Goal: Task Accomplishment & Management: Manage account settings

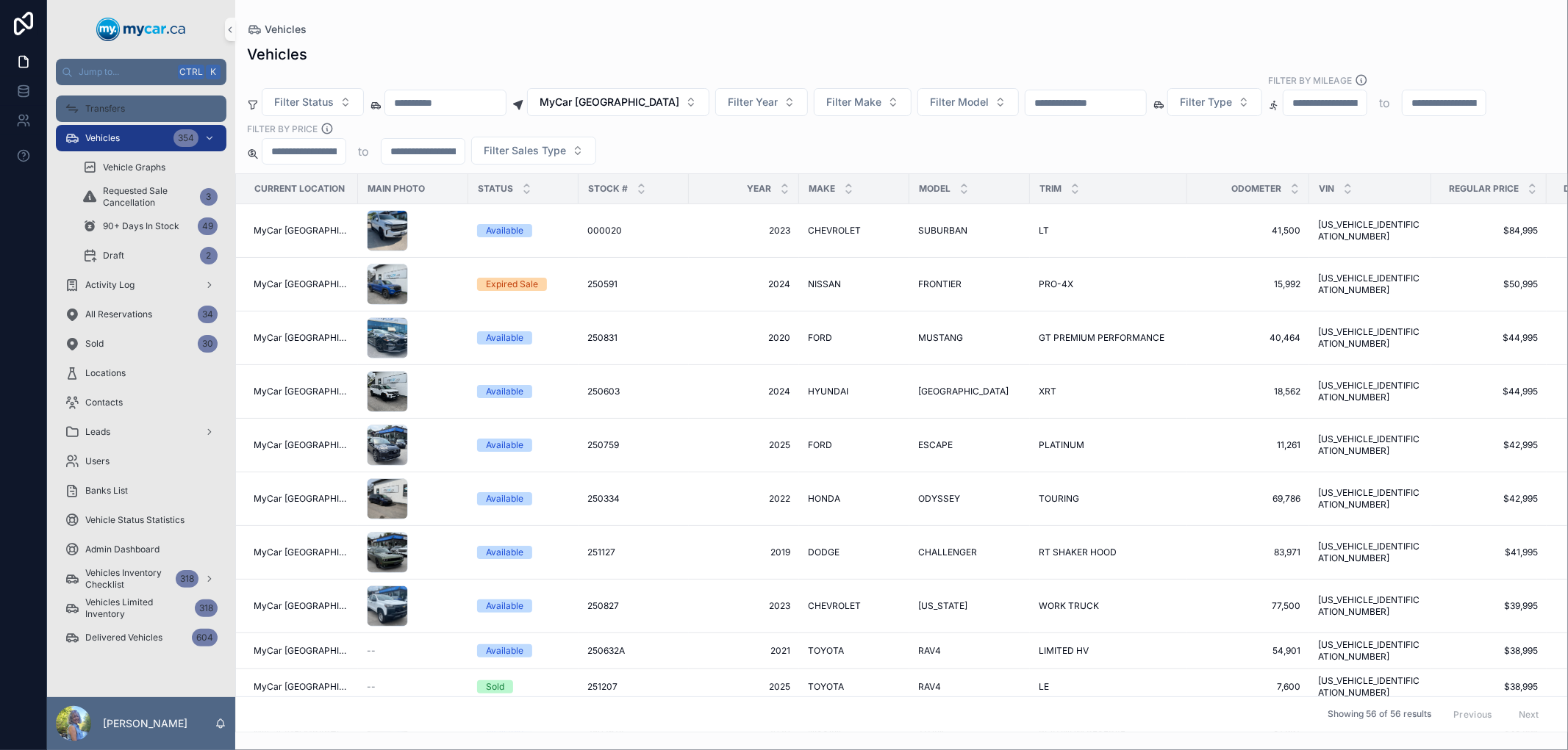
click at [119, 104] on span "Transfers" at bounding box center [105, 108] width 40 height 12
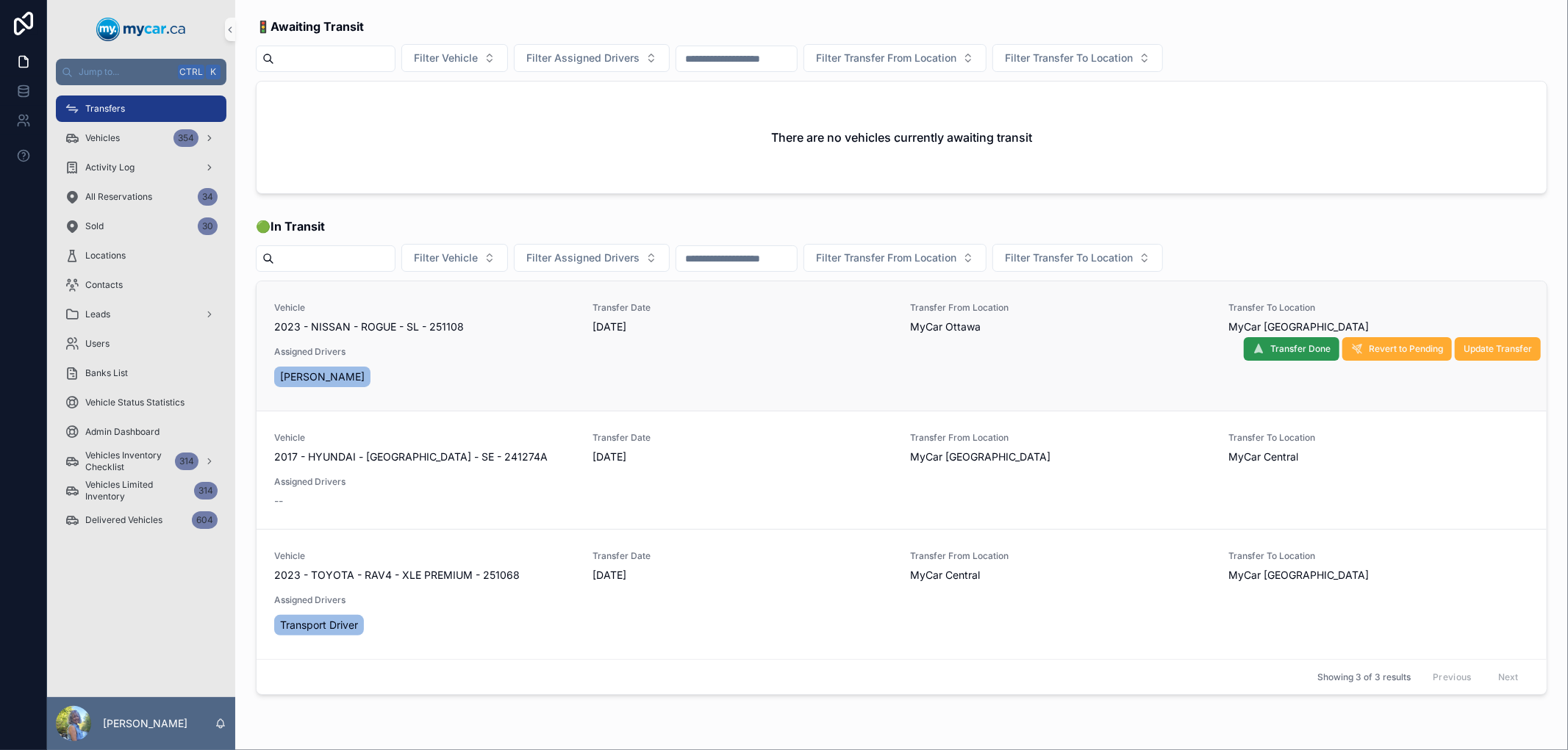
click at [1276, 348] on span "Transfer Done" at bounding box center [1299, 349] width 60 height 12
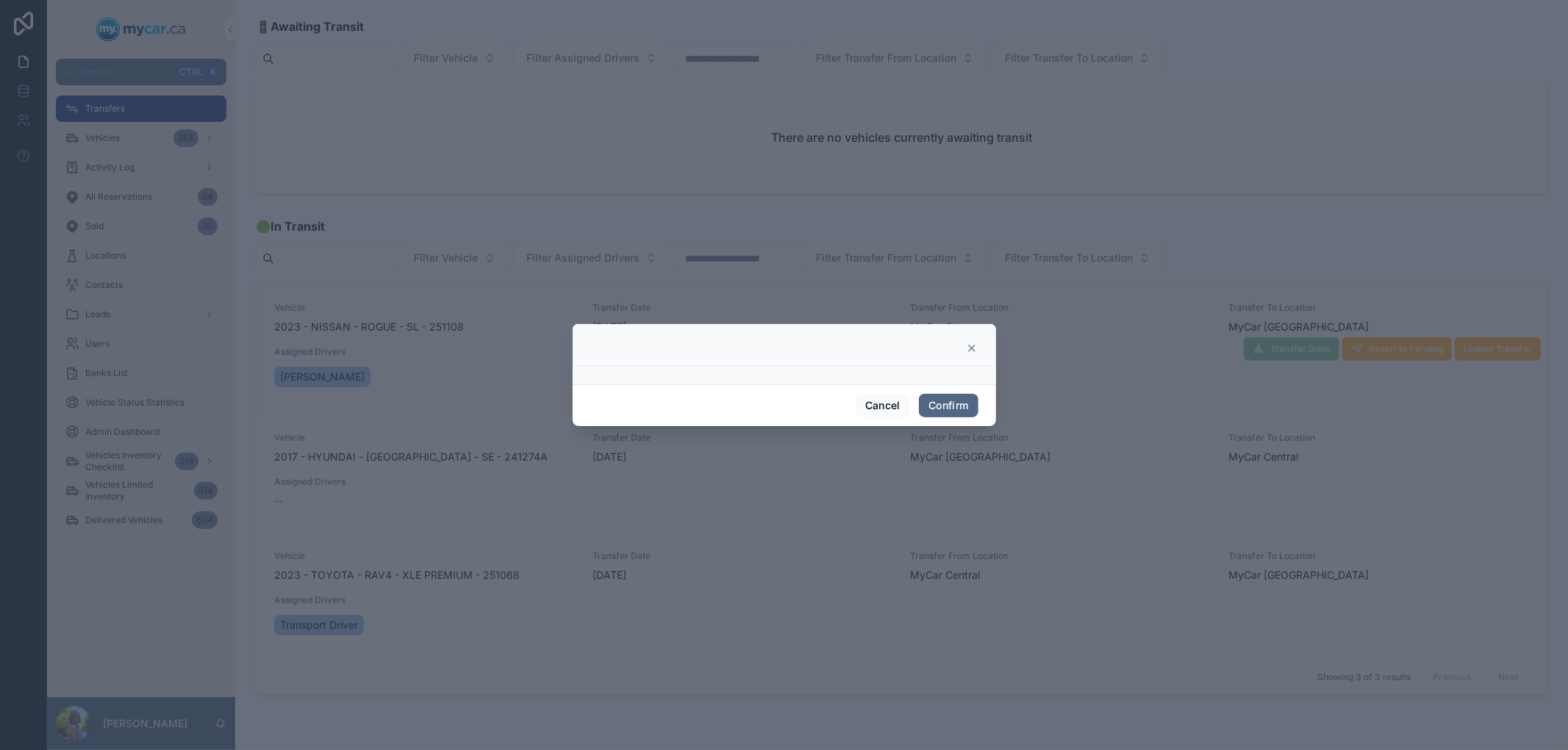
click at [957, 407] on button "Confirm" at bounding box center [947, 405] width 58 height 23
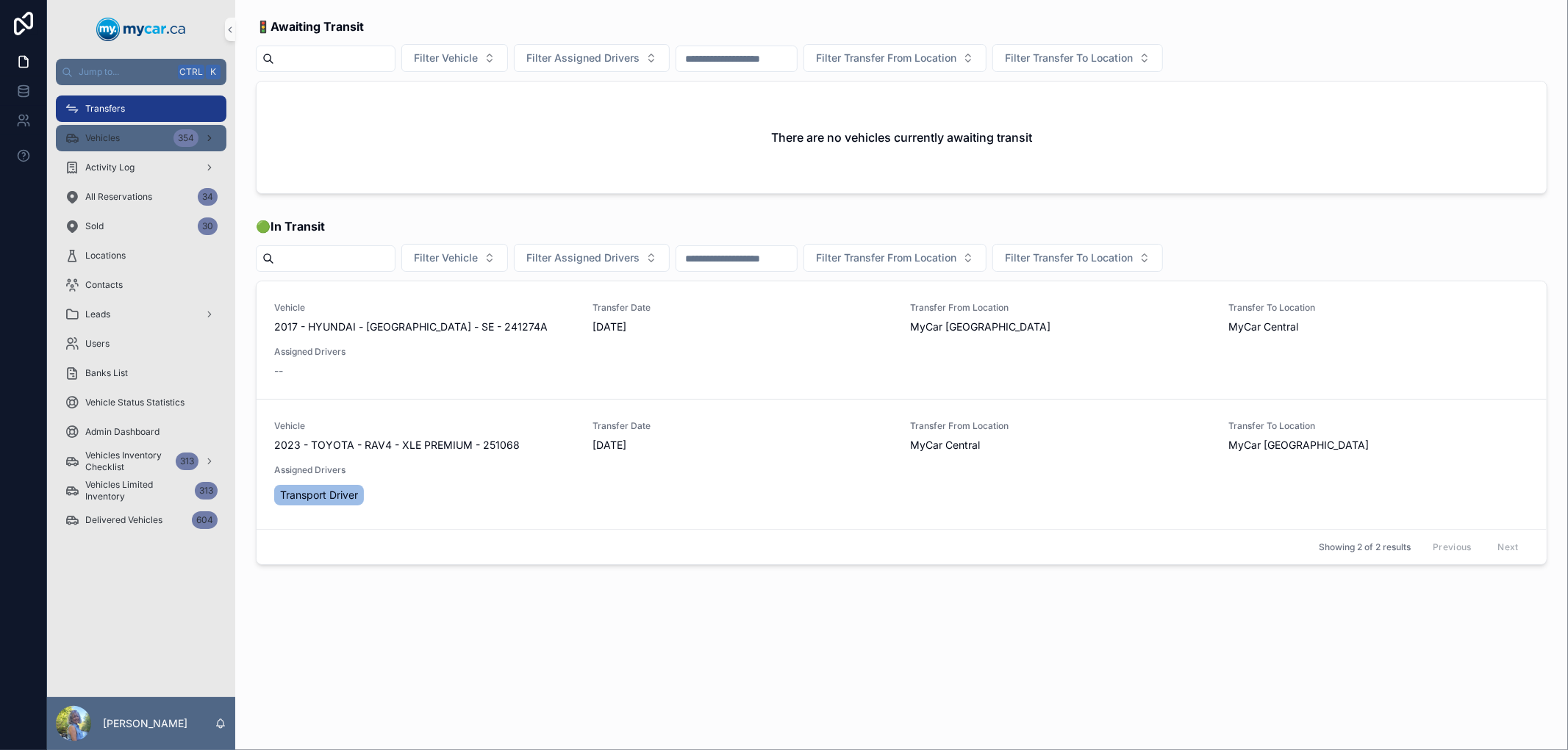
click at [152, 135] on div "Vehicles 354" at bounding box center [141, 137] width 153 height 23
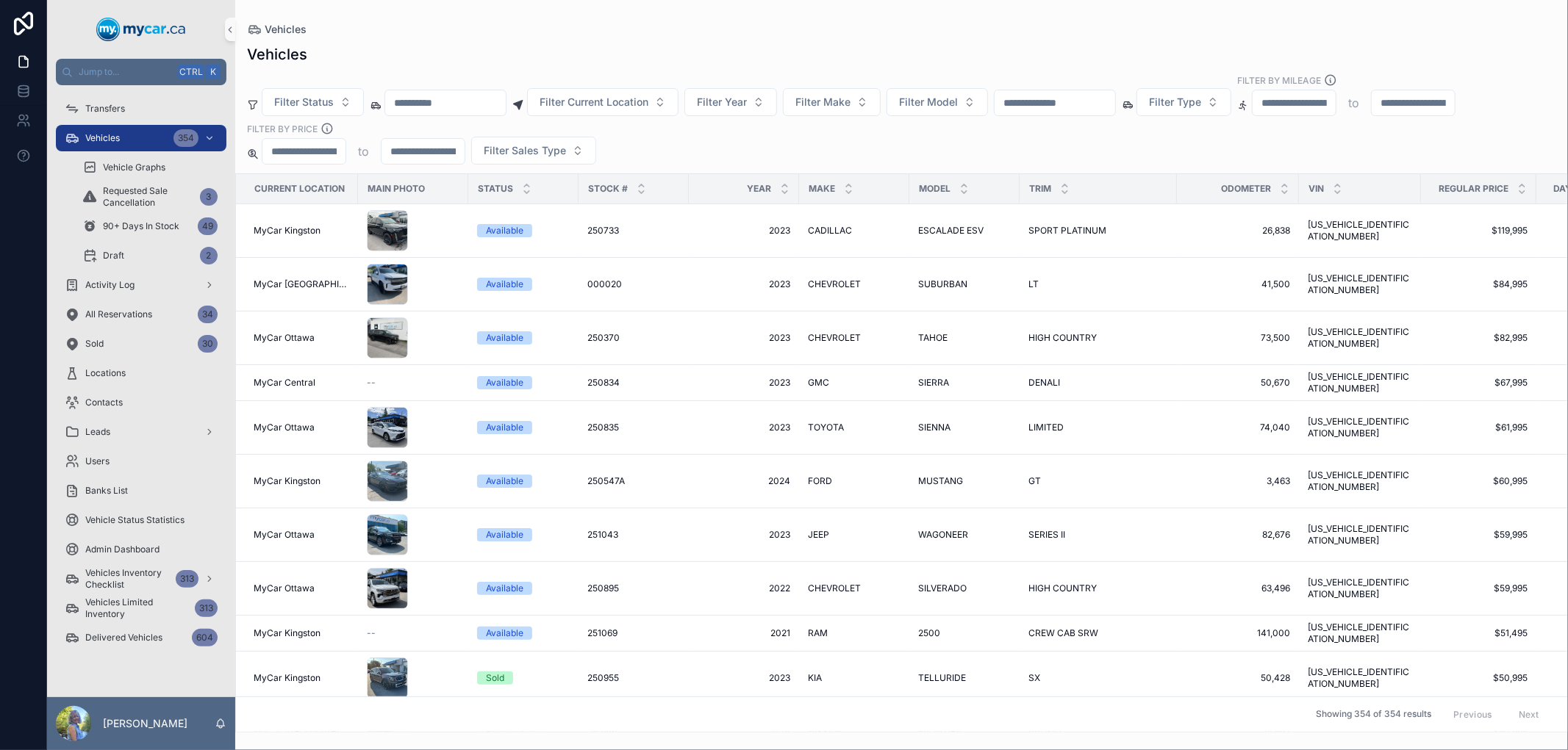
click at [1077, 100] on input "scrollable content" at bounding box center [1055, 103] width 120 height 20
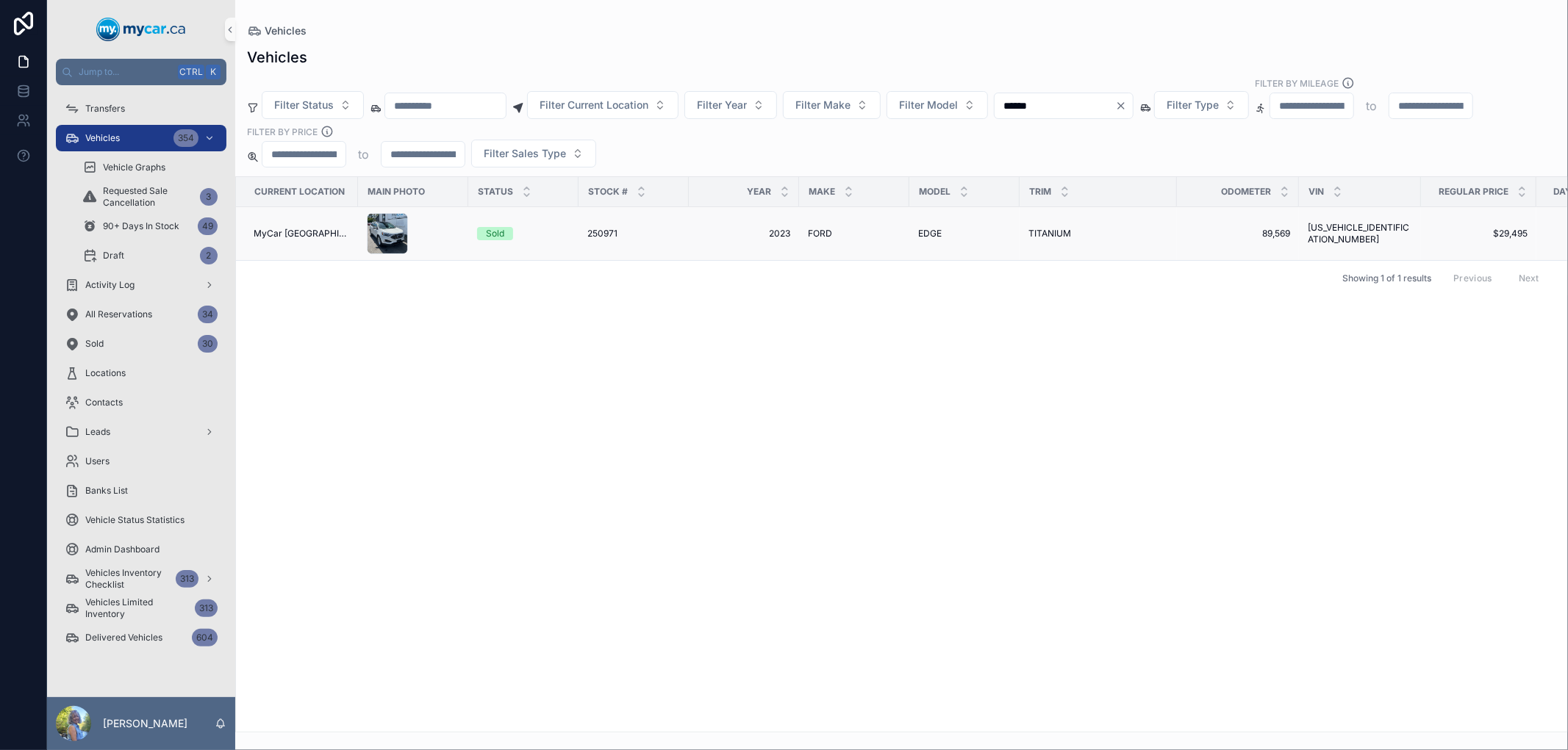
type input "******"
click at [599, 232] on span "250971" at bounding box center [602, 233] width 31 height 12
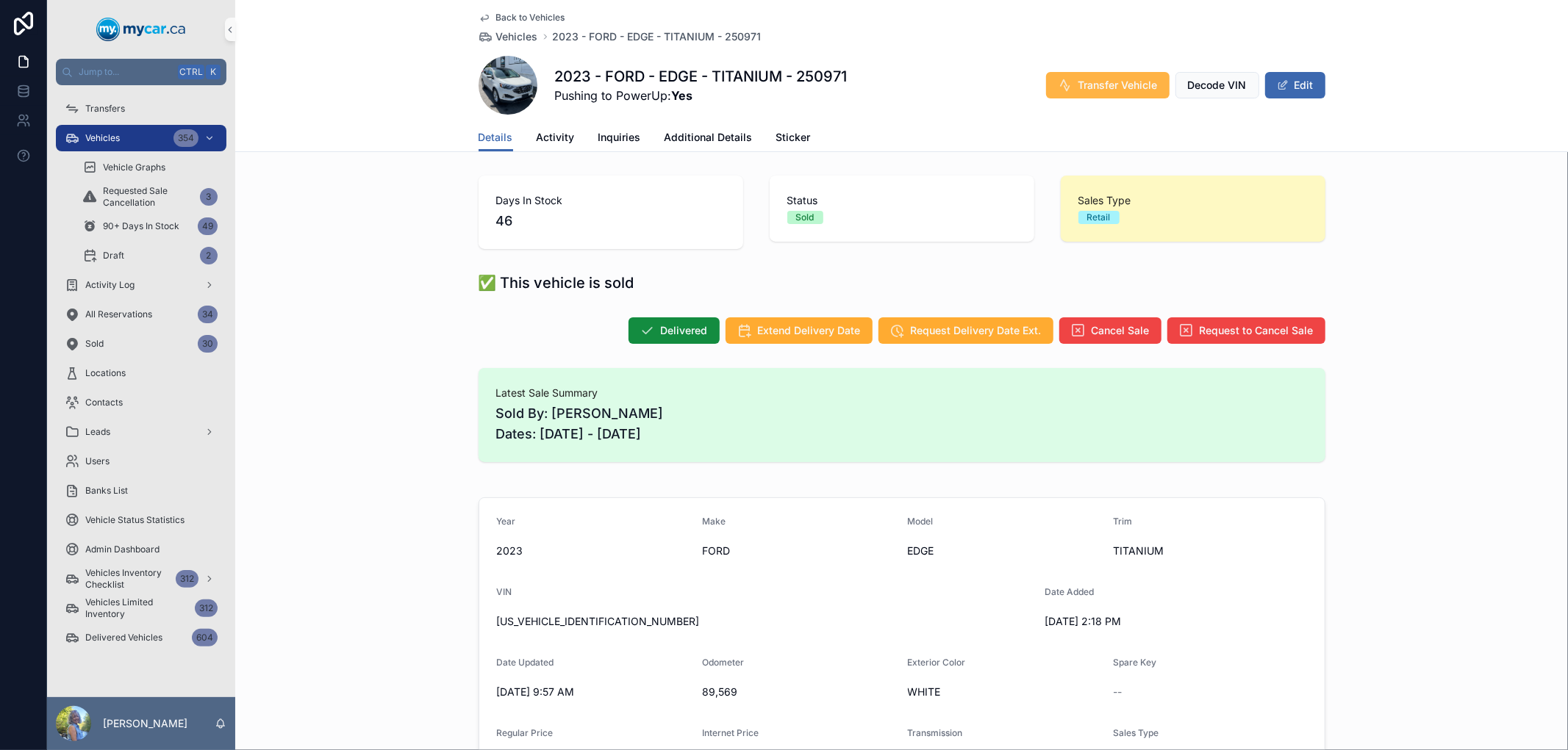
click at [1098, 86] on span "Transfer Vehicle" at bounding box center [1118, 85] width 80 height 15
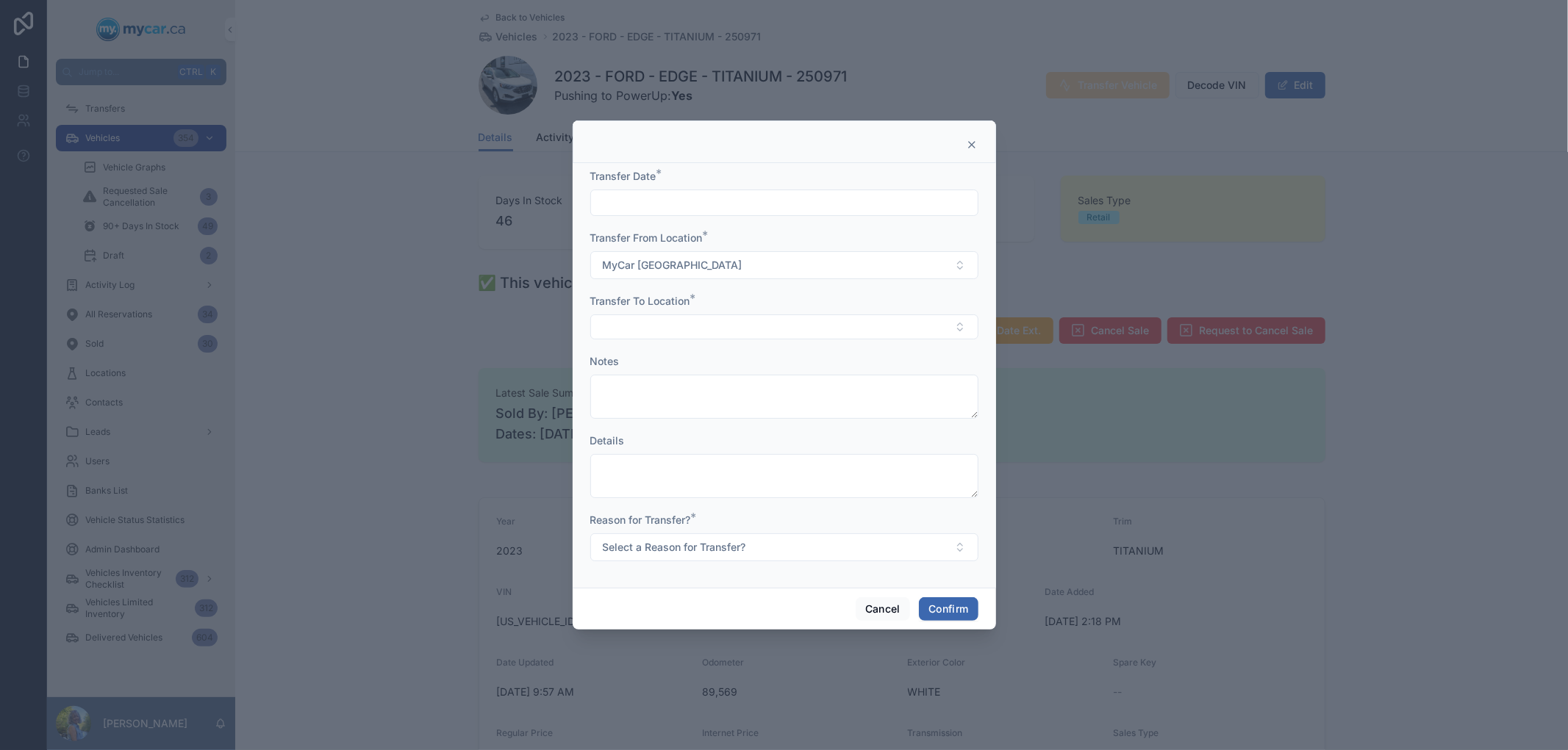
click at [886, 200] on input "text" at bounding box center [784, 203] width 386 height 20
click at [799, 237] on button "[DATE]" at bounding box center [784, 239] width 58 height 27
type input "********"
click at [658, 331] on button "Select Button" at bounding box center [784, 327] width 388 height 25
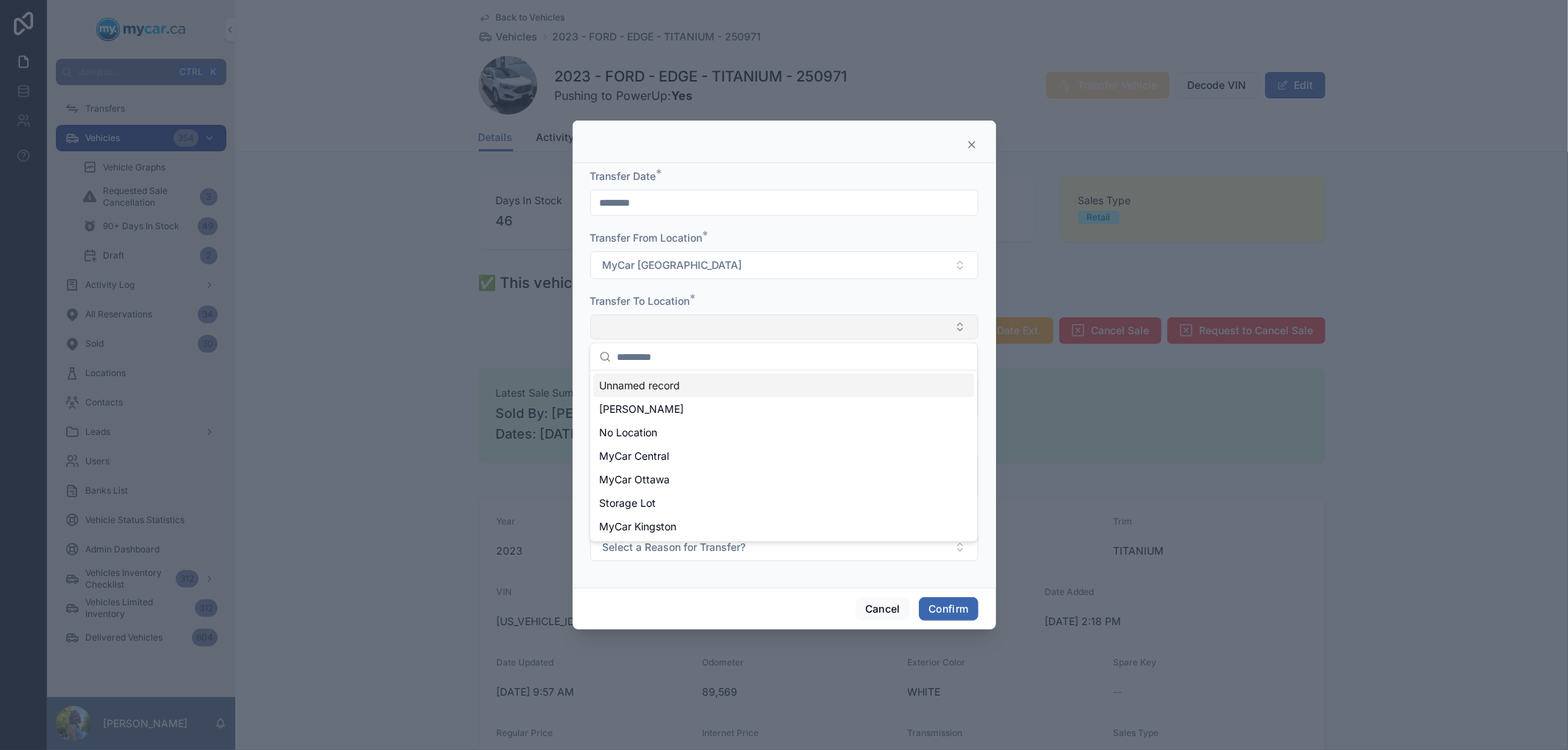
type input "*"
click at [693, 479] on div "MyCar Ottawa" at bounding box center [783, 479] width 381 height 23
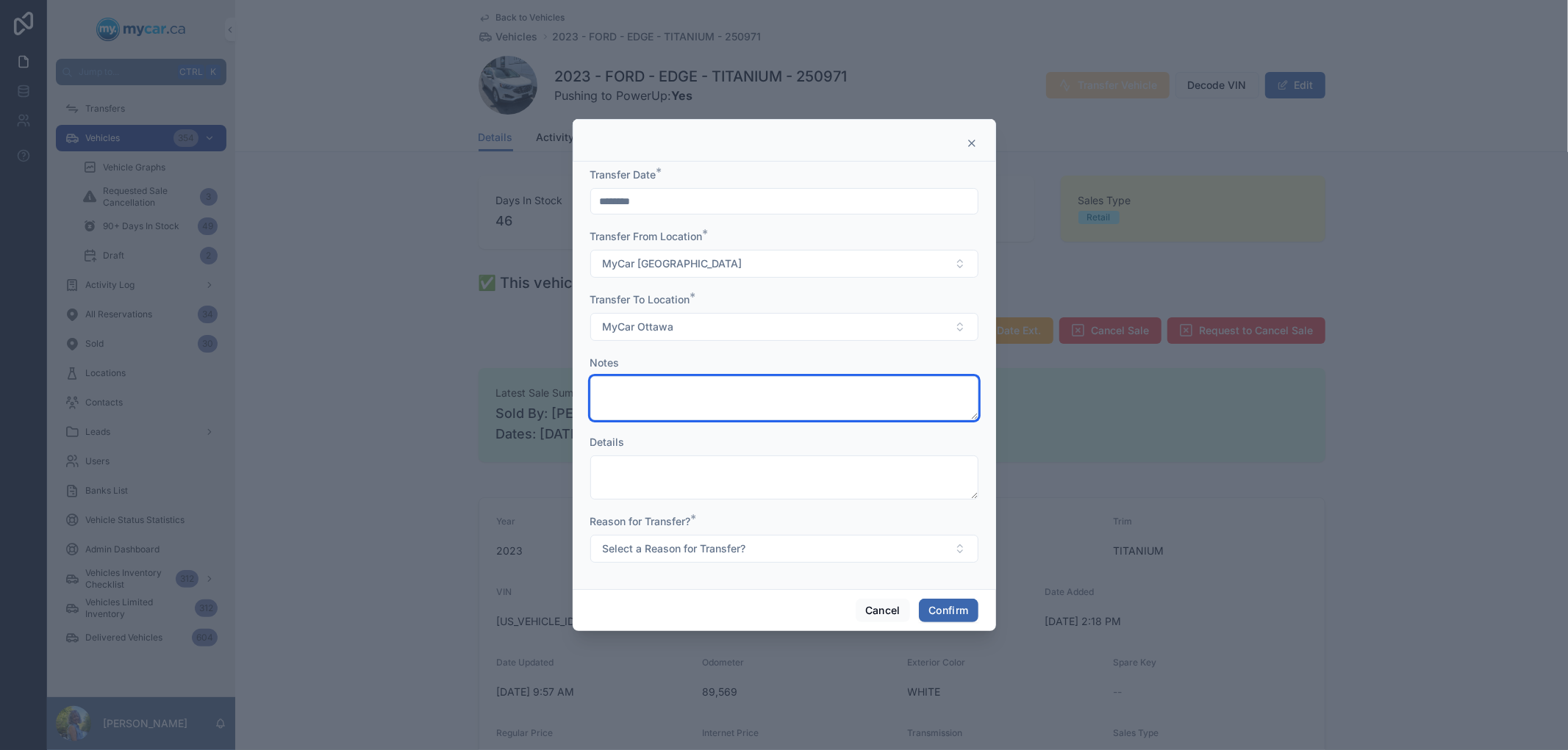
click at [713, 394] on textarea at bounding box center [784, 398] width 388 height 44
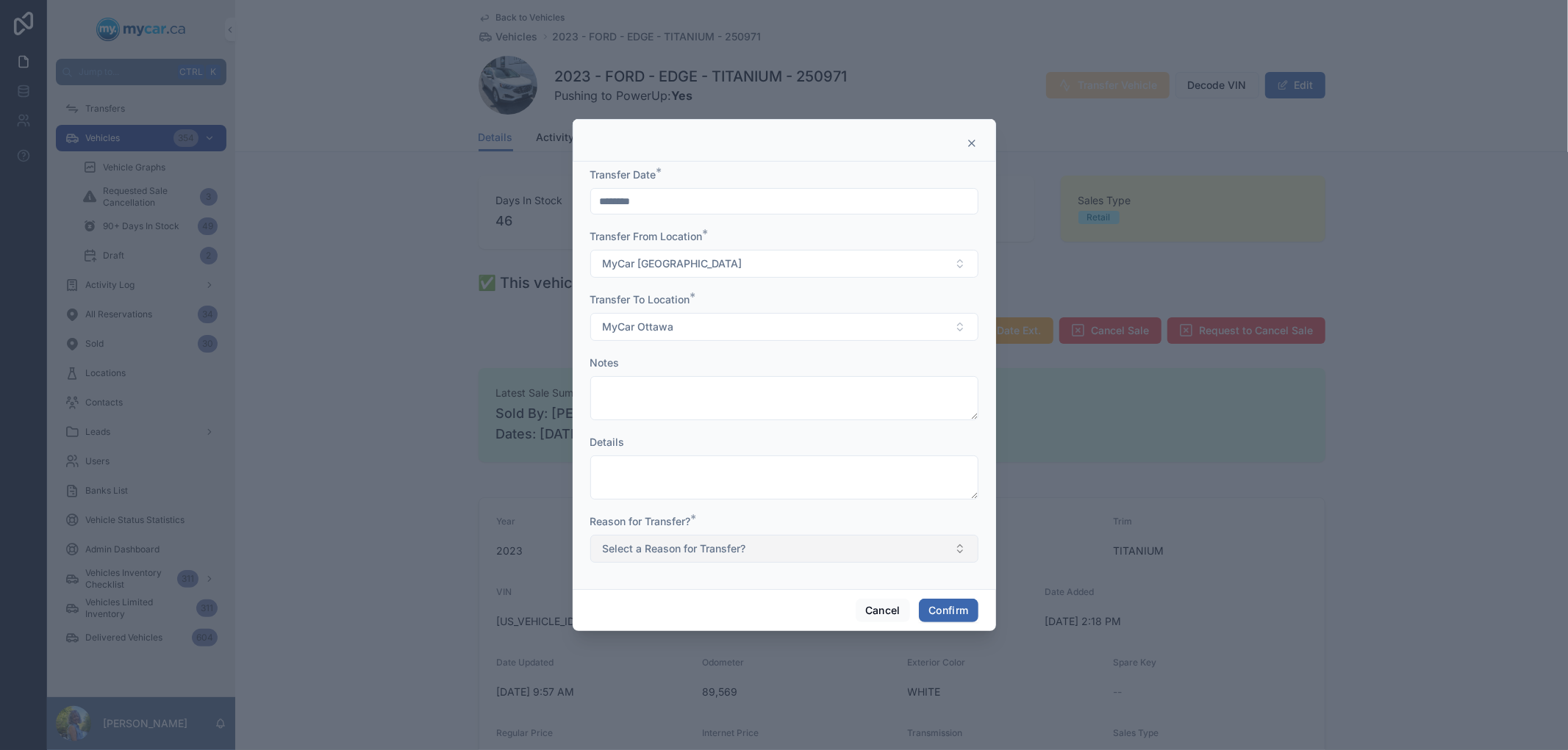
click at [764, 553] on button "Select a Reason for Transfer?" at bounding box center [784, 549] width 388 height 28
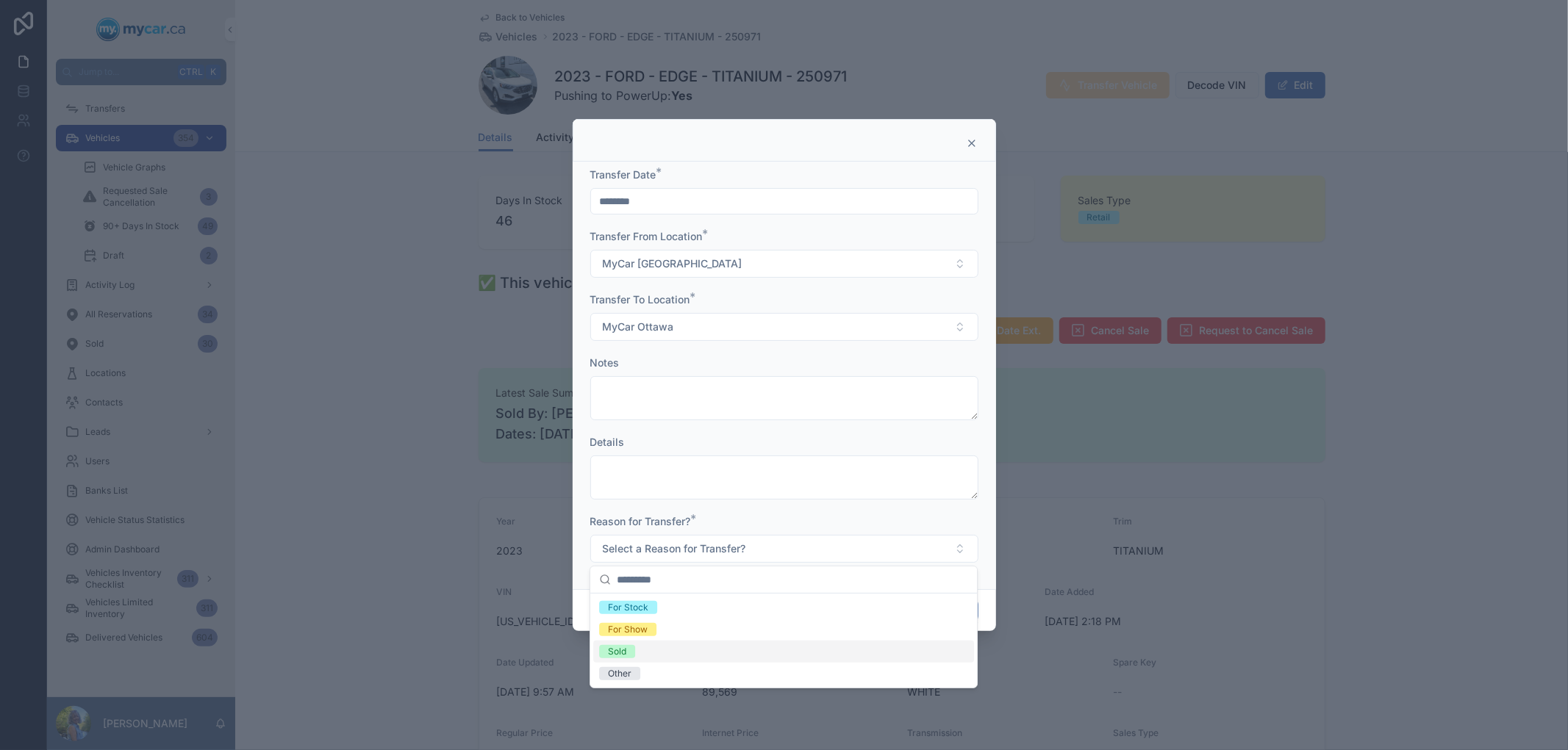
click at [684, 654] on div "Sold" at bounding box center [783, 652] width 381 height 22
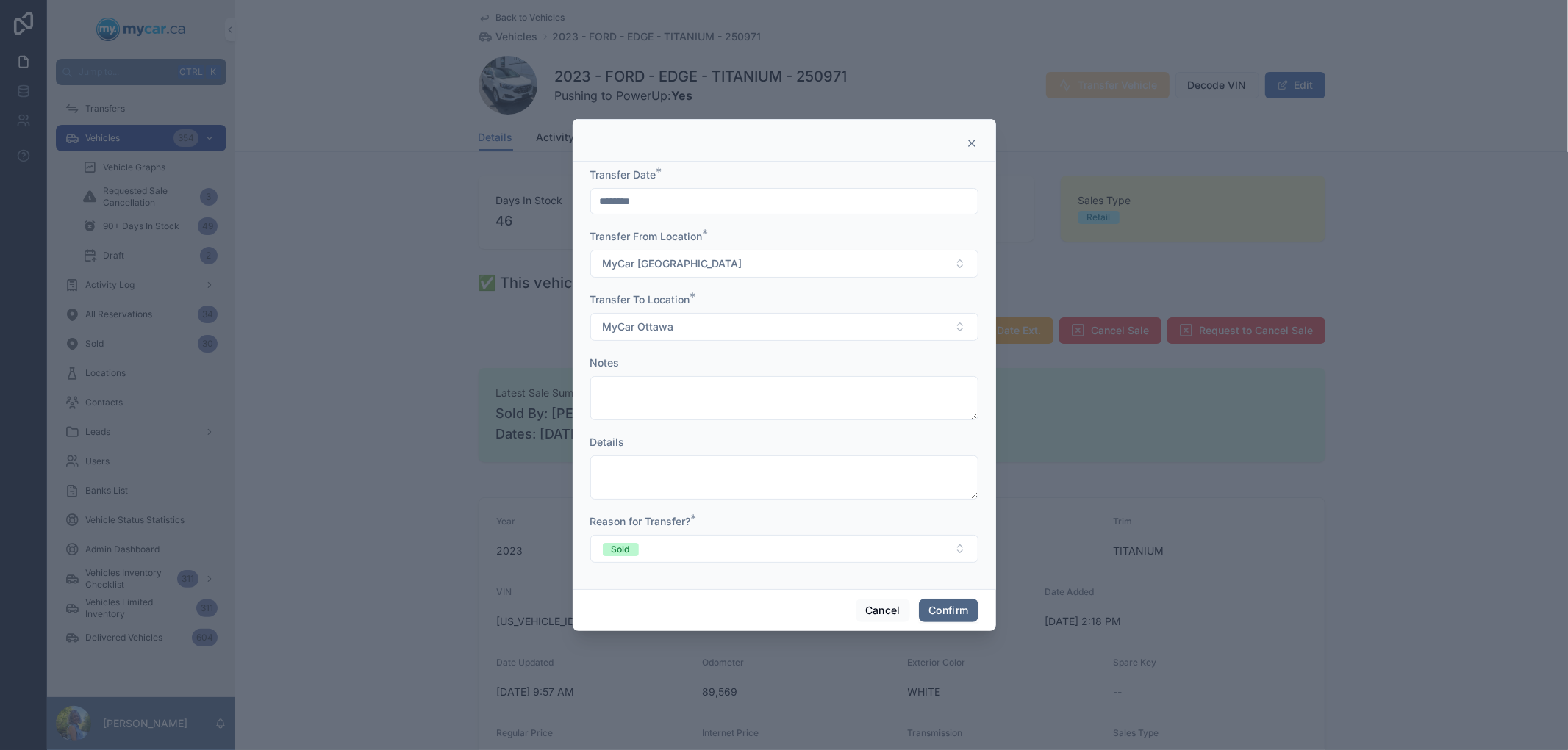
click at [956, 611] on button "Confirm" at bounding box center [947, 610] width 58 height 23
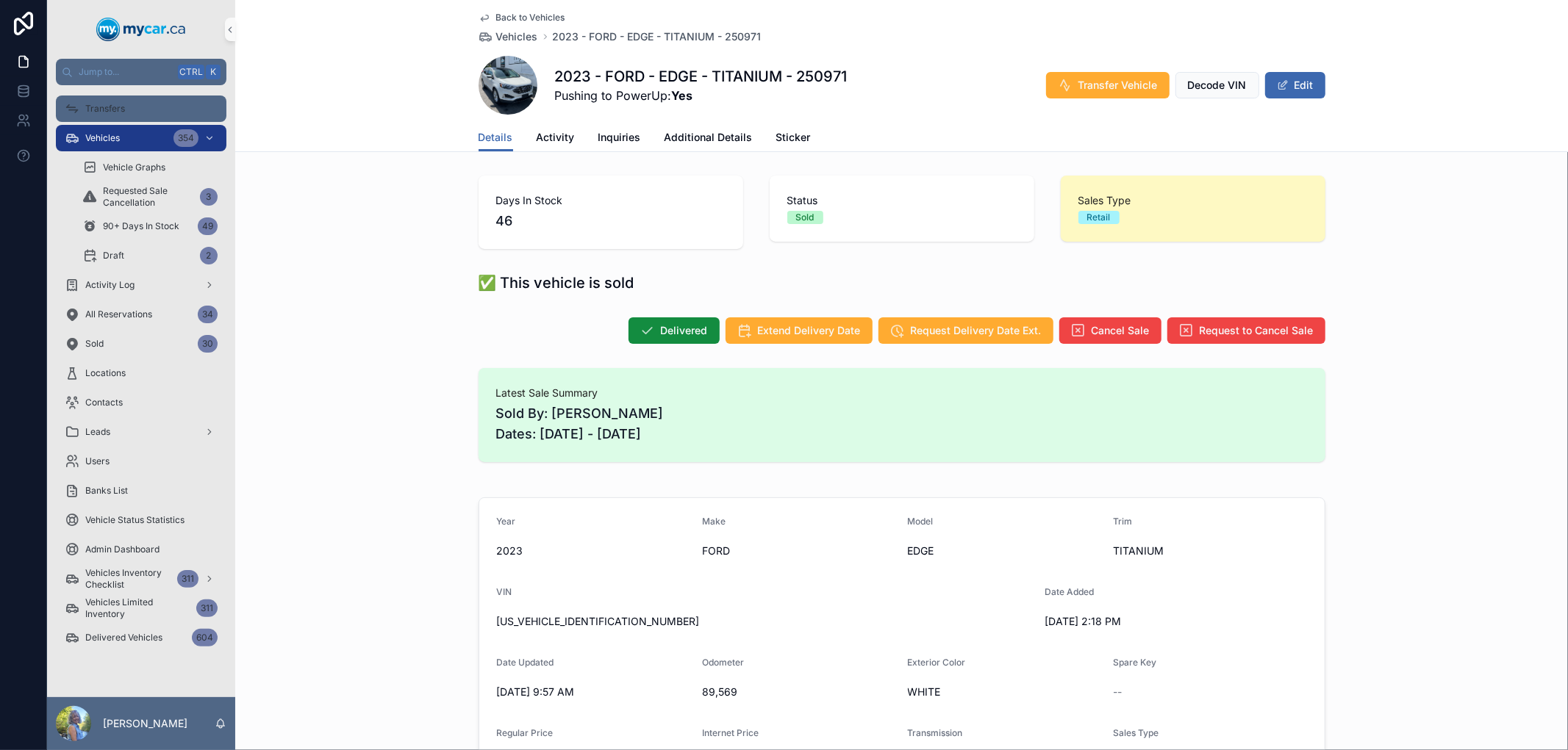
click at [72, 102] on icon "scrollable content" at bounding box center [72, 109] width 15 height 15
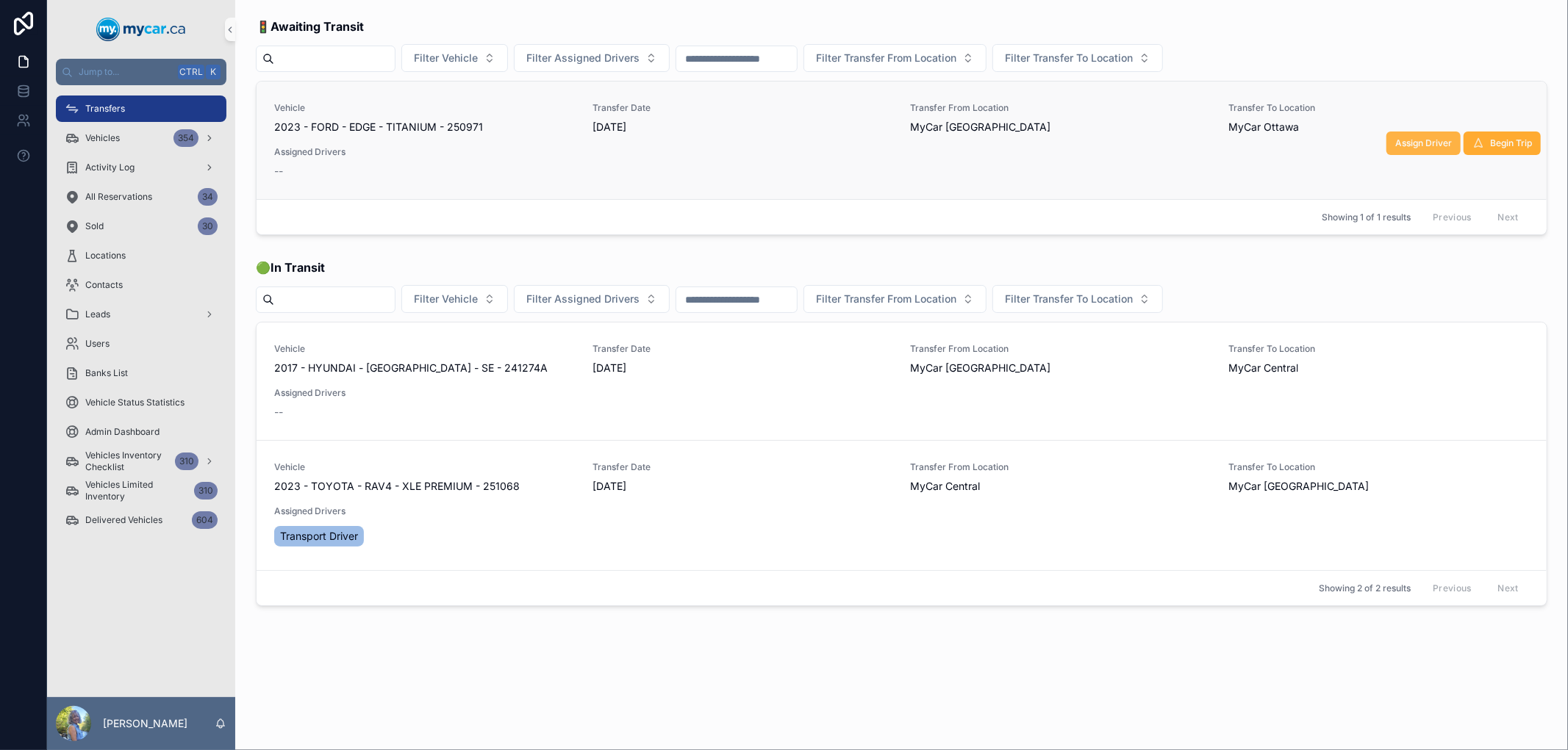
click at [1399, 144] on span "Assign Driver" at bounding box center [1423, 143] width 56 height 12
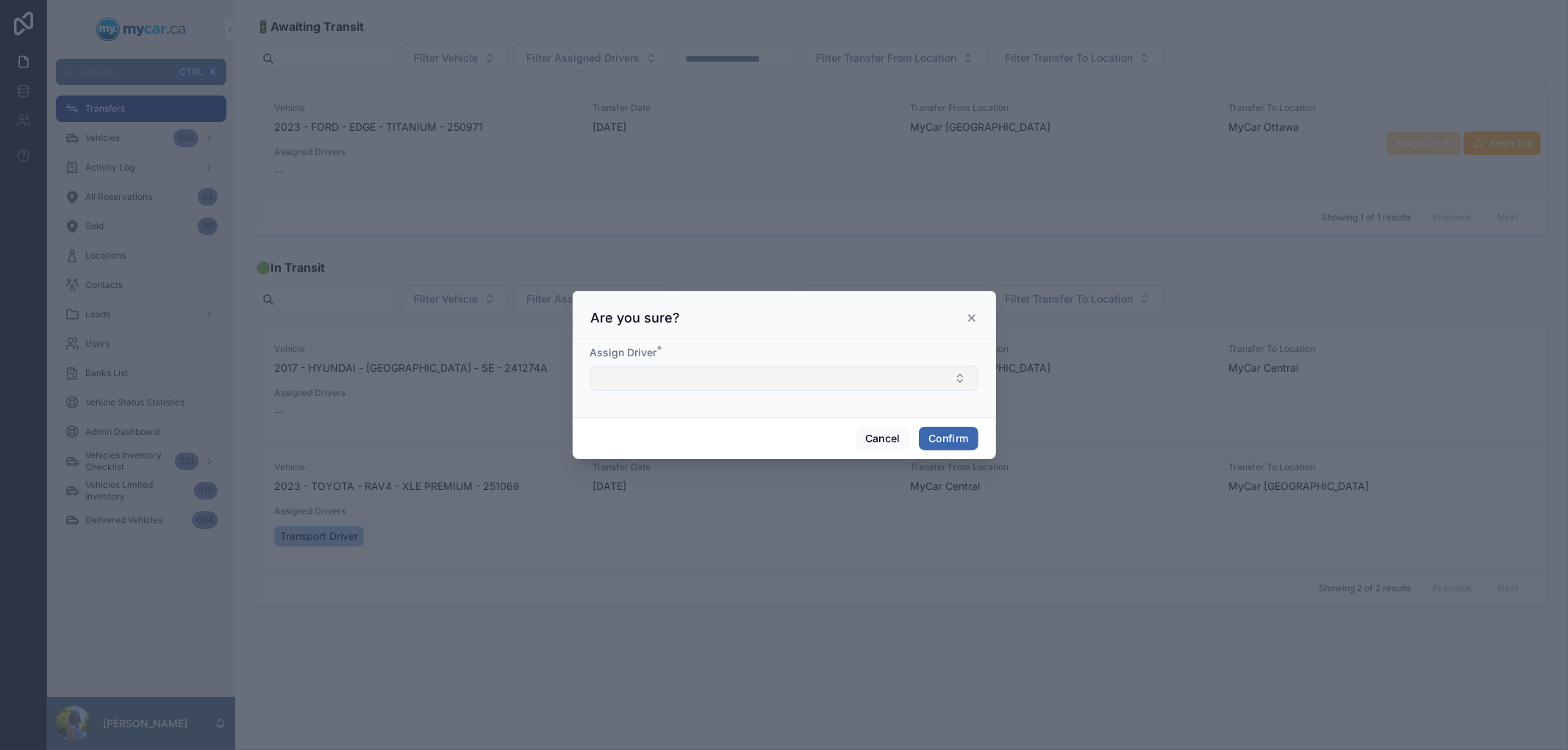
click at [849, 372] on button "Select Button" at bounding box center [784, 378] width 388 height 25
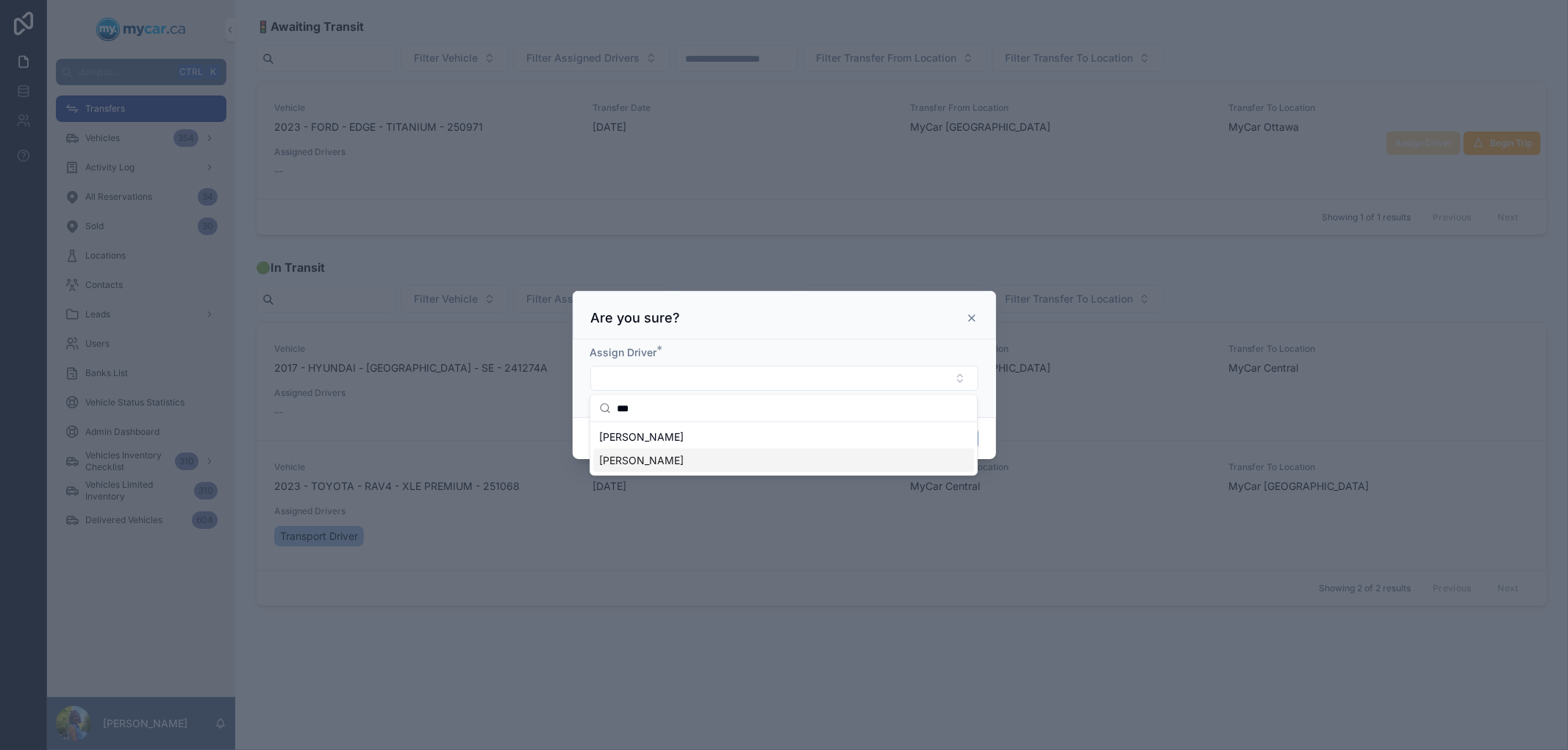
type input "***"
click at [696, 458] on div "[PERSON_NAME]" at bounding box center [783, 460] width 381 height 23
click at [890, 469] on div "[PERSON_NAME]" at bounding box center [783, 462] width 381 height 23
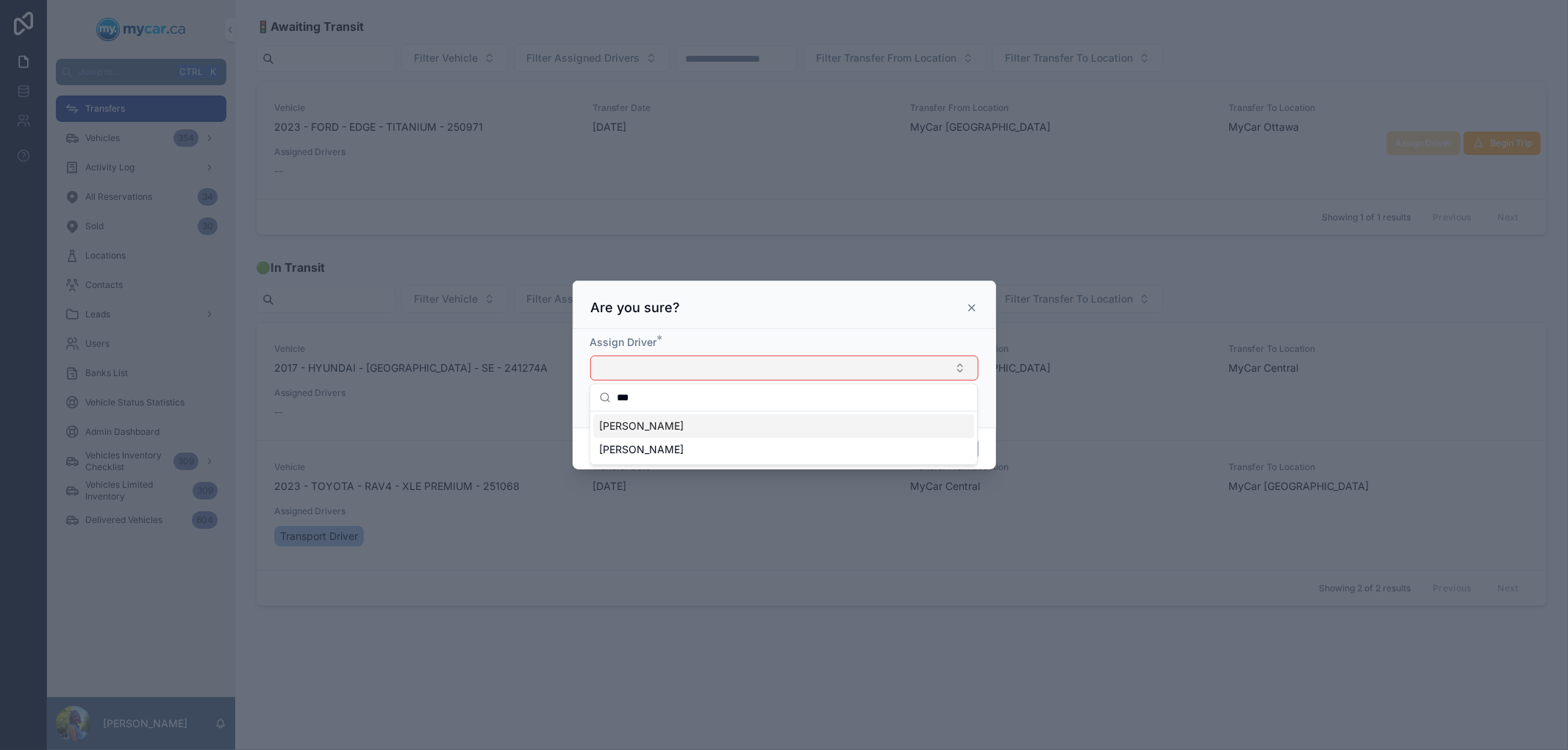
click at [884, 370] on button "Select Button" at bounding box center [784, 368] width 388 height 25
click at [709, 365] on button "Select Button" at bounding box center [784, 368] width 388 height 25
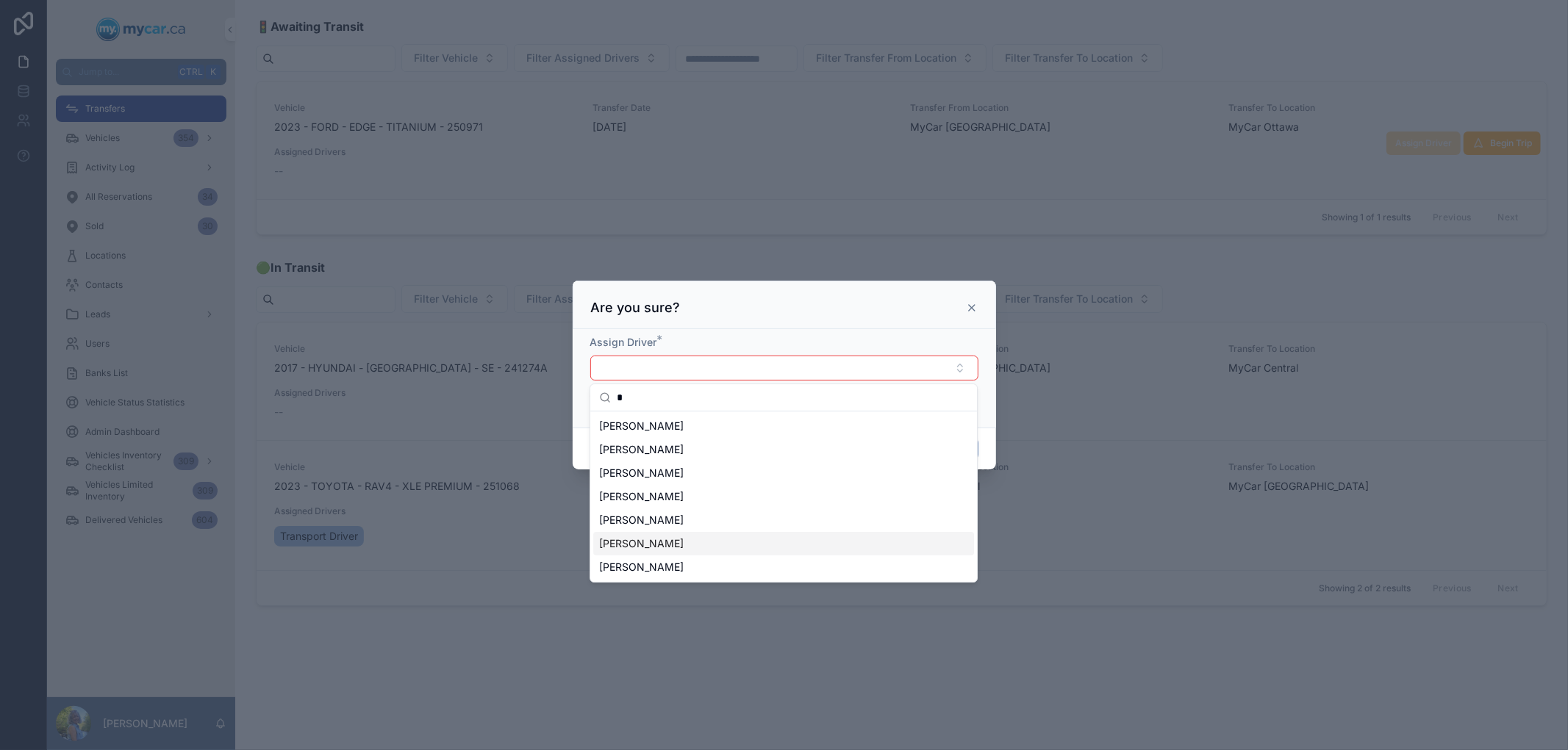
type input "*"
click at [666, 547] on span "[PERSON_NAME]" at bounding box center [641, 544] width 84 height 15
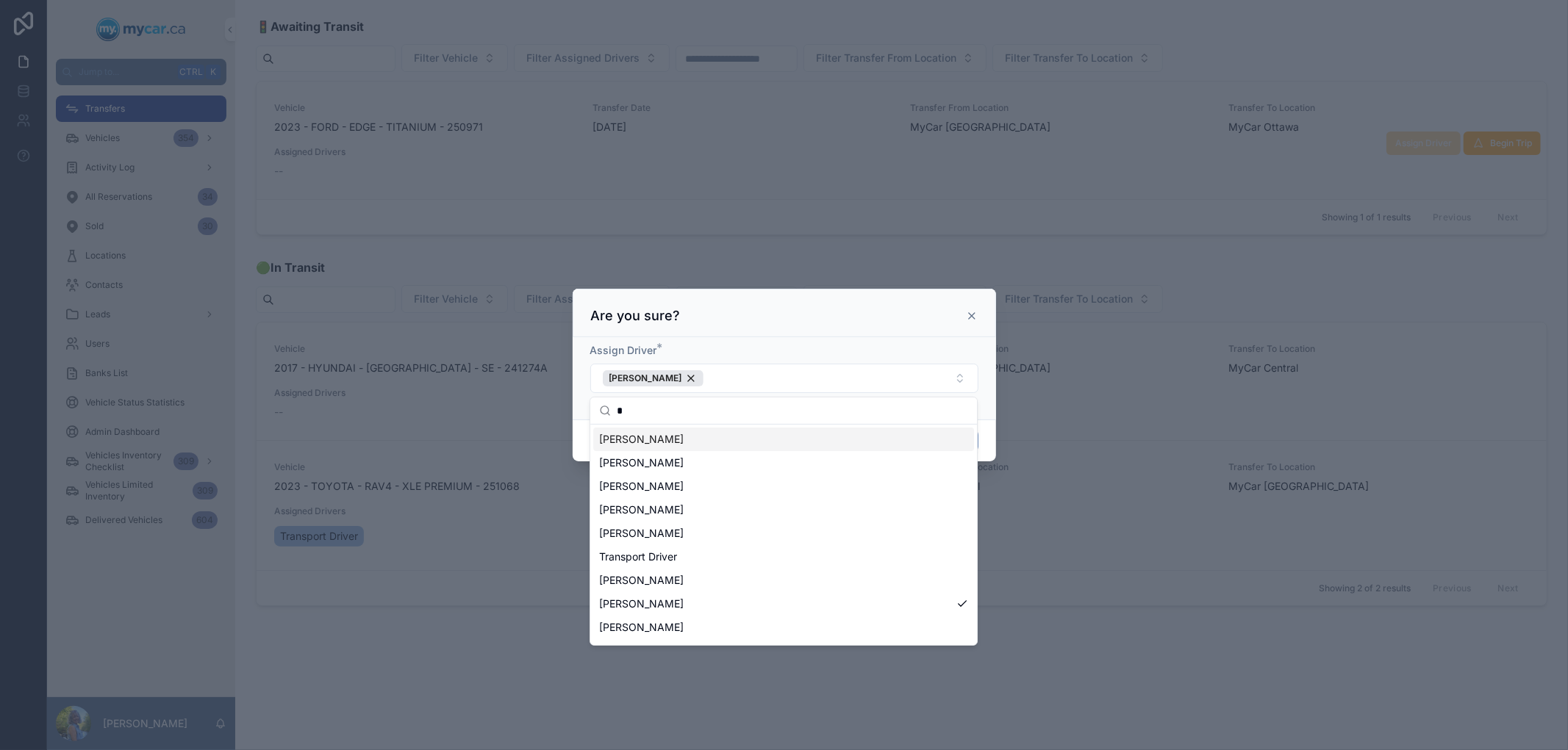
click at [777, 307] on div "Are you sure?" at bounding box center [784, 316] width 386 height 18
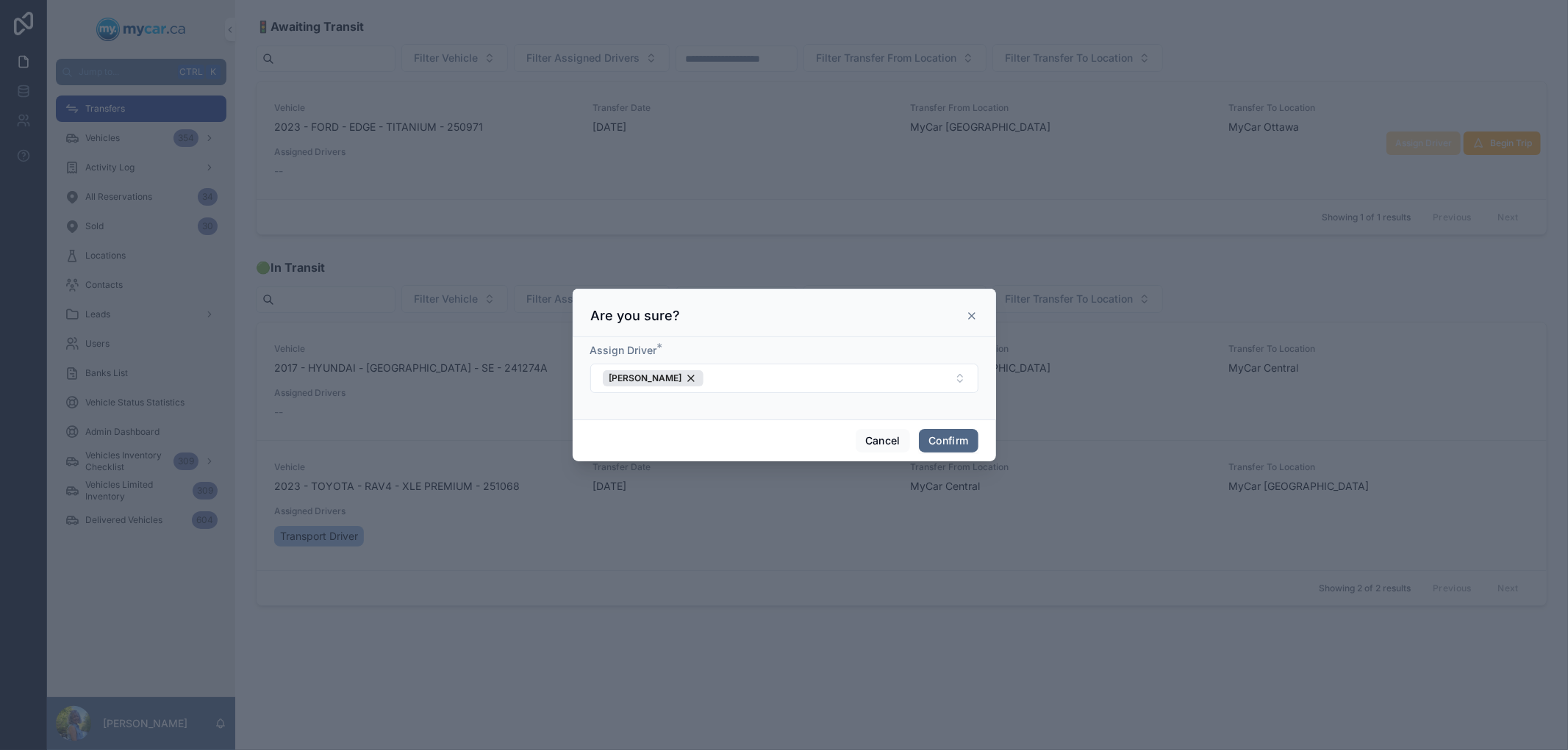
click at [935, 437] on button "Confirm" at bounding box center [947, 440] width 58 height 23
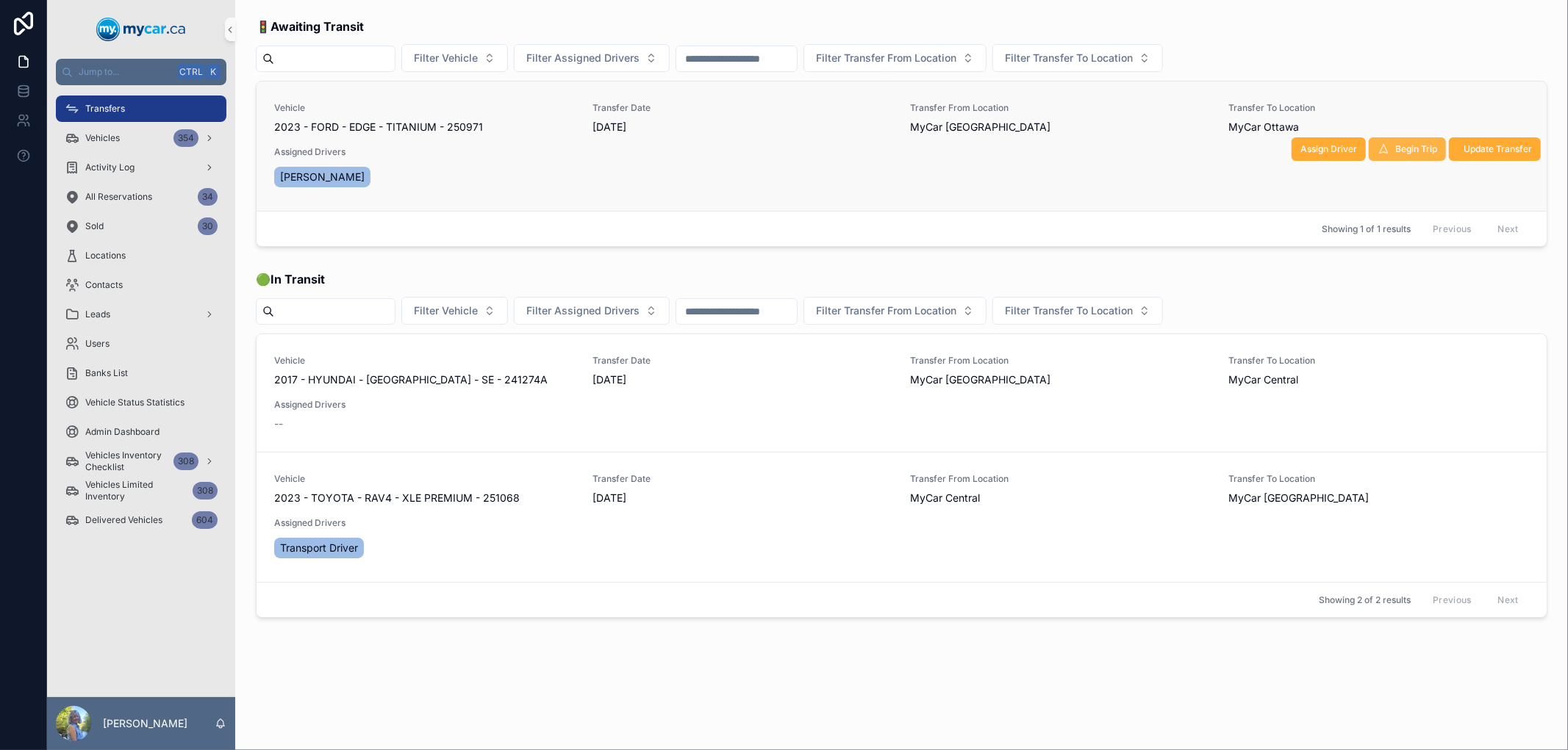
click at [1407, 152] on span "Begin Trip" at bounding box center [1415, 149] width 42 height 12
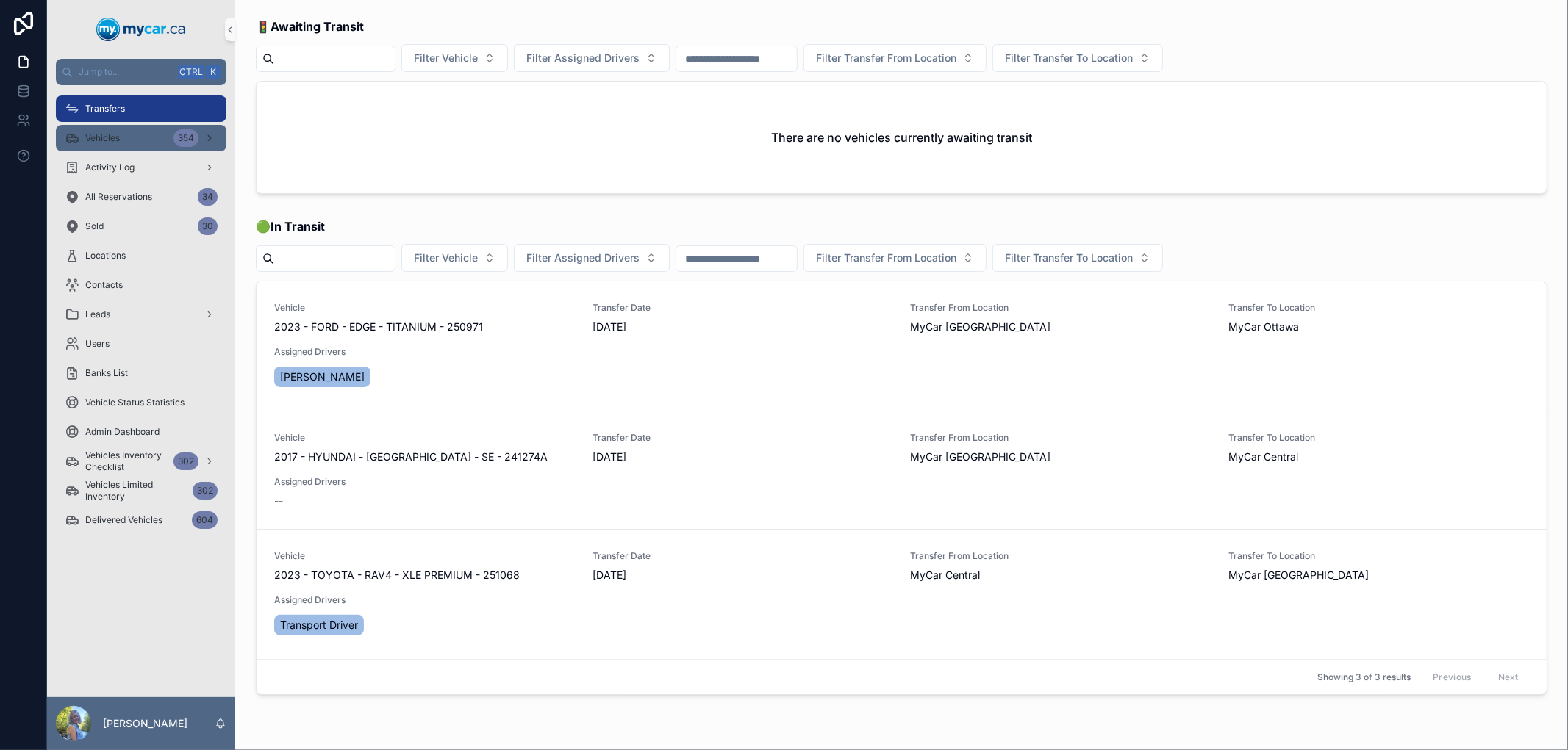
click at [104, 126] on div "Vehicles 354" at bounding box center [141, 137] width 153 height 23
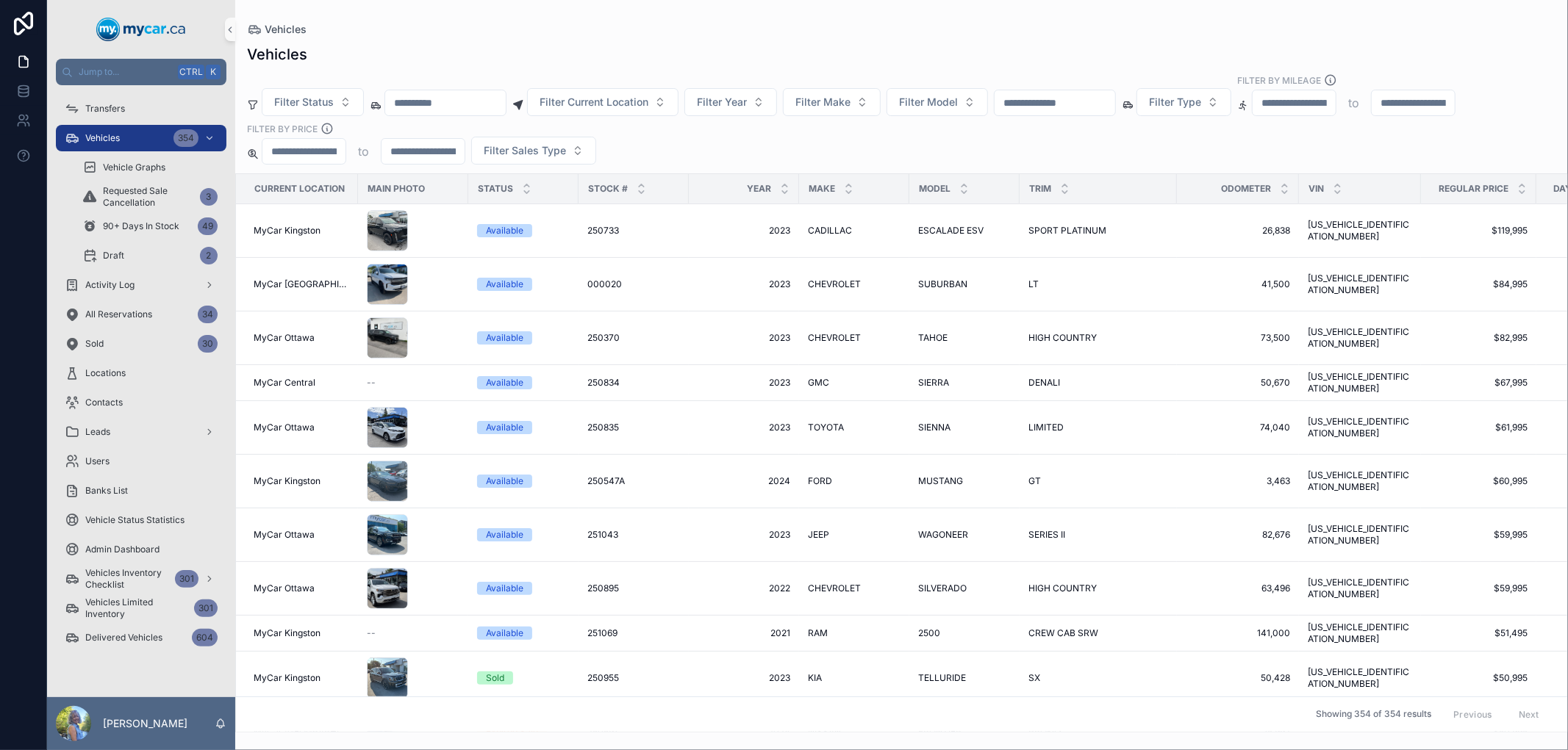
click at [1091, 105] on input "scrollable content" at bounding box center [1055, 103] width 120 height 20
paste input "******"
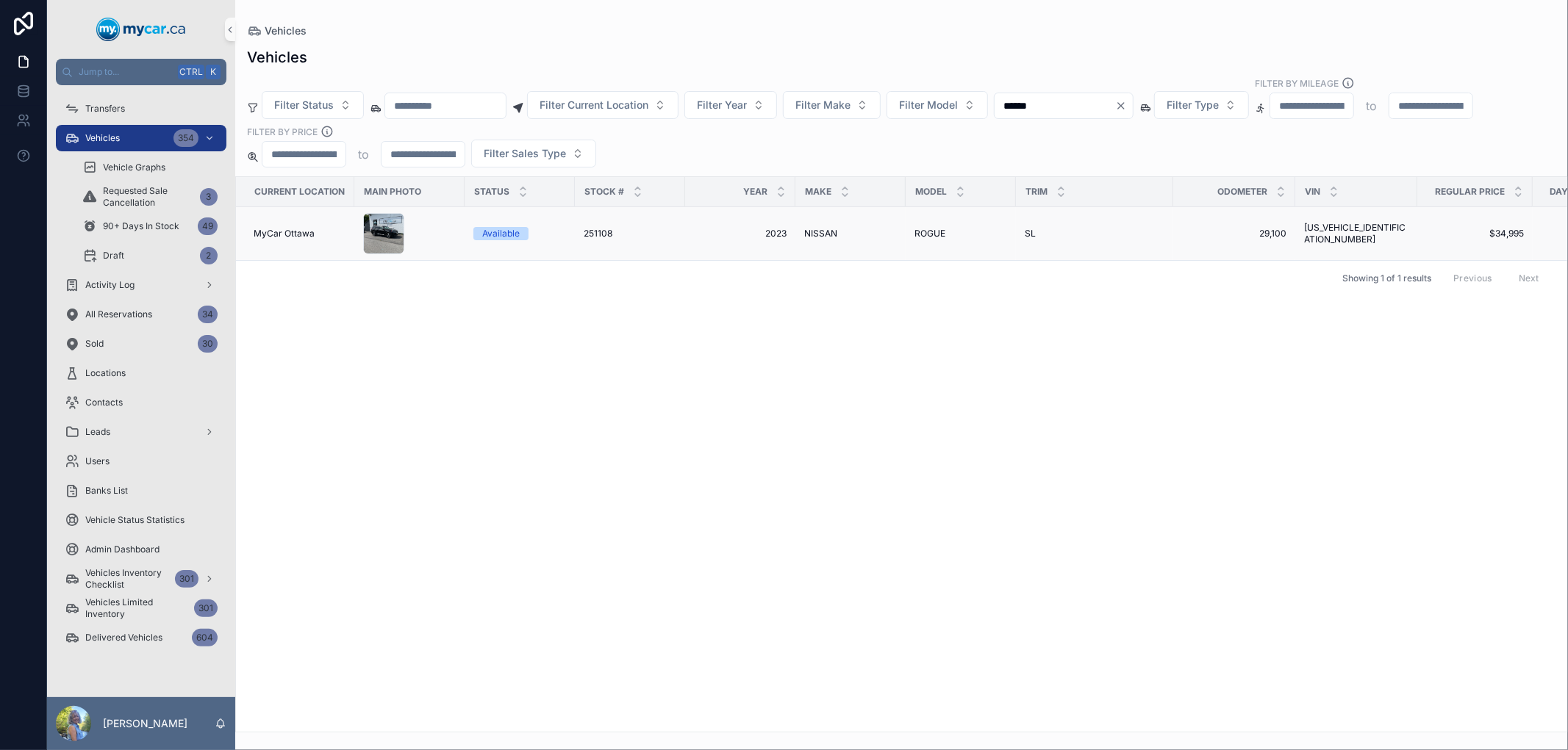
type input "******"
click at [589, 231] on span "251108" at bounding box center [597, 233] width 29 height 12
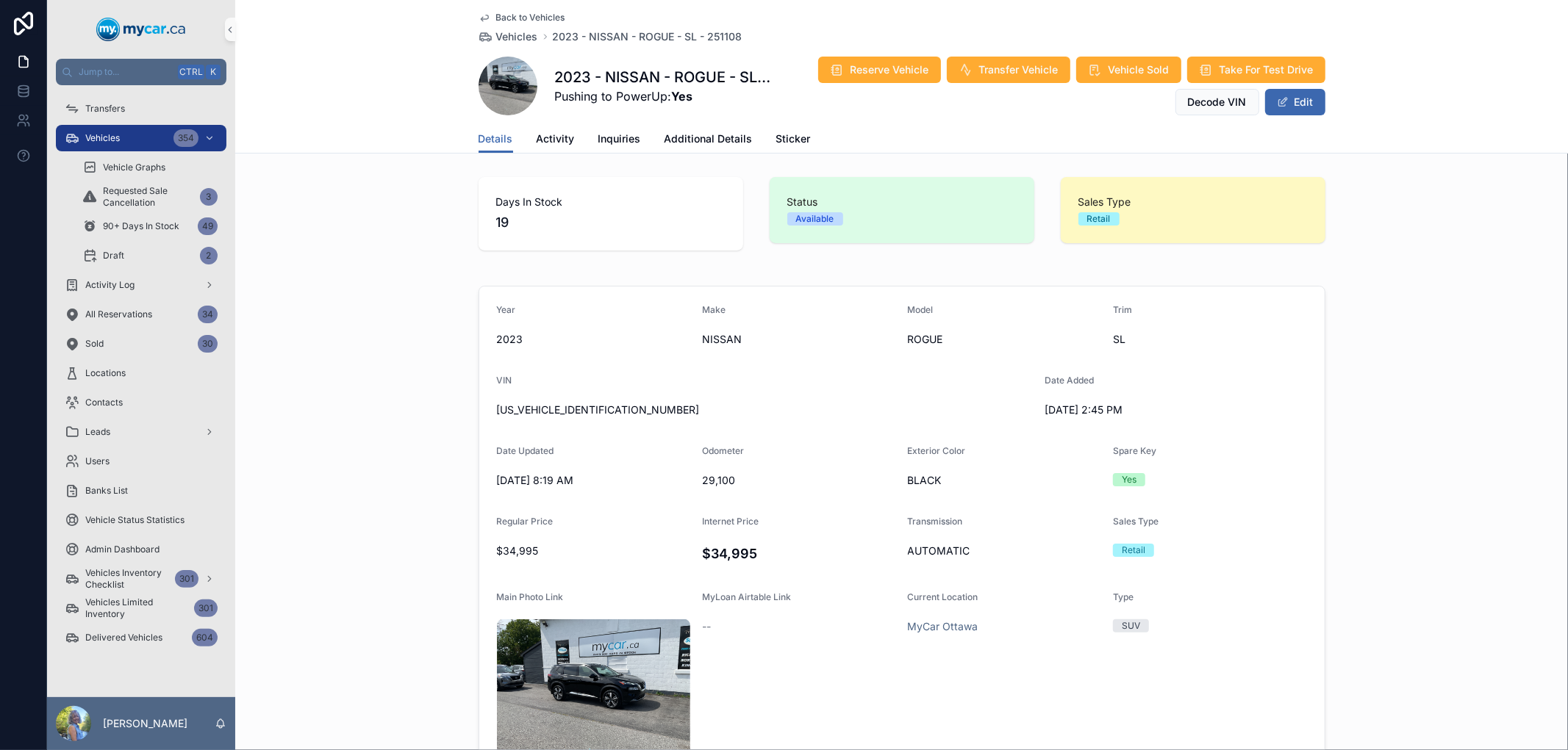
click at [1304, 119] on div "Back to Vehicles Vehicles 2023 - NISSAN - ROGUE - SL - 251108 2023 - NISSAN - R…" at bounding box center [902, 62] width 847 height 125
click at [1289, 97] on button "Edit" at bounding box center [1295, 102] width 60 height 27
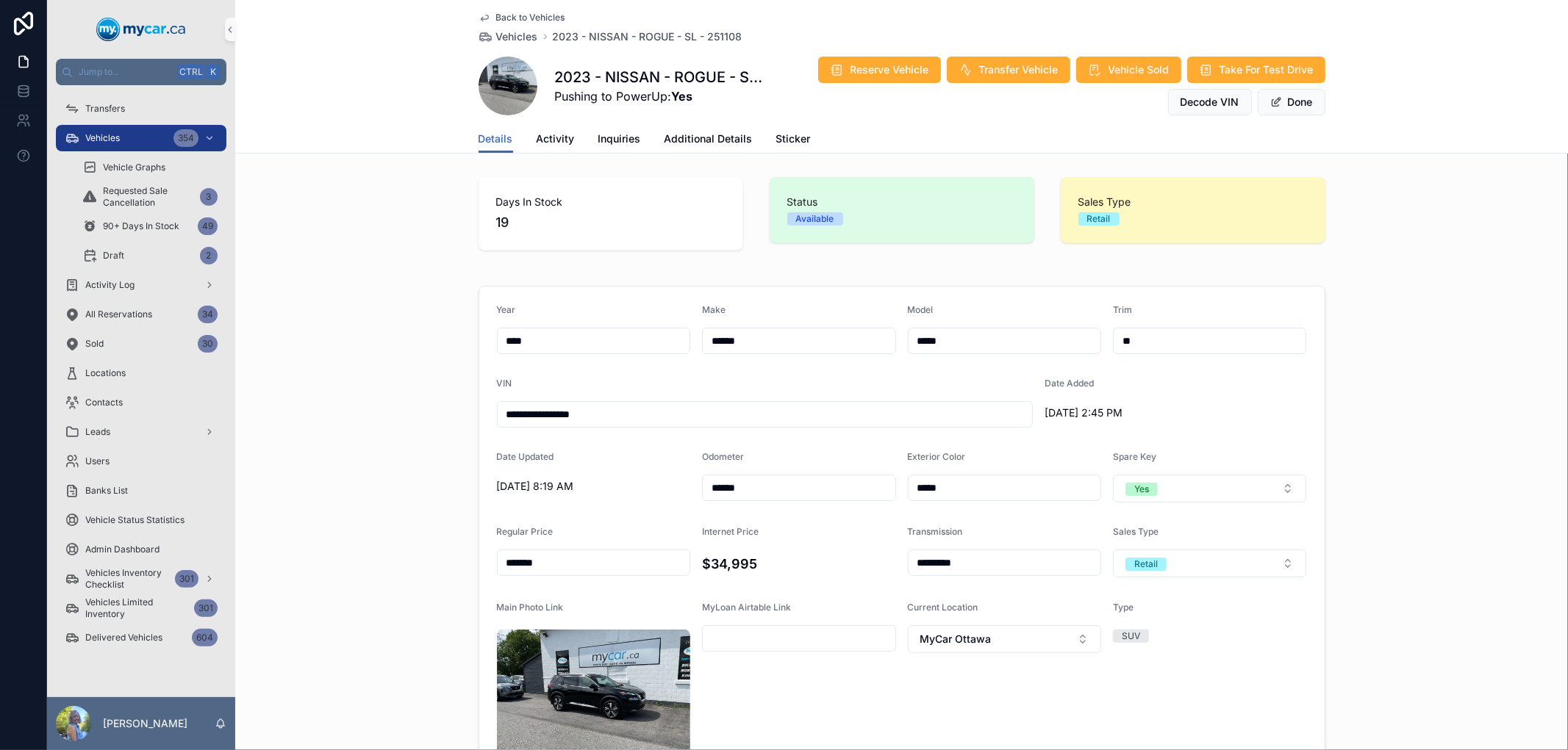
drag, startPoint x: 765, startPoint y: 489, endPoint x: 687, endPoint y: 479, distance: 78.6
click at [688, 479] on form "**********" at bounding box center [901, 578] width 846 height 584
type input "******"
click at [1298, 105] on button "Done" at bounding box center [1291, 102] width 68 height 27
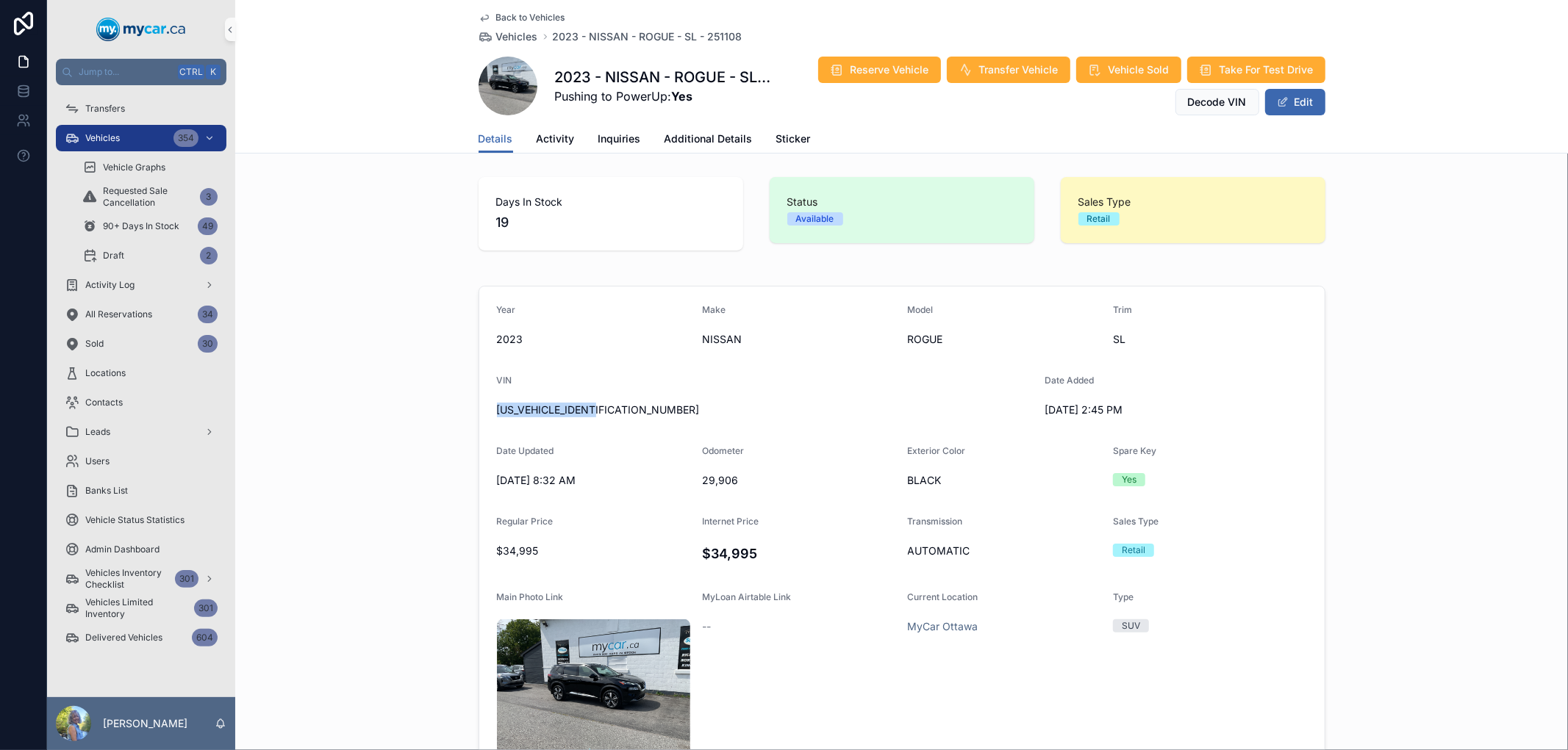
drag, startPoint x: 607, startPoint y: 407, endPoint x: 493, endPoint y: 407, distance: 114.0
click at [496, 407] on span "[US_VEHICLE_IDENTIFICATION_NUMBER]" at bounding box center [764, 410] width 535 height 15
copy span "[US_VEHICLE_IDENTIFICATION_NUMBER]"
drag, startPoint x: 538, startPoint y: 31, endPoint x: 669, endPoint y: 35, distance: 131.1
click at [669, 35] on div "2023 - NISSAN - ROGUE - SL - 251108" at bounding box center [641, 37] width 201 height 15
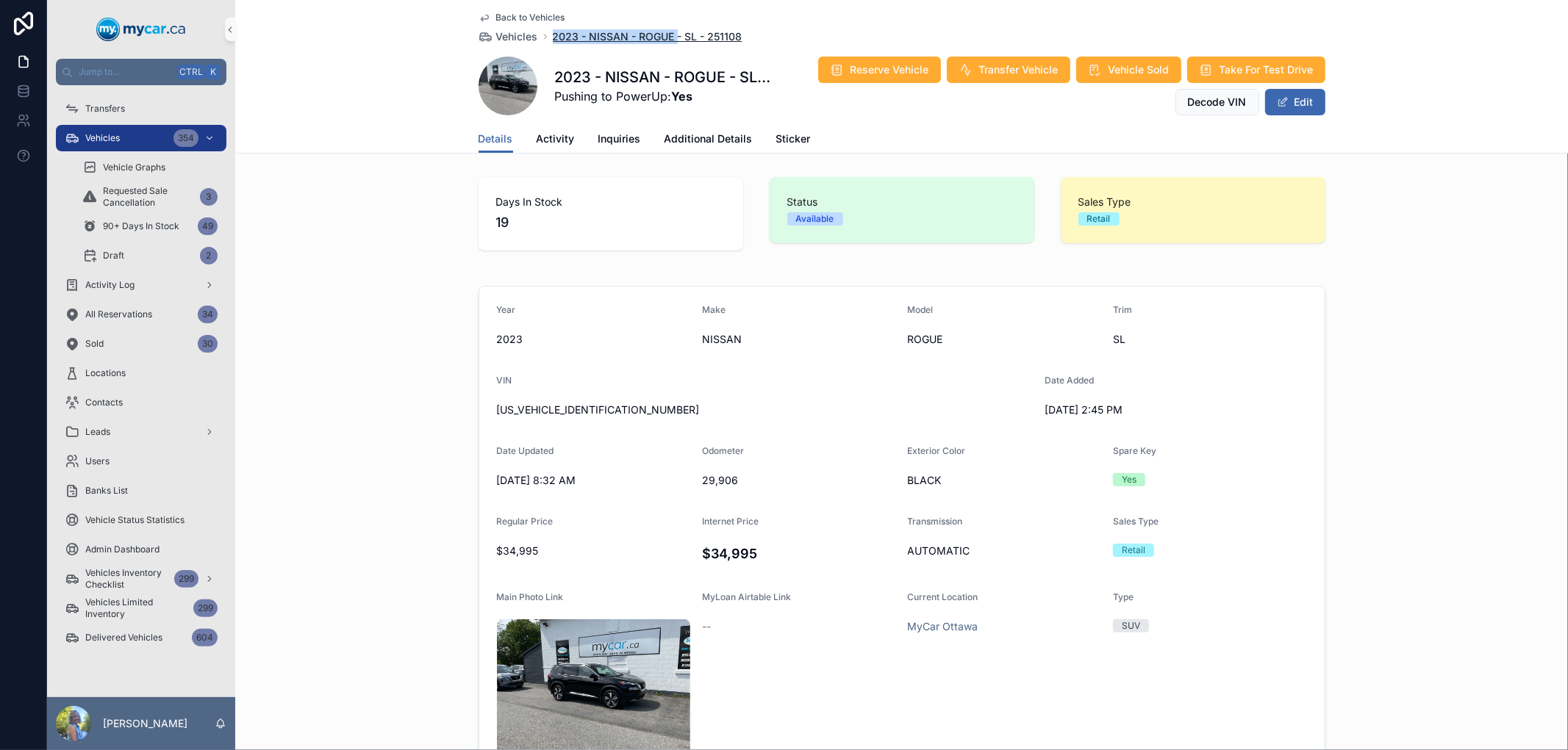
copy span "2023 - NISSAN - ROGUE"
click at [513, 37] on span "Vehicles" at bounding box center [517, 37] width 42 height 15
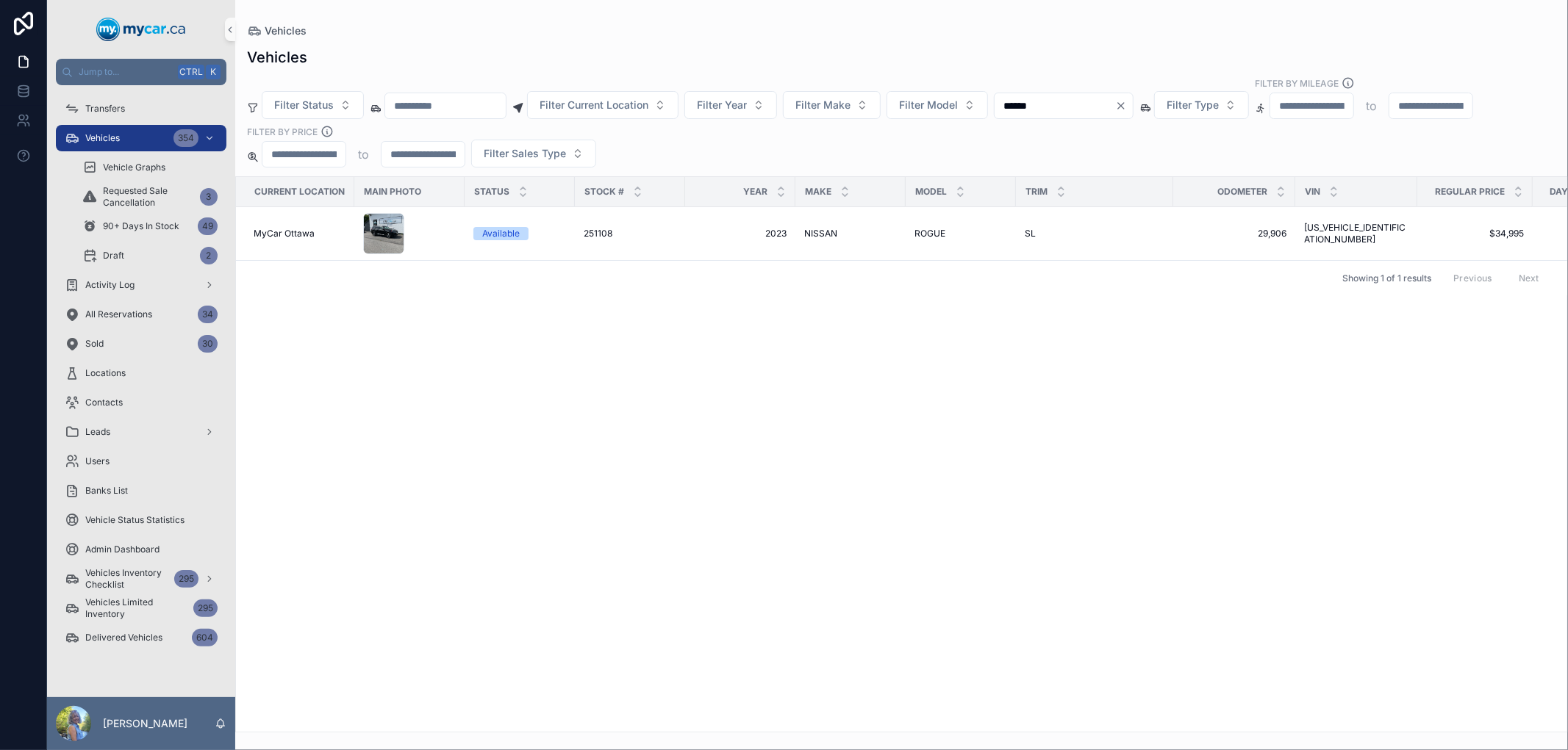
drag, startPoint x: 1095, startPoint y: 105, endPoint x: 1030, endPoint y: 95, distance: 65.8
click at [1030, 95] on input "******" at bounding box center [1055, 106] width 120 height 20
paste input "scrollable content"
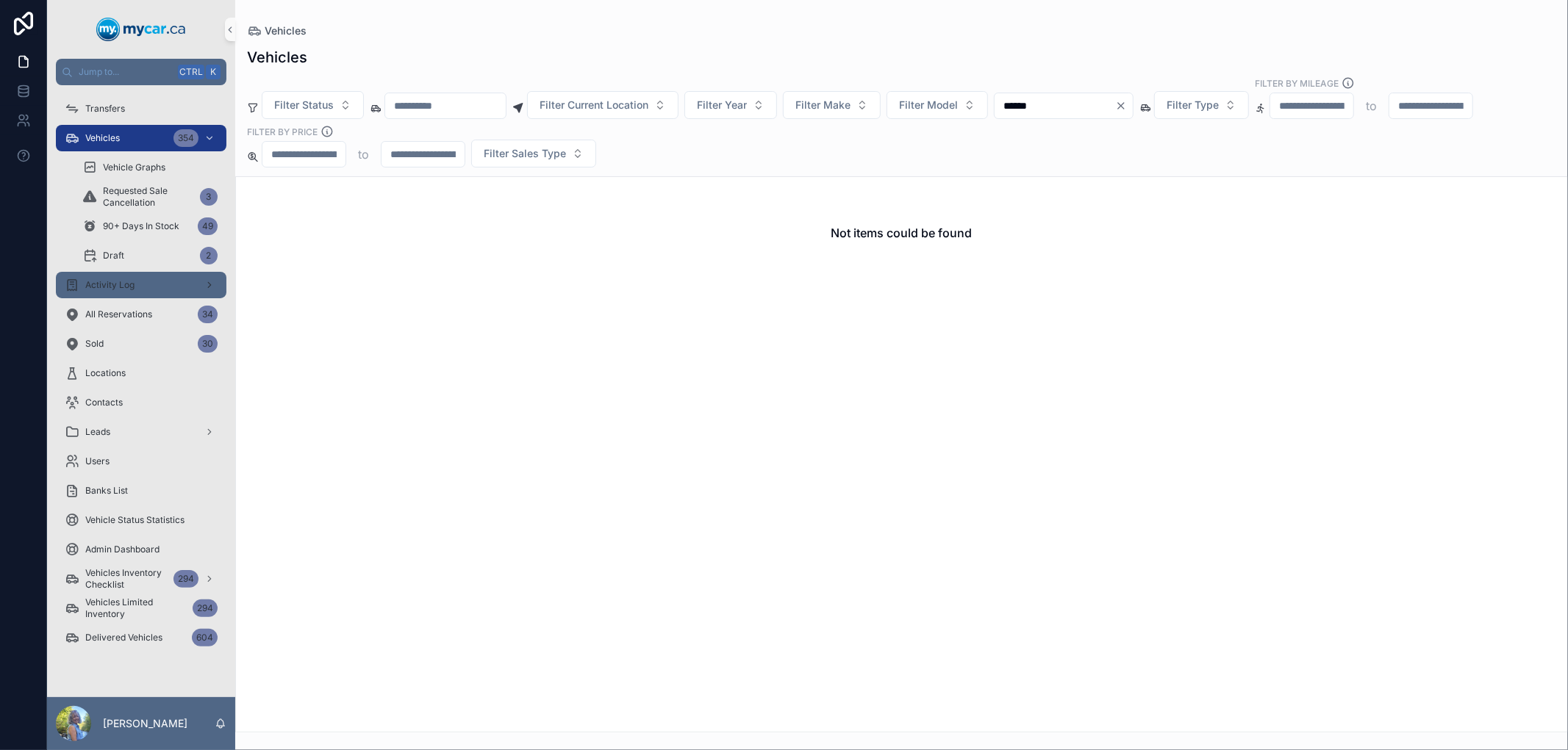
type input "******"
click at [136, 281] on div "Activity Log" at bounding box center [141, 284] width 153 height 23
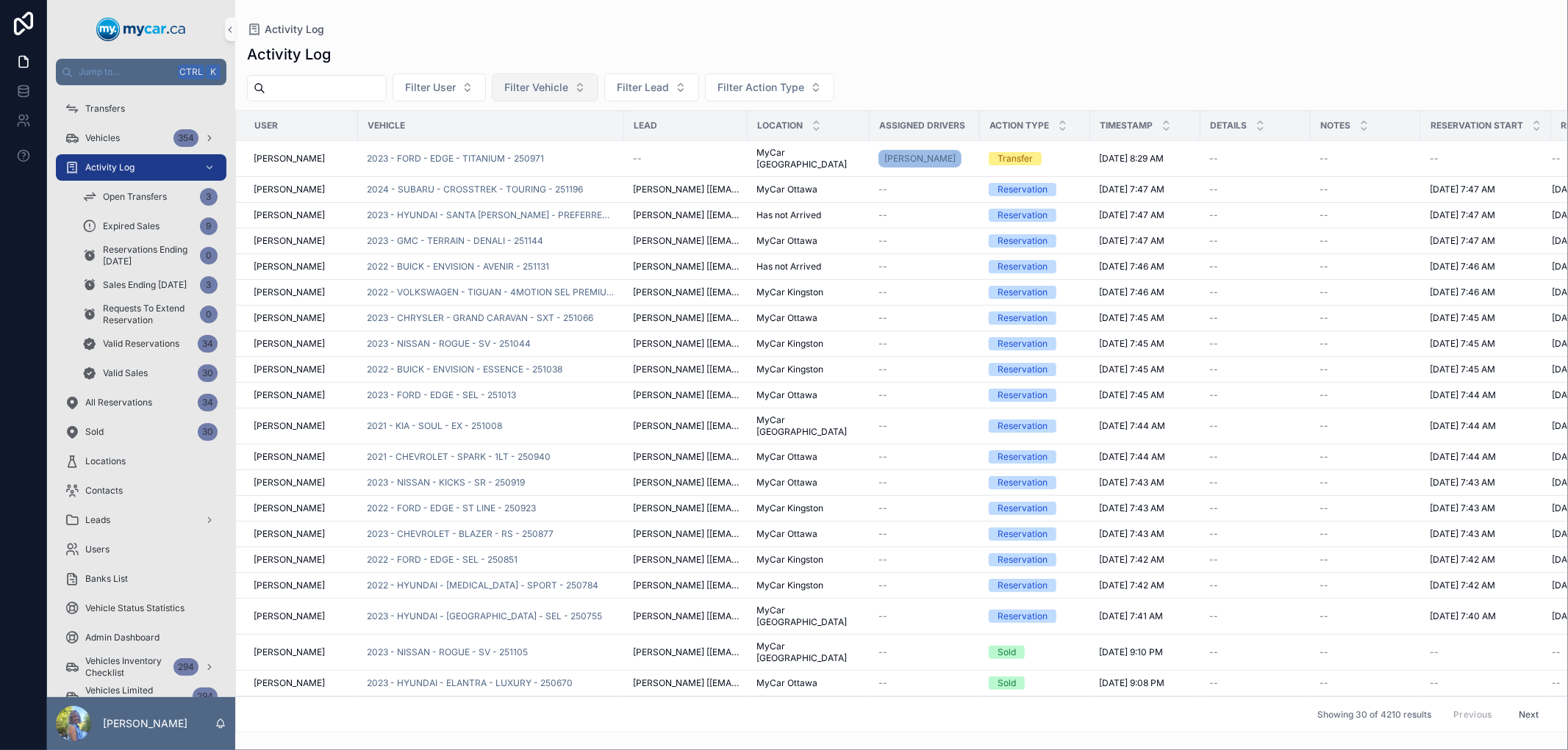
click at [568, 88] on span "Filter Vehicle" at bounding box center [535, 87] width 64 height 15
type input "******"
click at [553, 94] on span "Filter Vehicle" at bounding box center [535, 87] width 64 height 15
click at [568, 88] on span "Filter Vehicle" at bounding box center [535, 87] width 64 height 15
type input "*******"
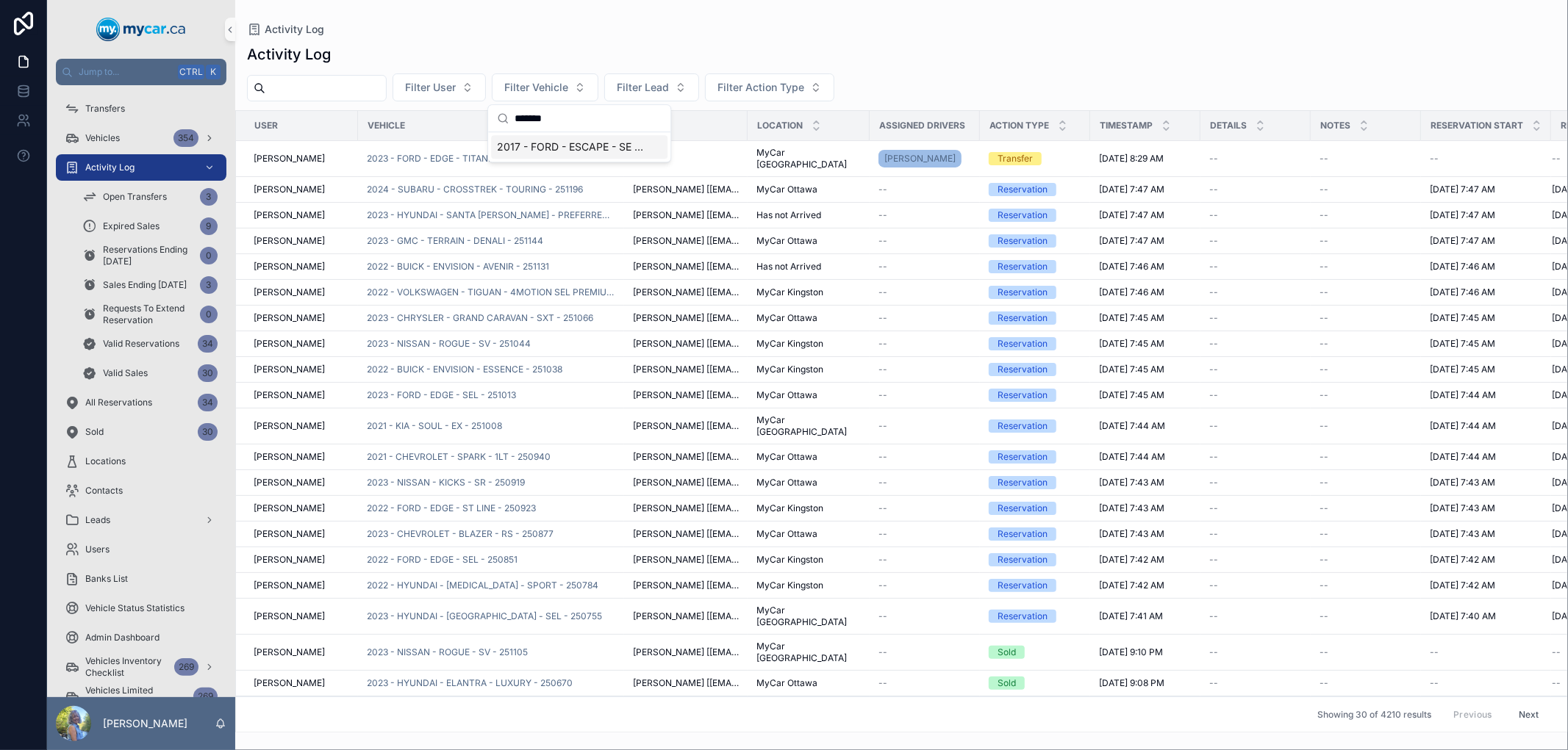
click at [557, 142] on span "2017 - FORD - ESCAPE - SE - 250941A" at bounding box center [570, 147] width 147 height 15
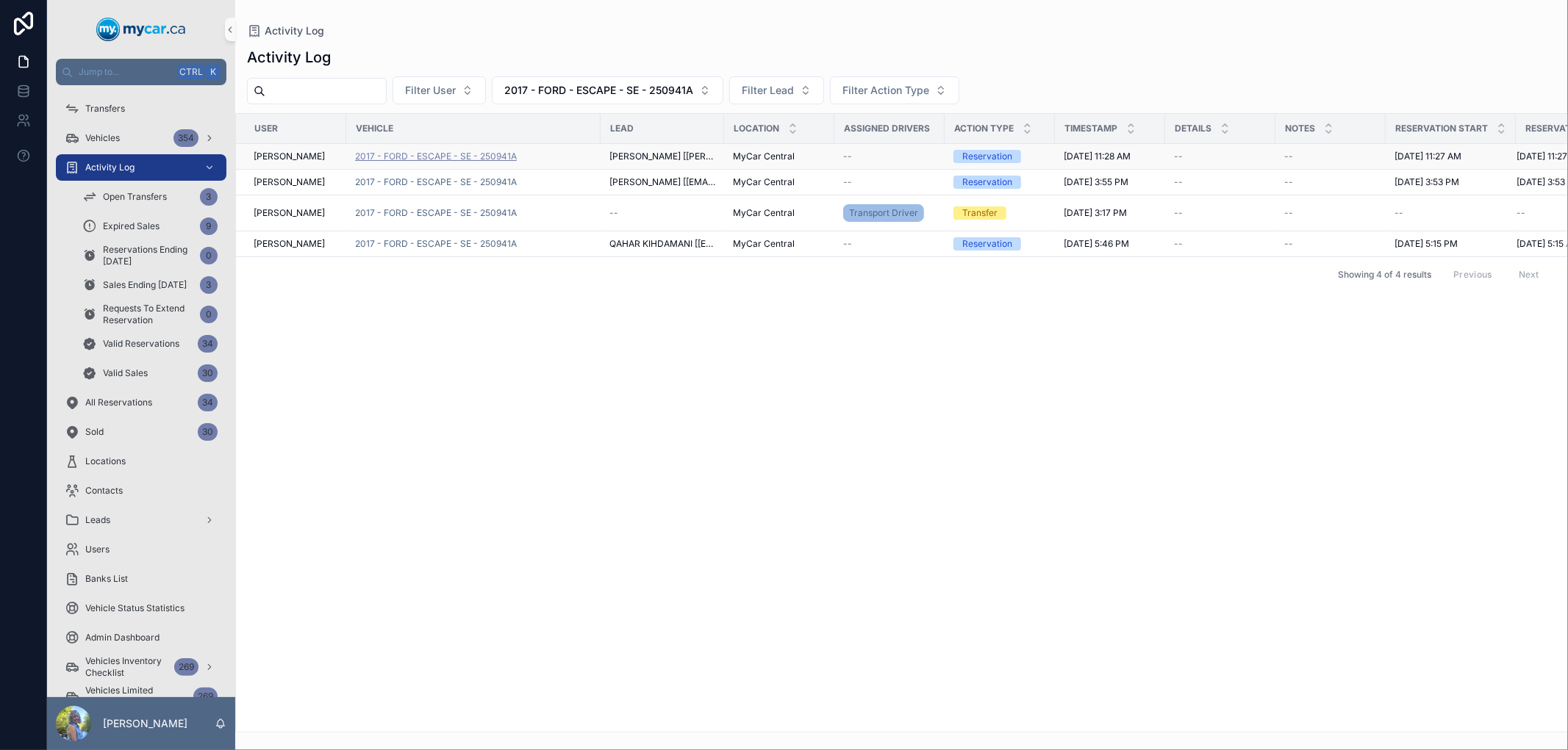
click at [504, 157] on span "2017 - FORD - ESCAPE - SE - 250941A" at bounding box center [435, 156] width 162 height 12
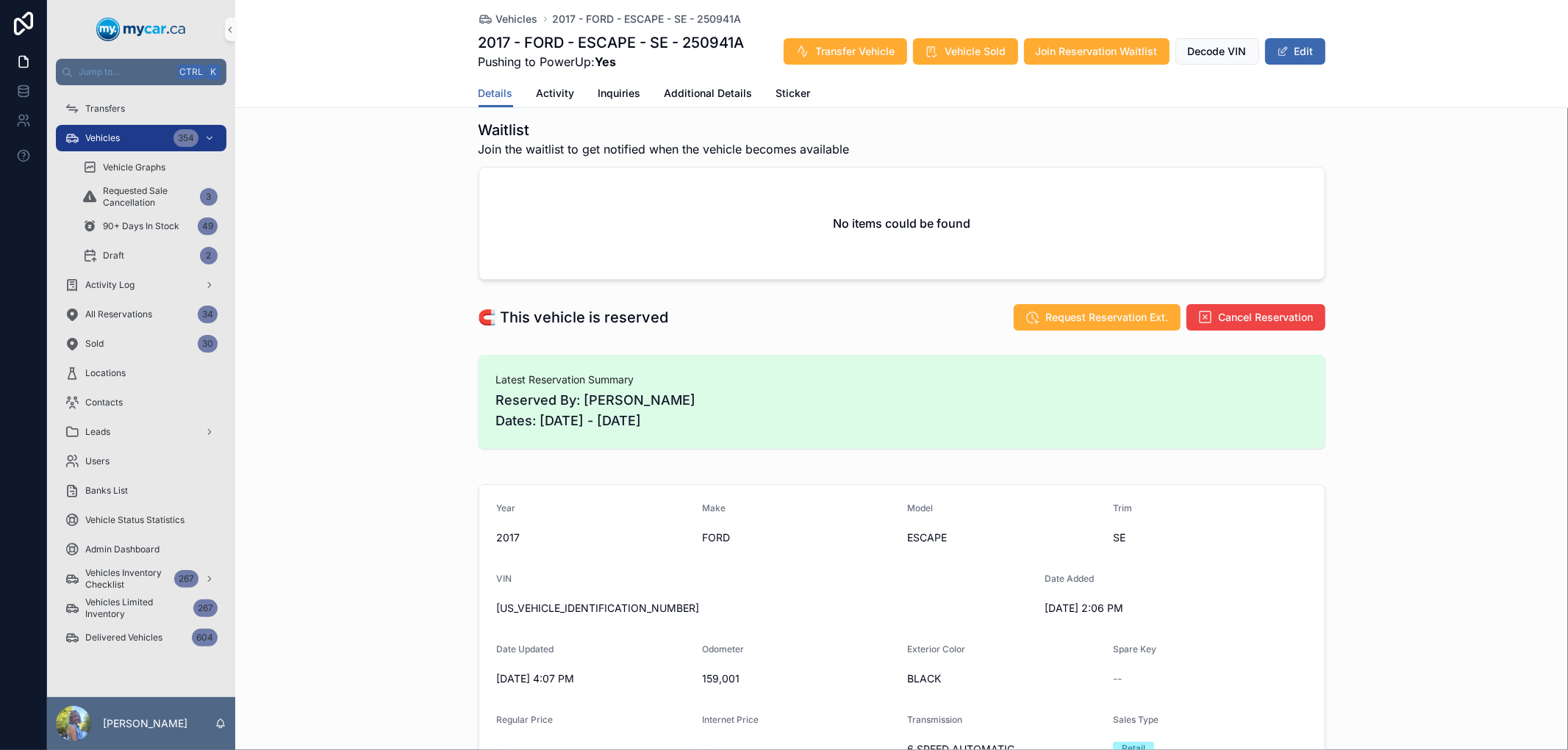
scroll to position [81, 0]
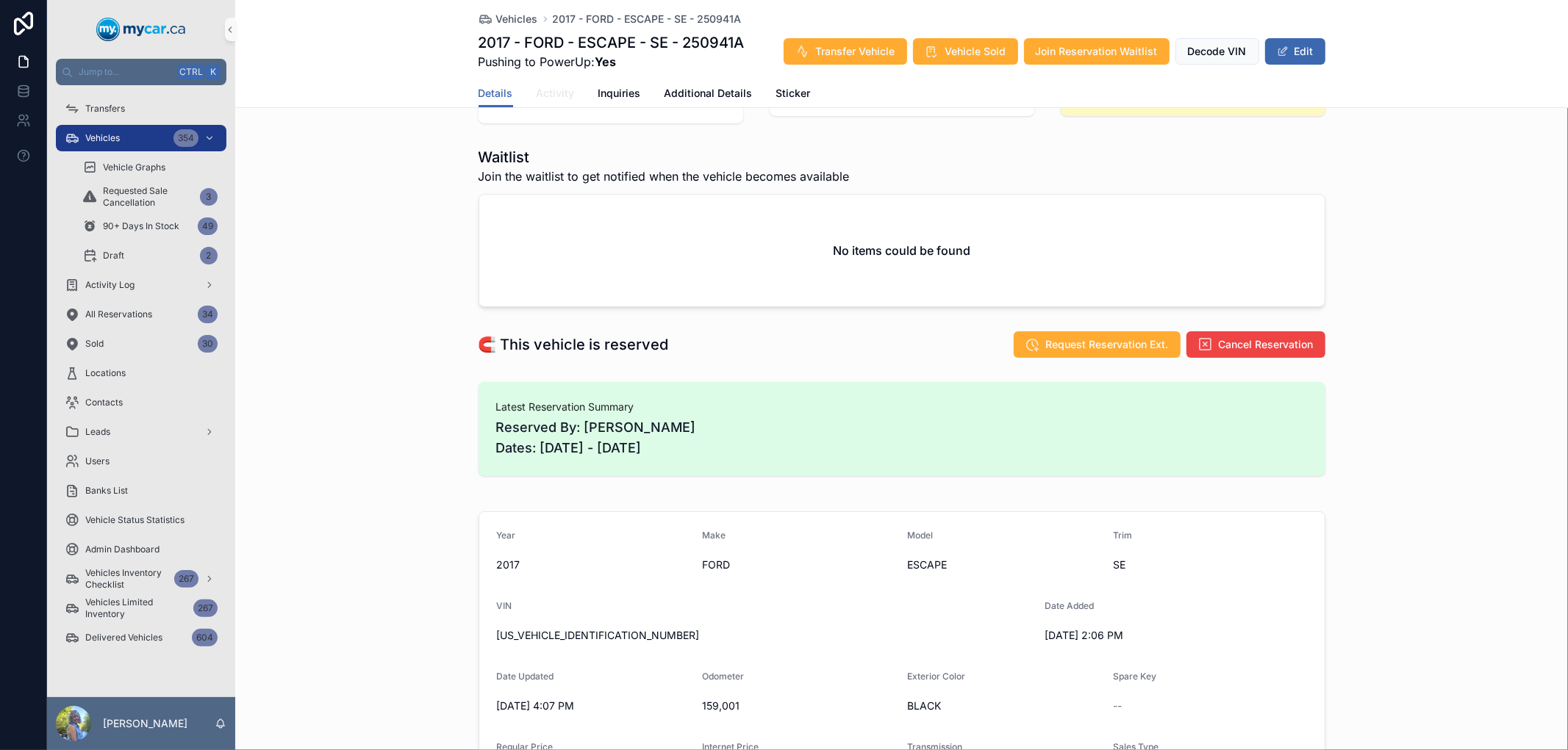
click at [544, 93] on span "Activity" at bounding box center [555, 94] width 38 height 15
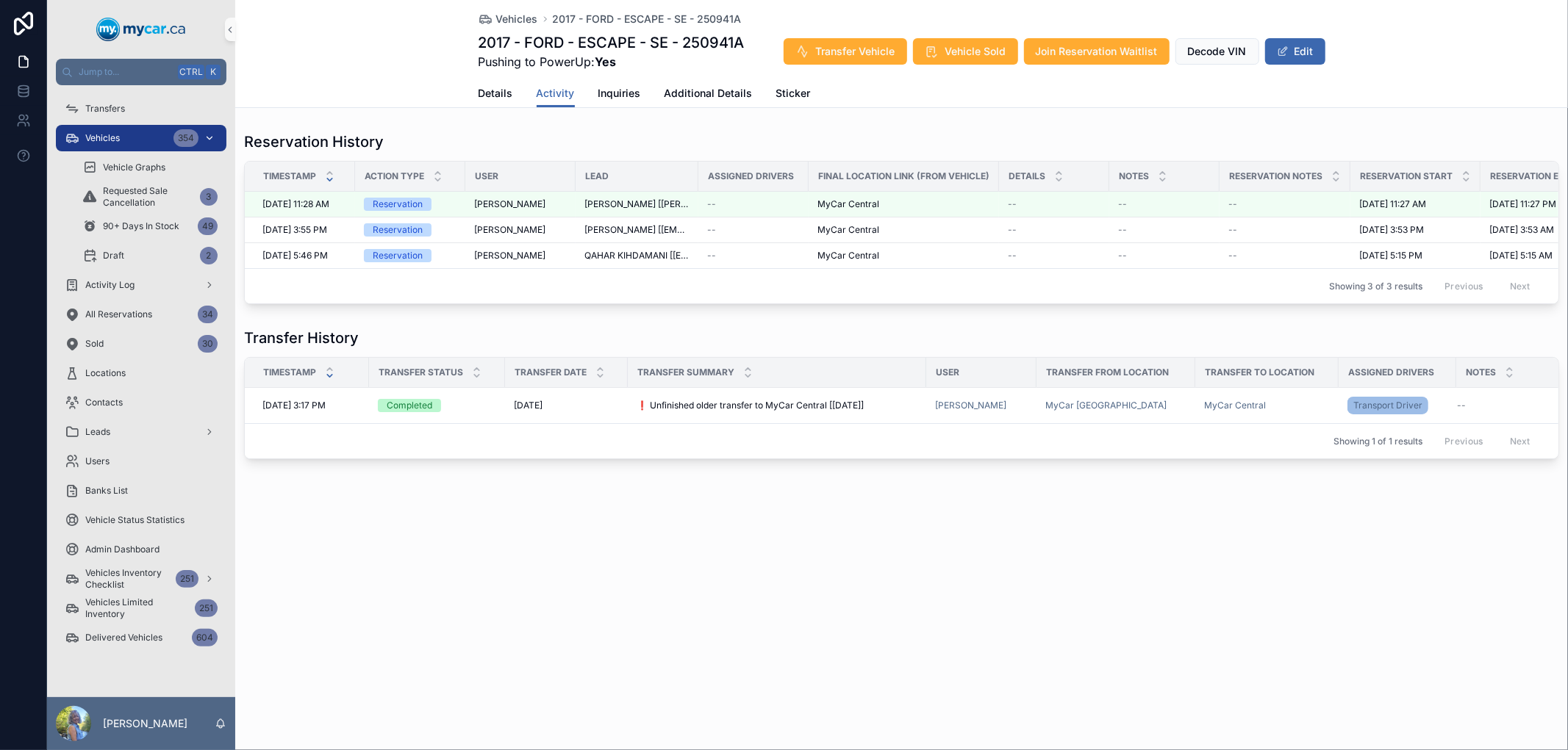
click at [107, 133] on span "Vehicles" at bounding box center [102, 138] width 34 height 12
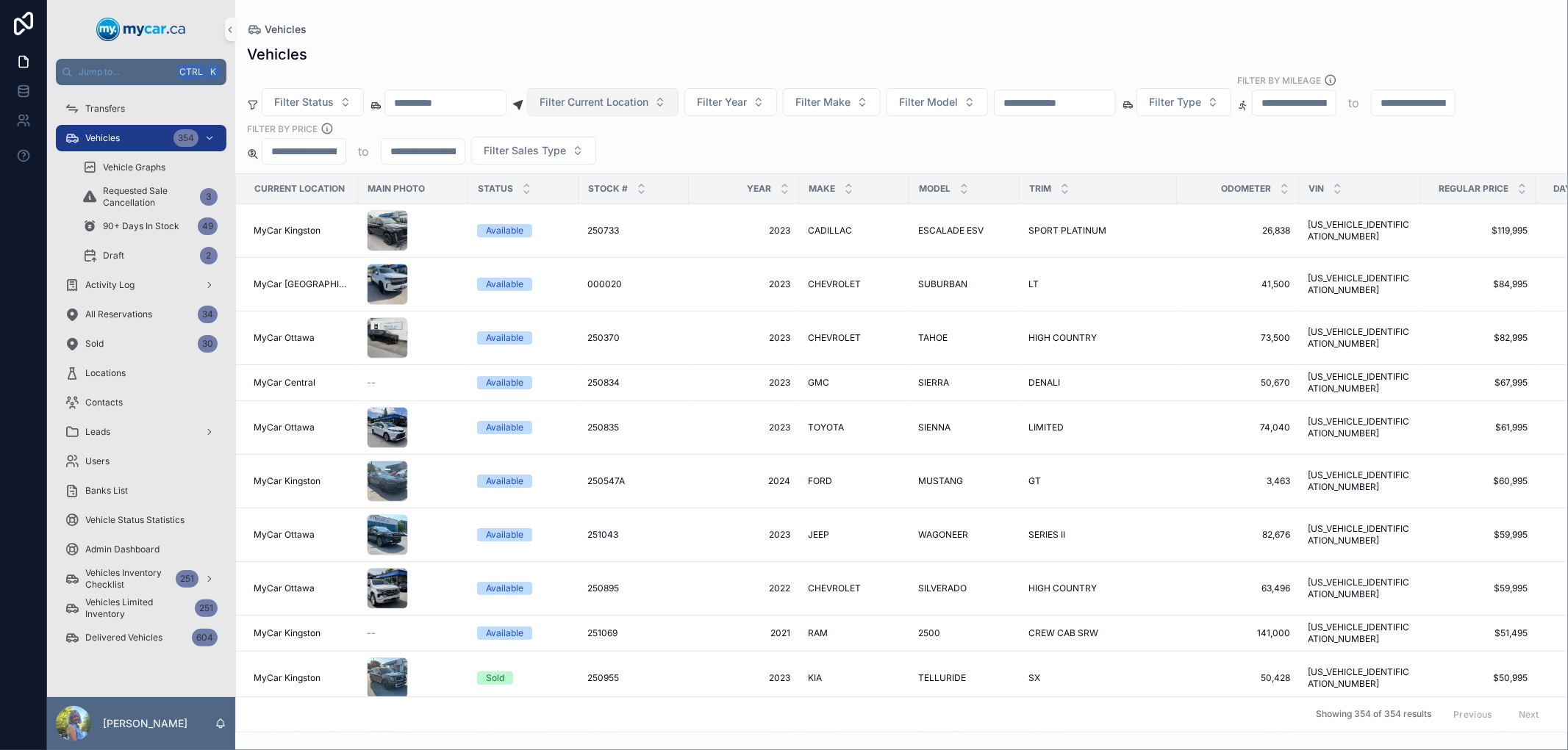
click at [678, 104] on button "Filter Current Location" at bounding box center [602, 102] width 151 height 28
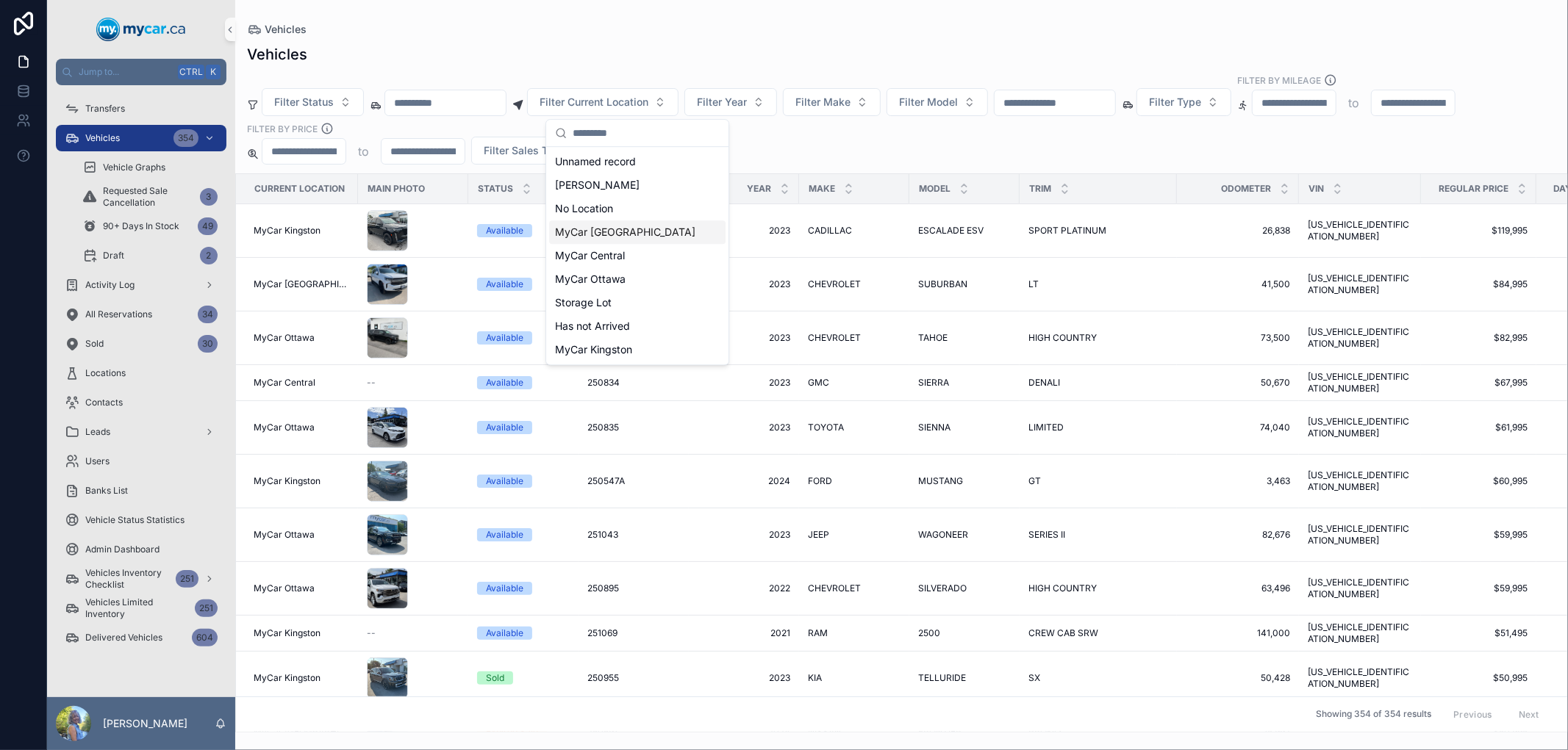
click at [636, 233] on span "MyCar [GEOGRAPHIC_DATA]" at bounding box center [625, 232] width 141 height 15
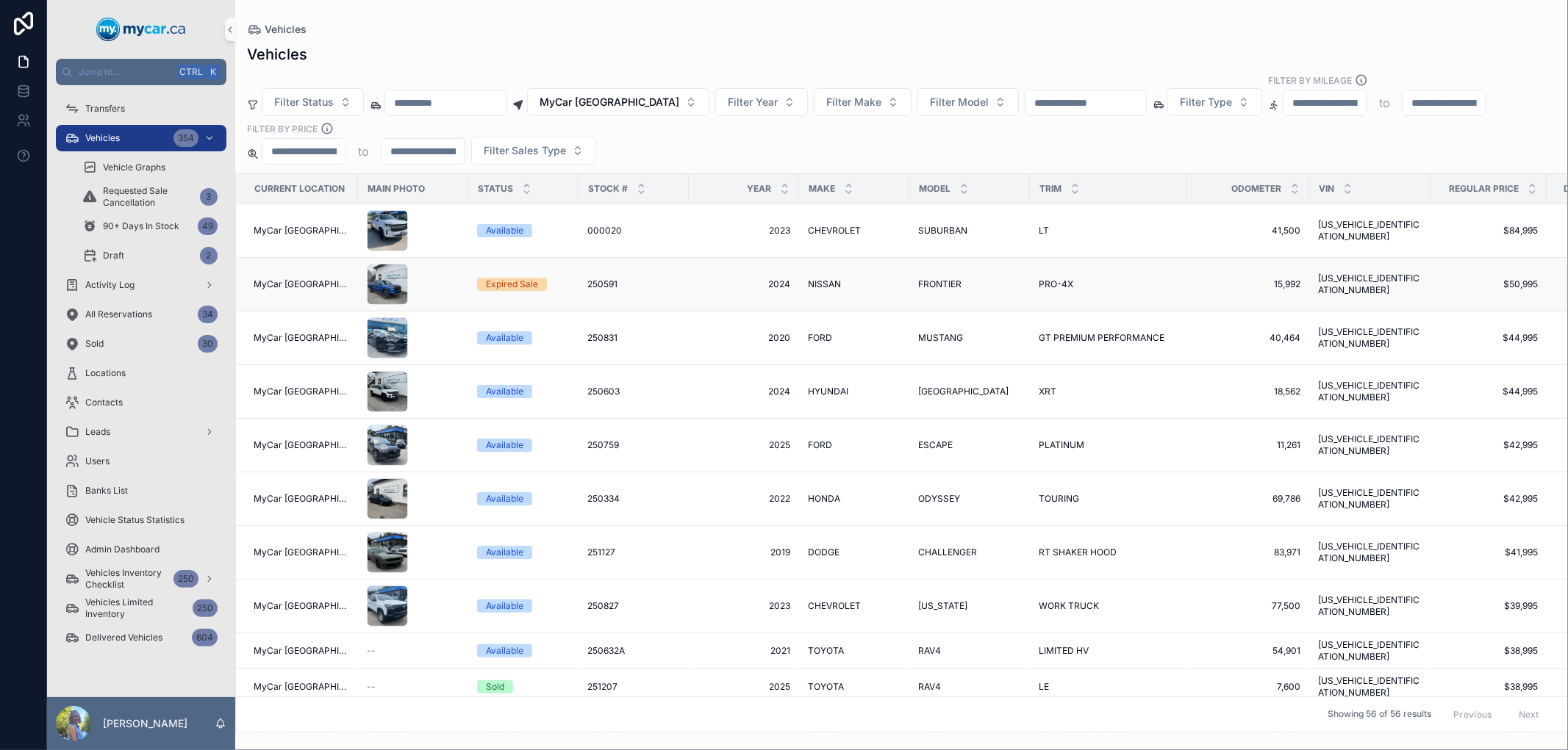
click at [593, 287] on span "250591" at bounding box center [602, 284] width 31 height 12
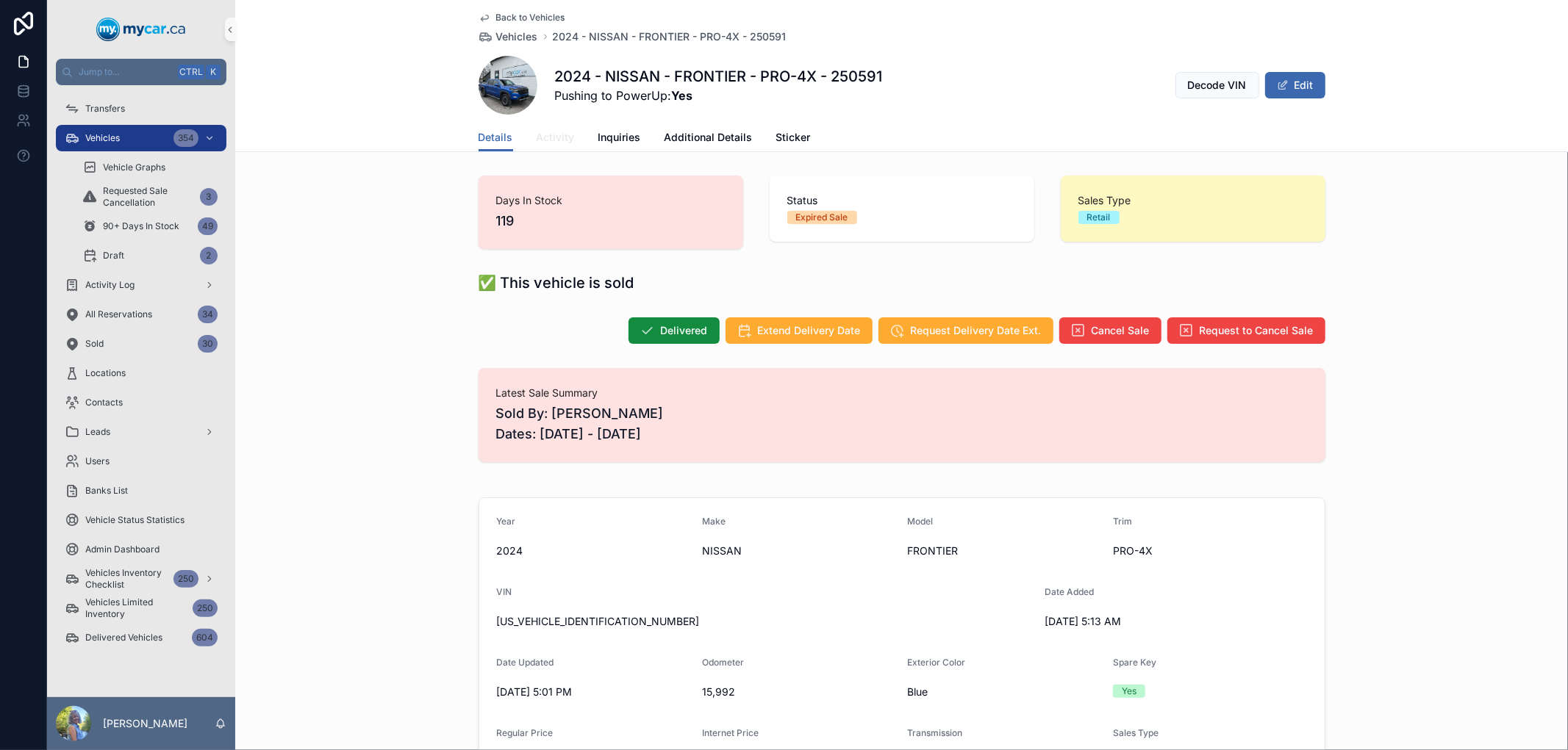
click at [553, 138] on span "Activity" at bounding box center [555, 137] width 38 height 15
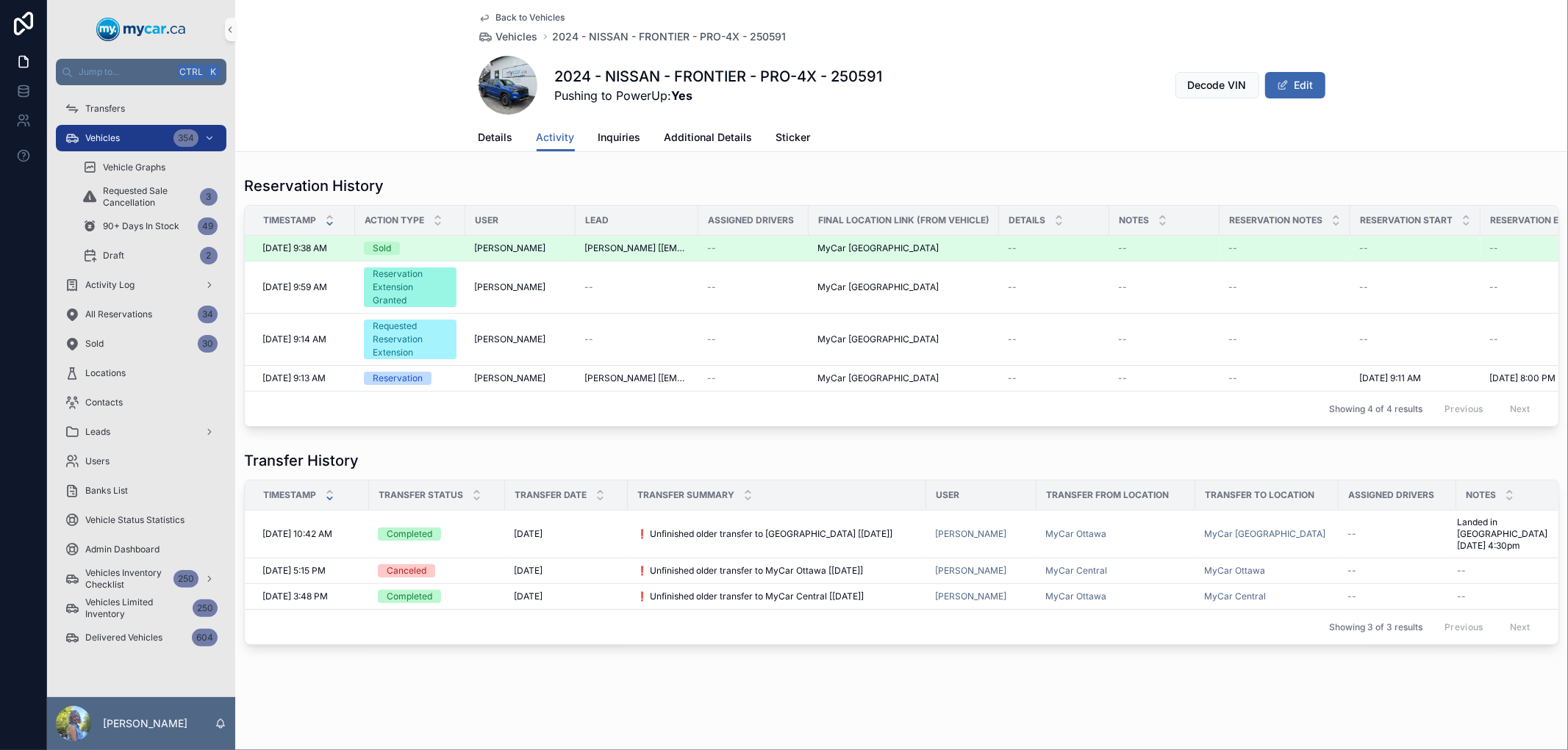
click at [379, 250] on div "Sold" at bounding box center [382, 248] width 19 height 13
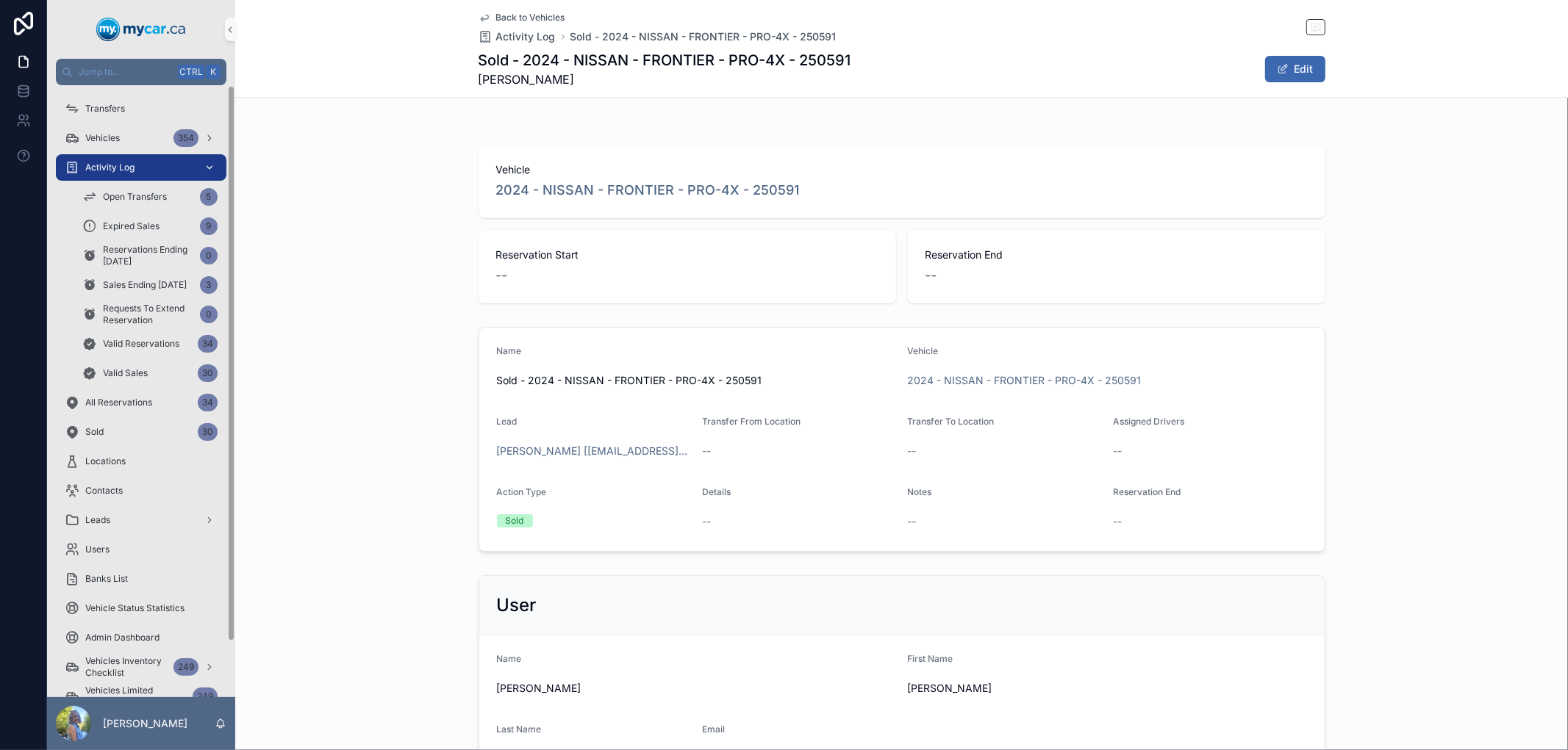
click at [94, 164] on span "Activity Log" at bounding box center [109, 168] width 49 height 12
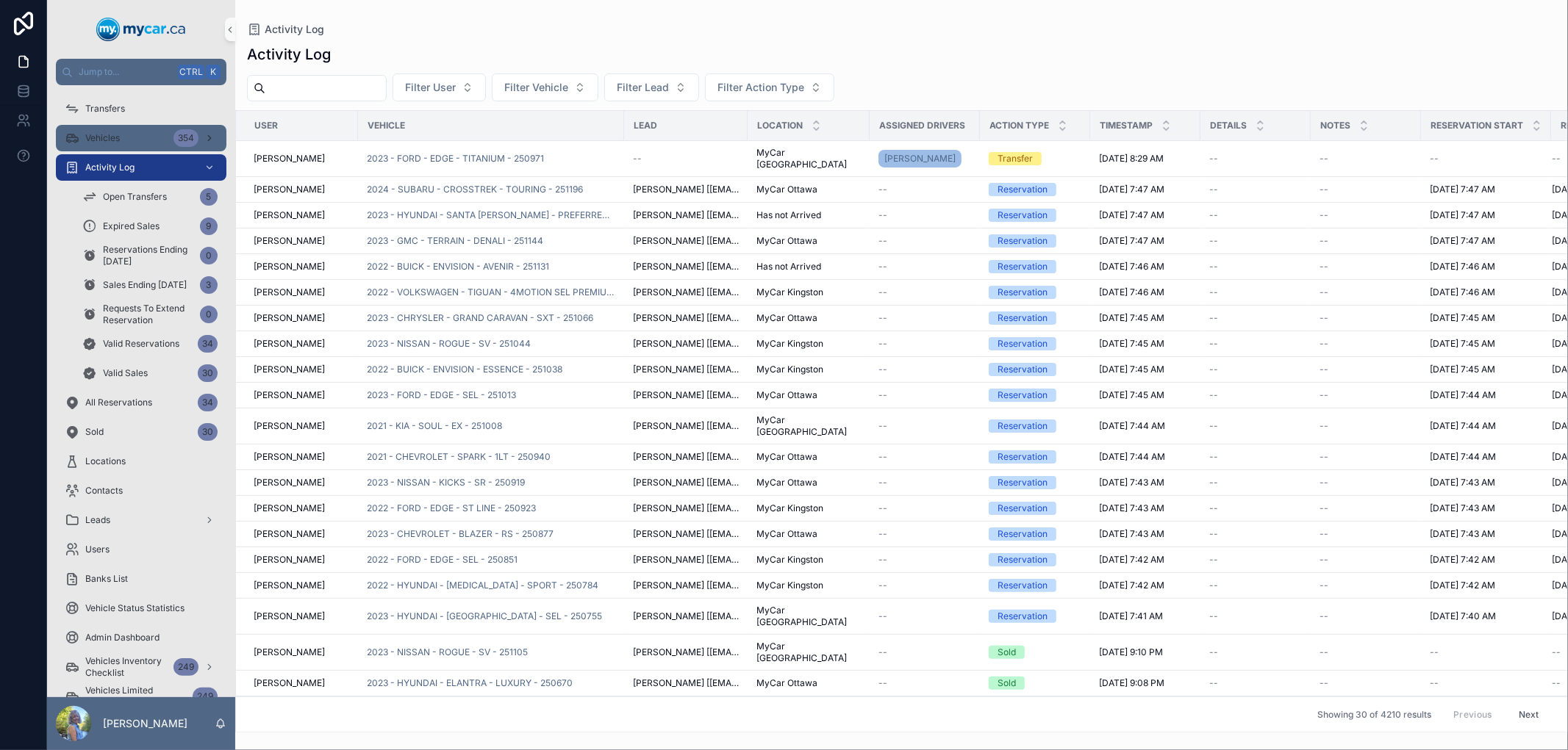
click at [113, 141] on span "Vehicles" at bounding box center [102, 138] width 34 height 12
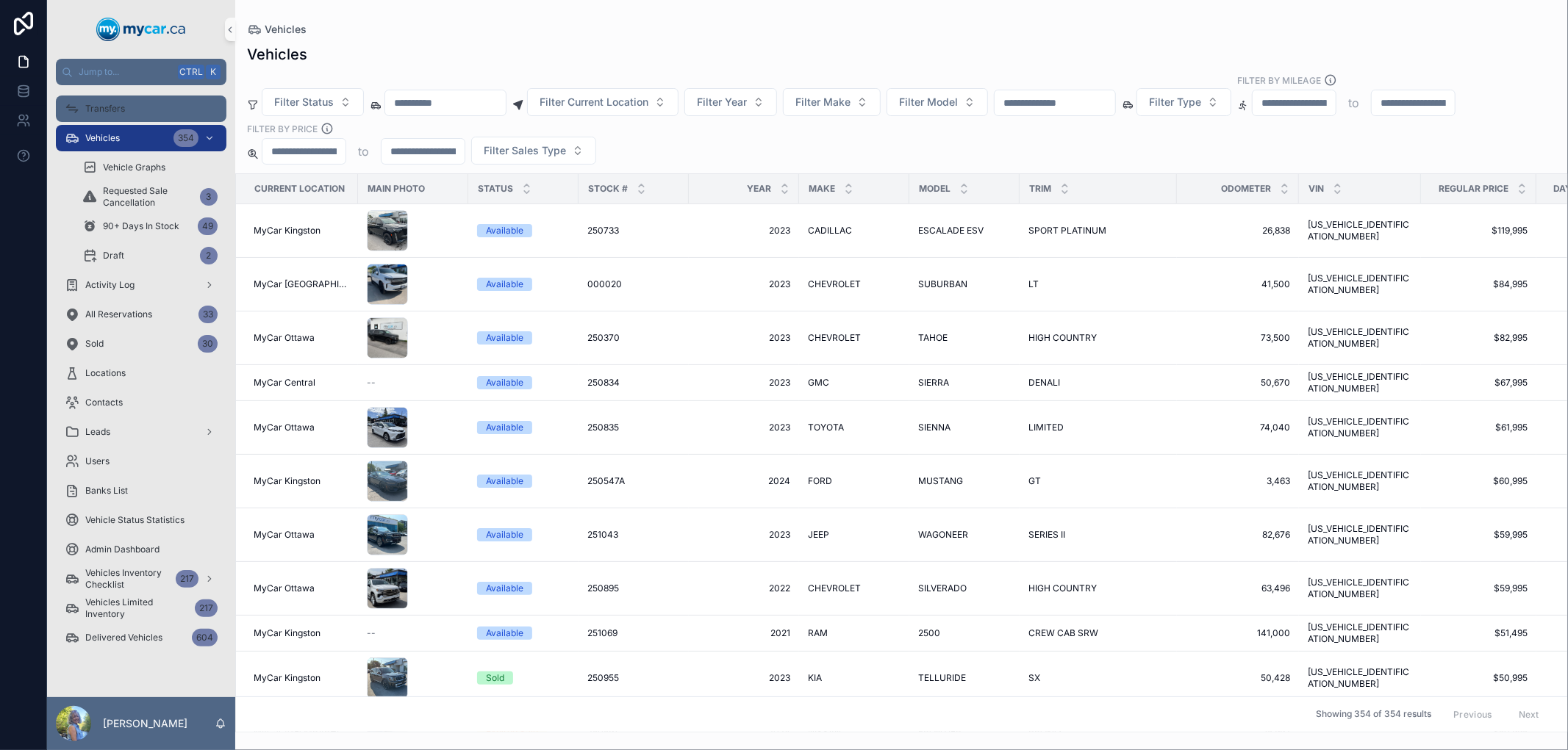
click at [116, 112] on span "Transfers" at bounding box center [105, 108] width 40 height 12
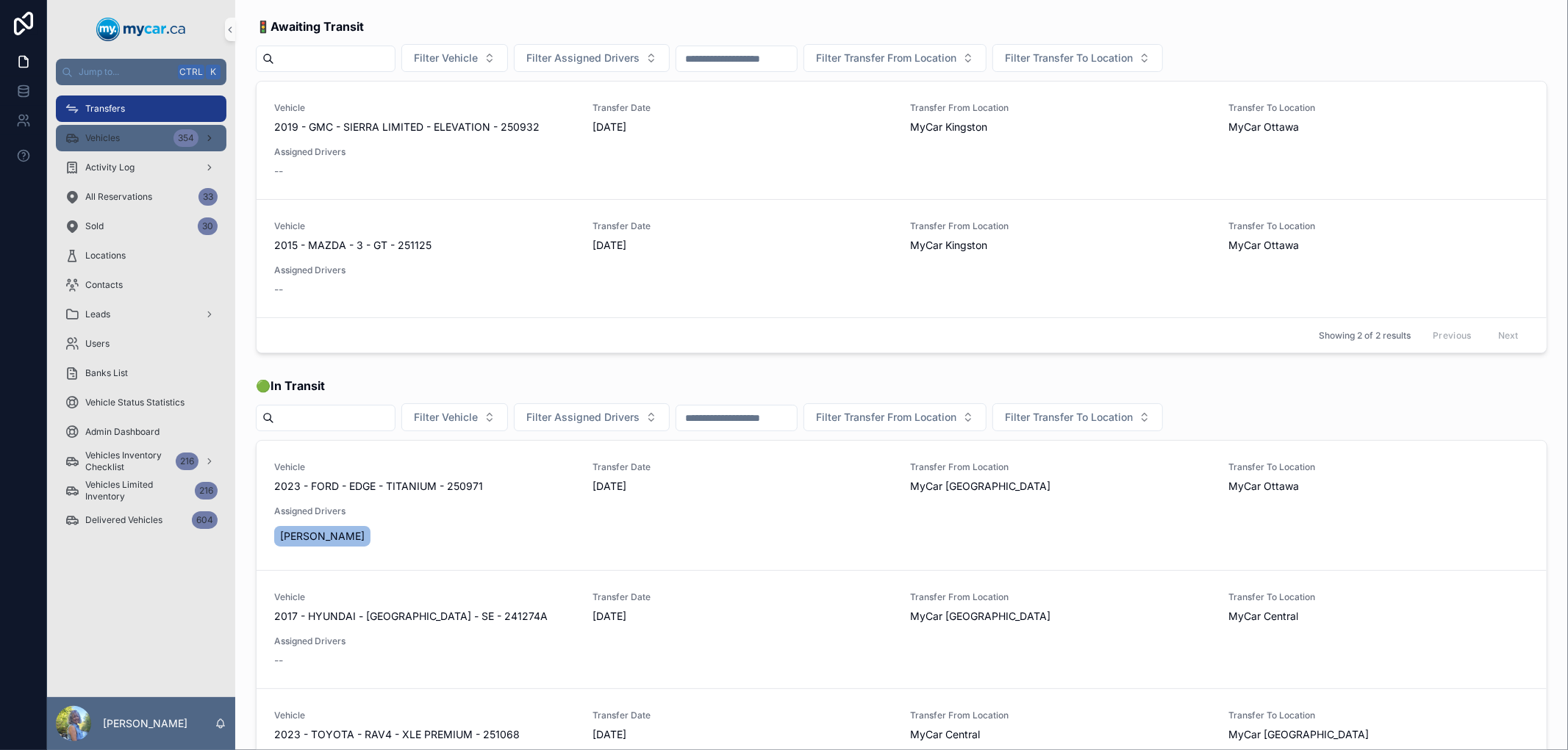
click at [103, 133] on span "Vehicles" at bounding box center [102, 138] width 34 height 12
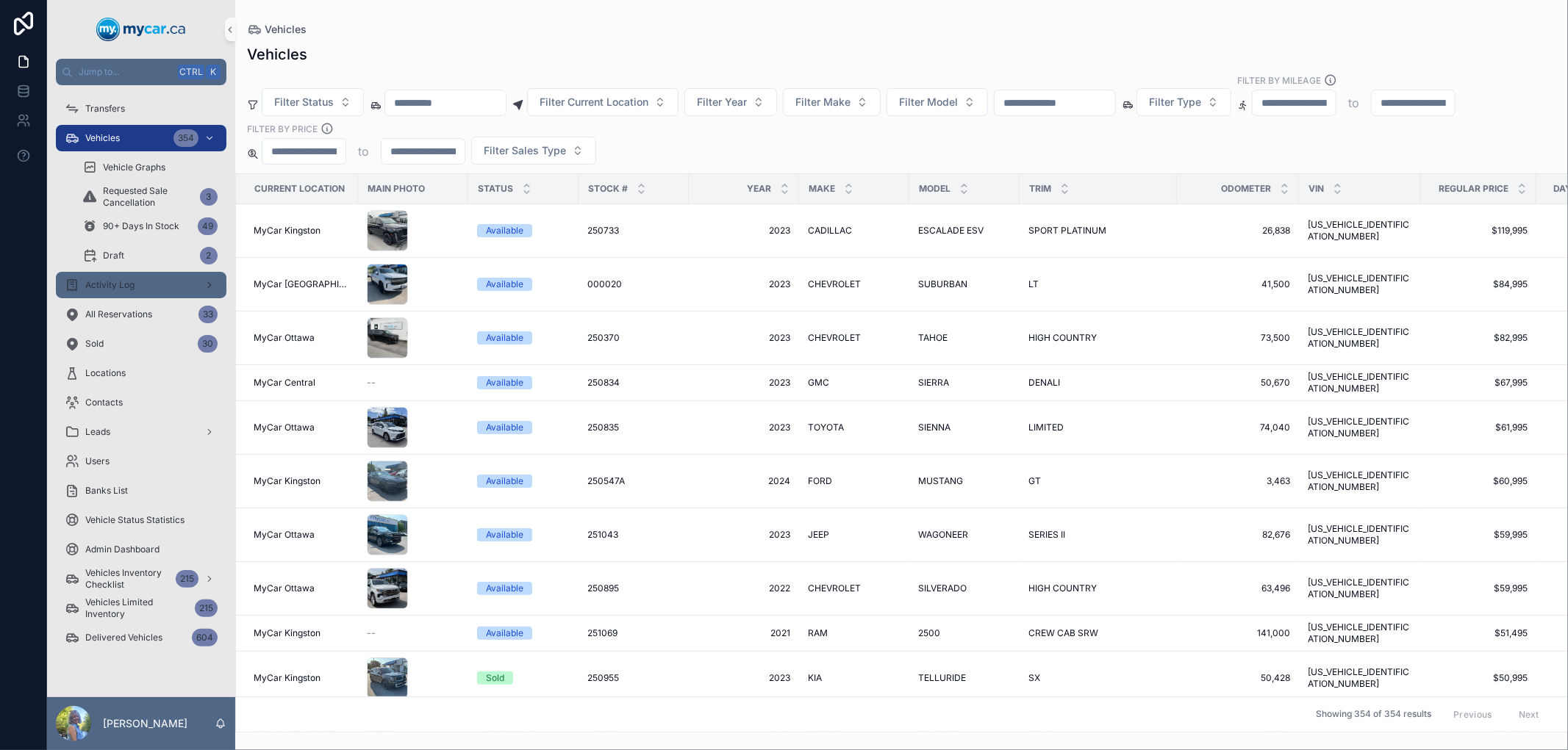
click at [150, 285] on div "Activity Log" at bounding box center [141, 284] width 153 height 23
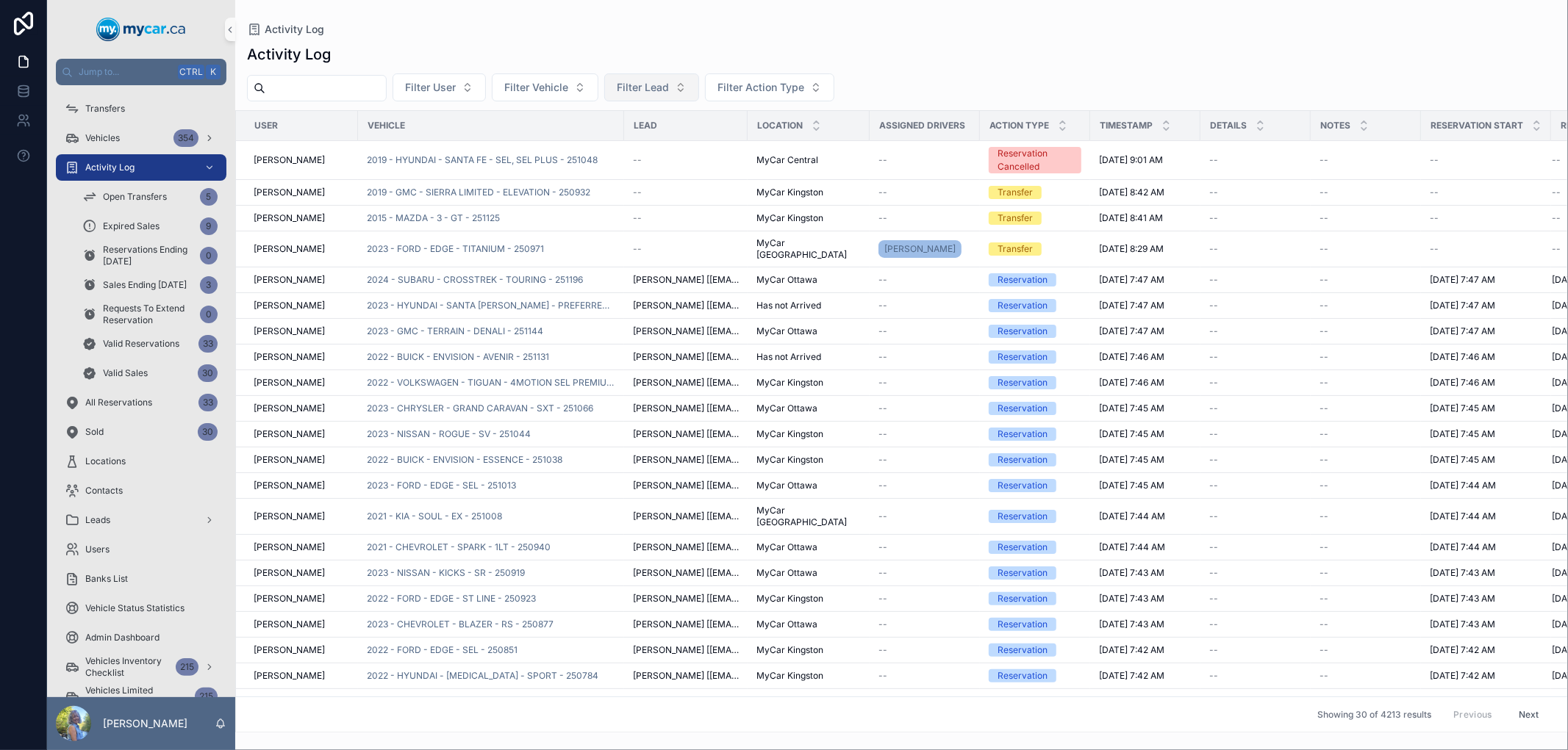
click at [669, 90] on span "Filter Lead" at bounding box center [643, 87] width 52 height 15
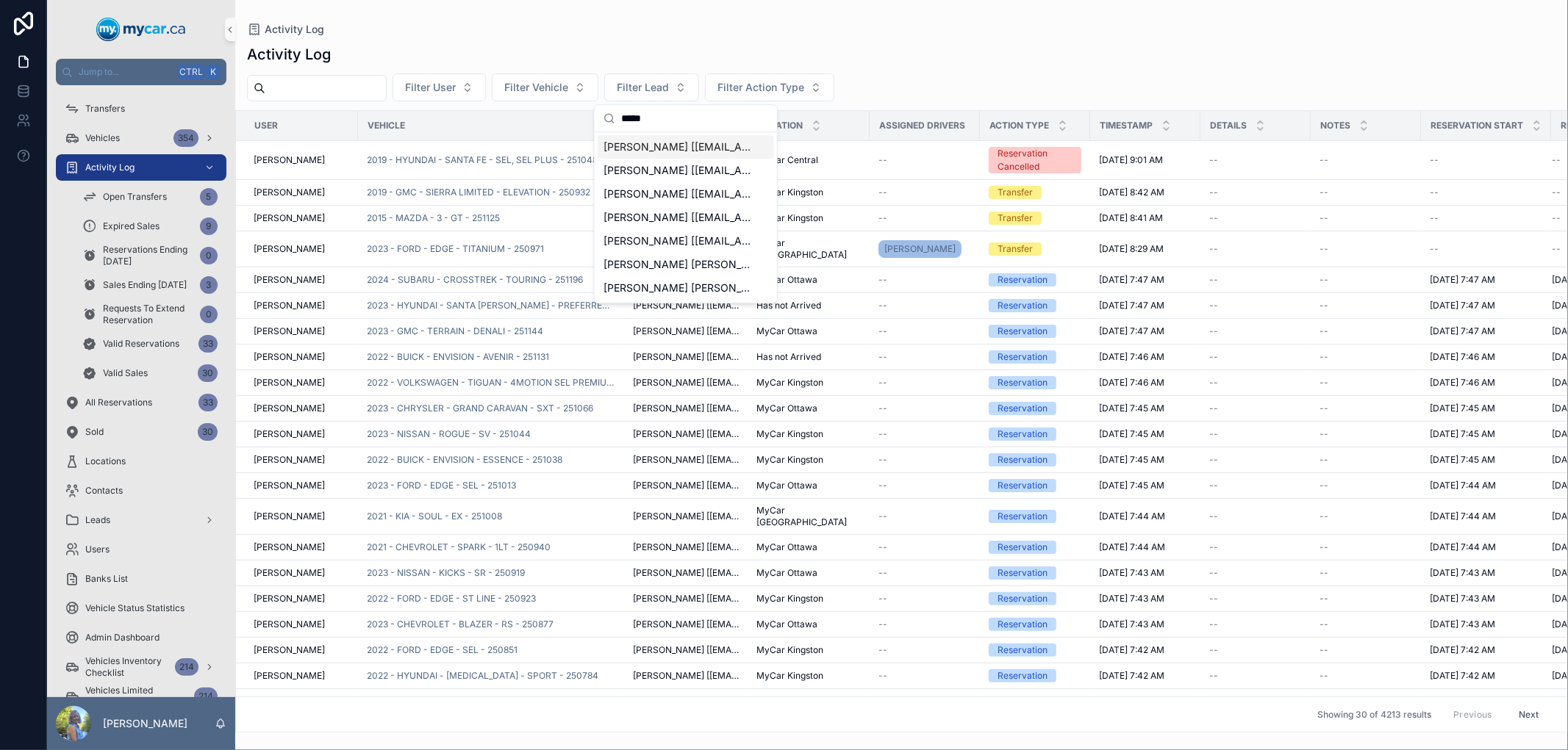
type input "*****"
click at [689, 153] on span "[PERSON_NAME] [[EMAIL_ADDRESS][DOMAIN_NAME]]" at bounding box center [676, 147] width 147 height 15
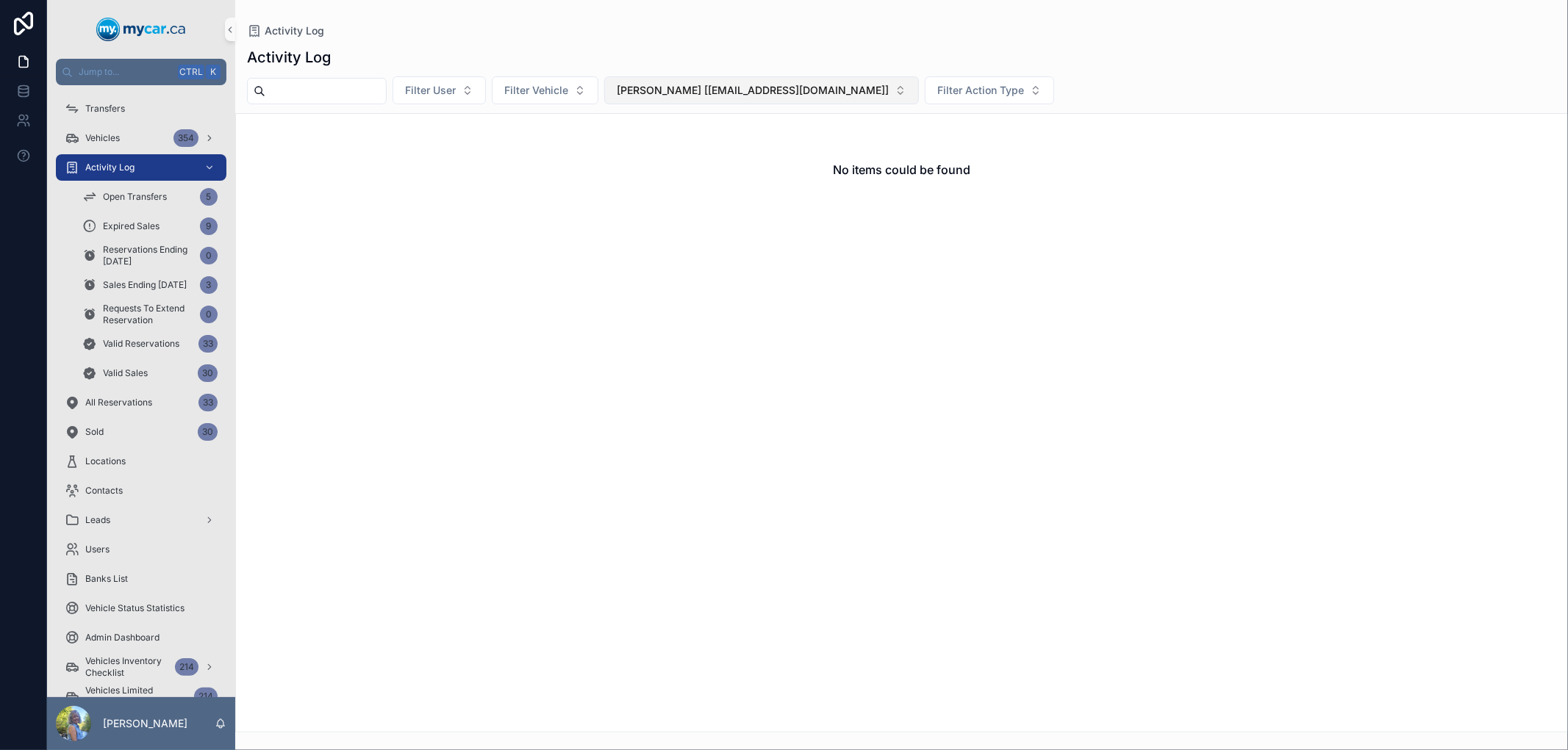
click at [703, 95] on span "[PERSON_NAME] [[EMAIL_ADDRESS][DOMAIN_NAME]]" at bounding box center [753, 91] width 272 height 15
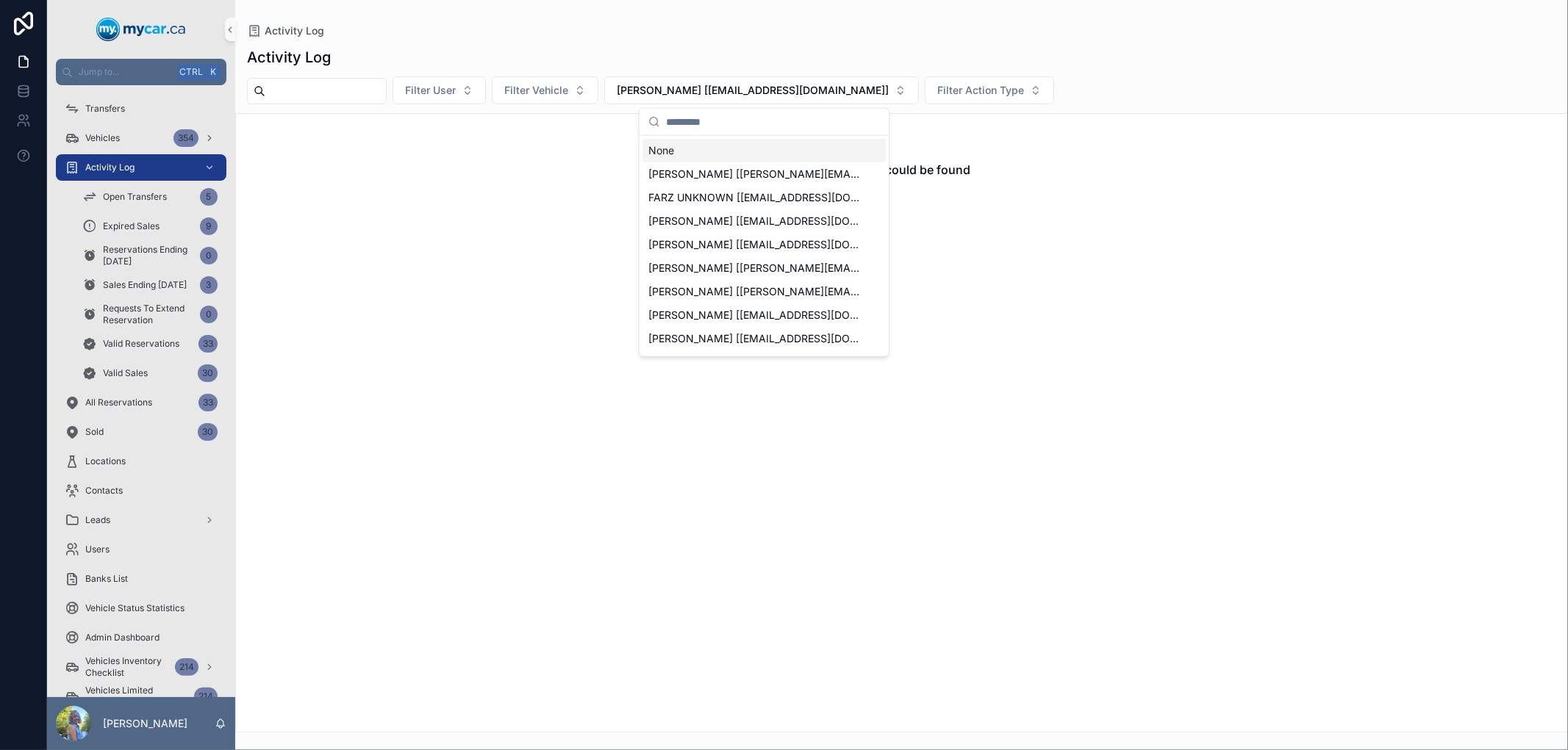
click at [700, 122] on input "scrollable content" at bounding box center [772, 121] width 214 height 27
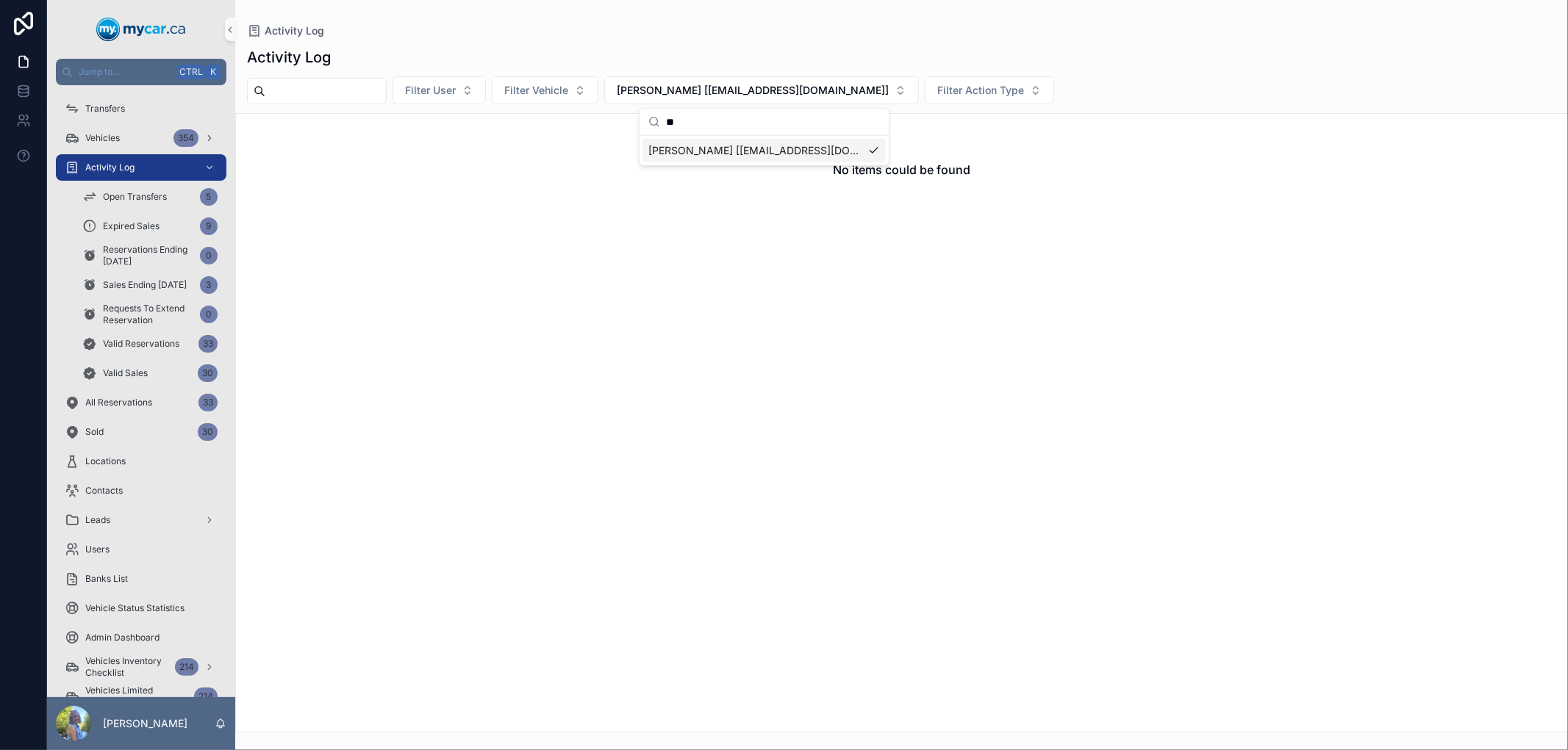
type input "*"
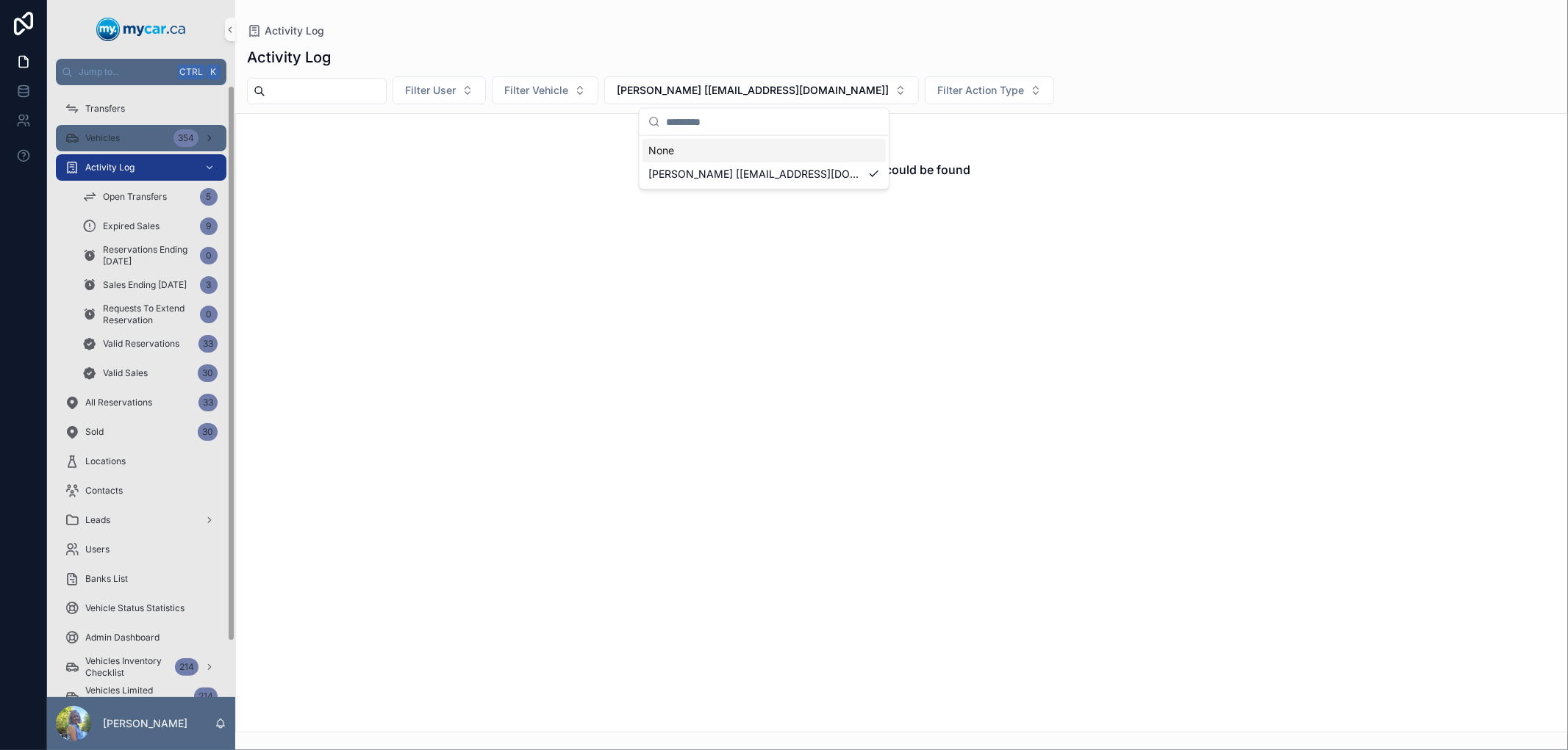
click at [111, 136] on span "Vehicles" at bounding box center [102, 138] width 34 height 12
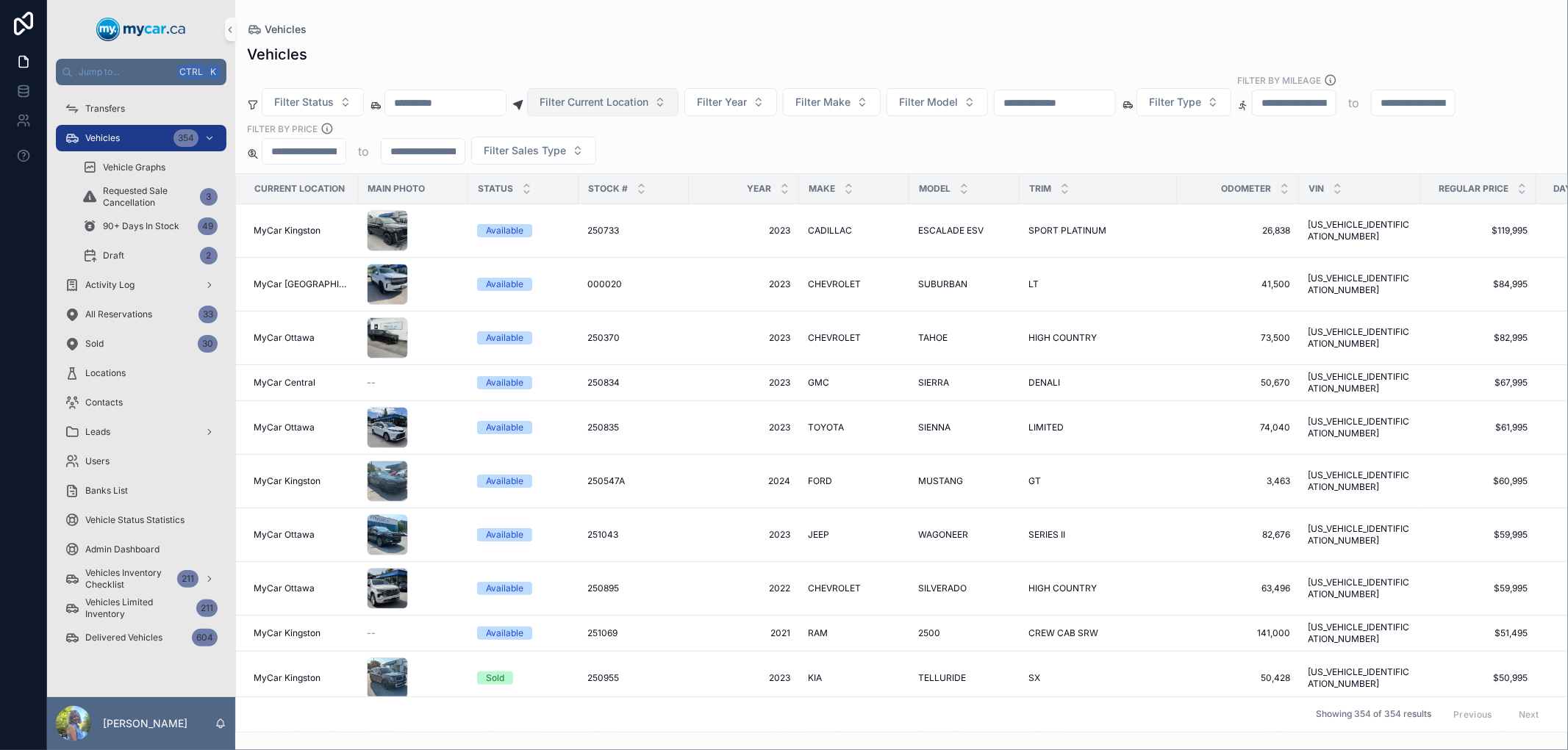
click at [648, 98] on span "Filter Current Location" at bounding box center [593, 102] width 108 height 15
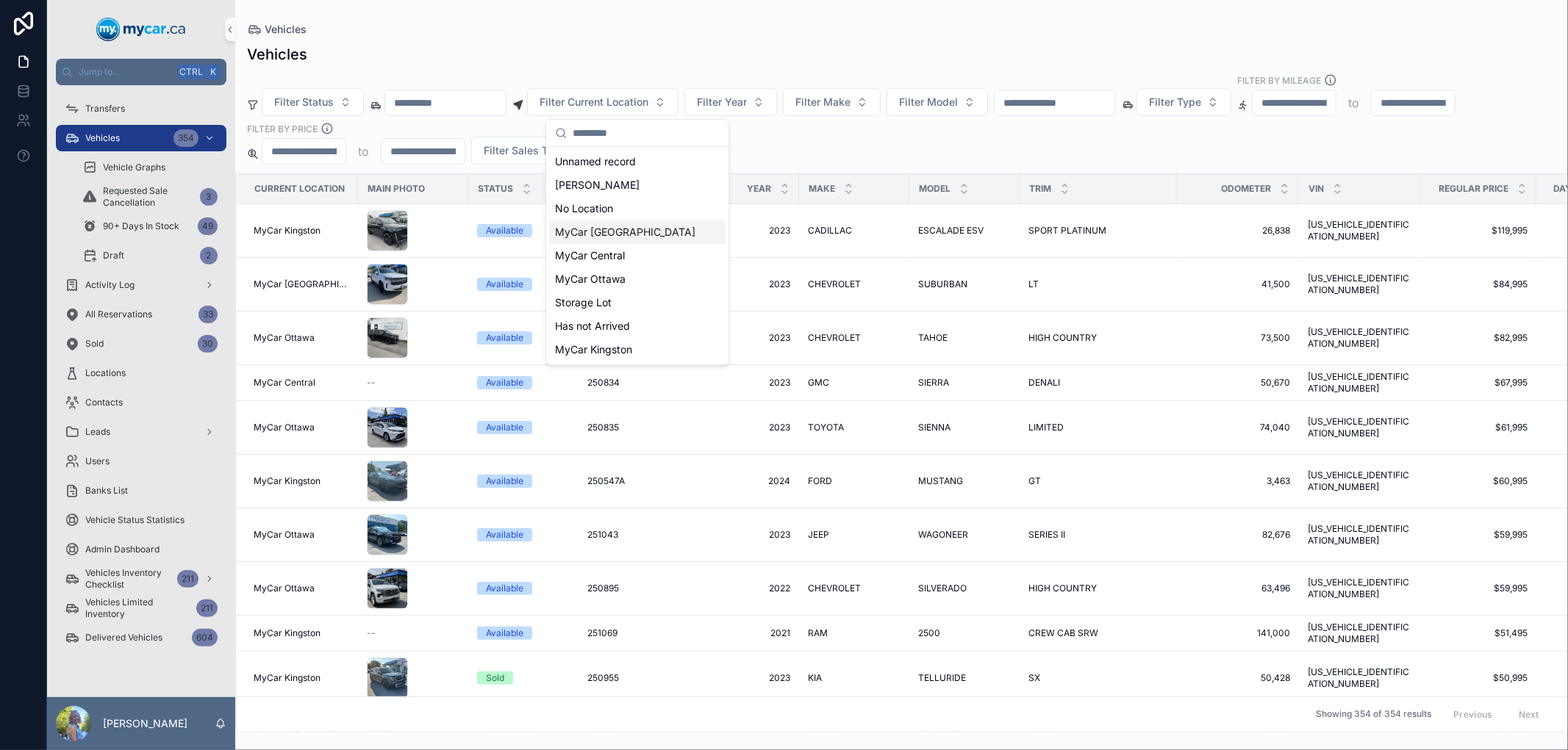
click at [637, 226] on span "MyCar [GEOGRAPHIC_DATA]" at bounding box center [625, 232] width 141 height 15
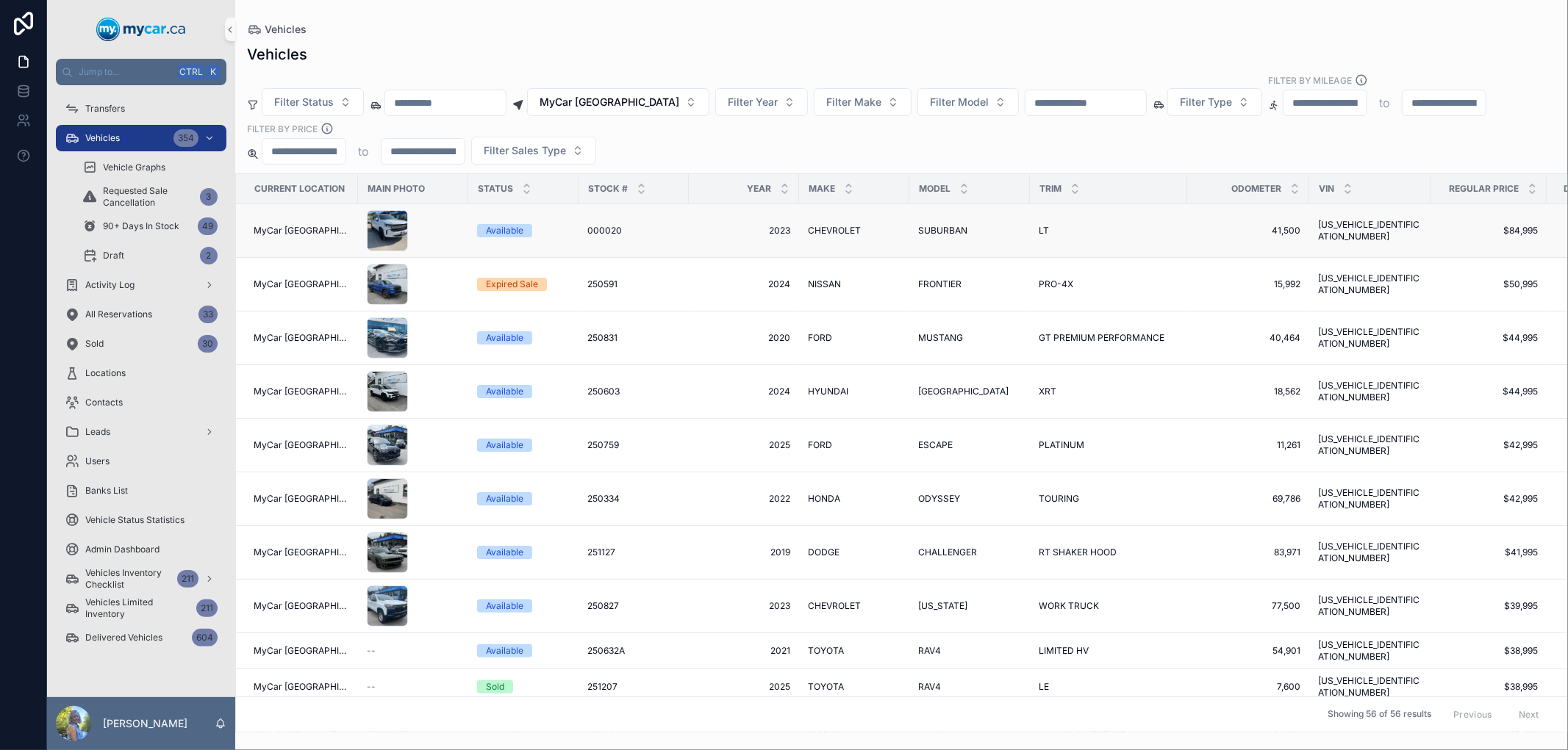
scroll to position [244, 0]
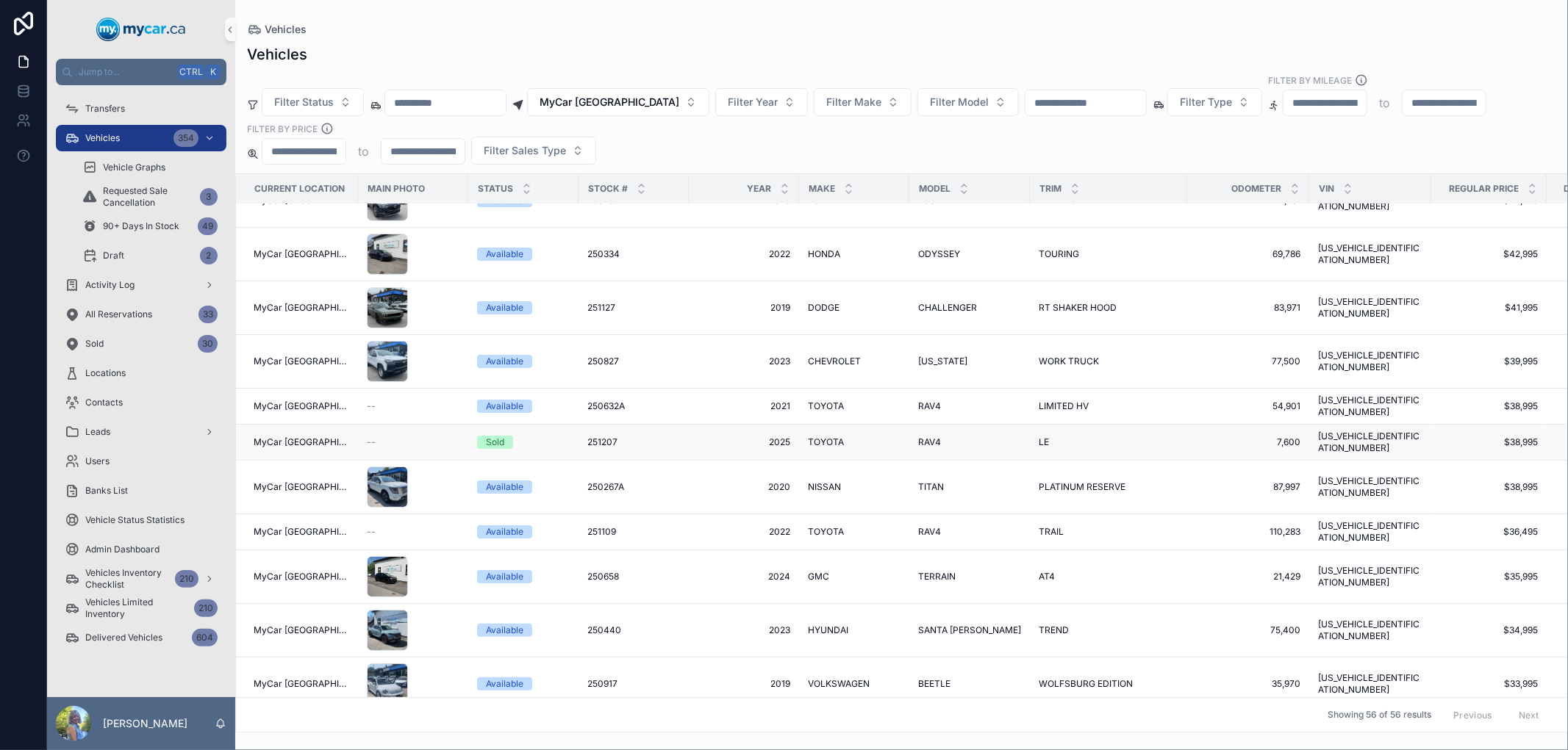
click at [604, 436] on span "251207" at bounding box center [602, 442] width 31 height 12
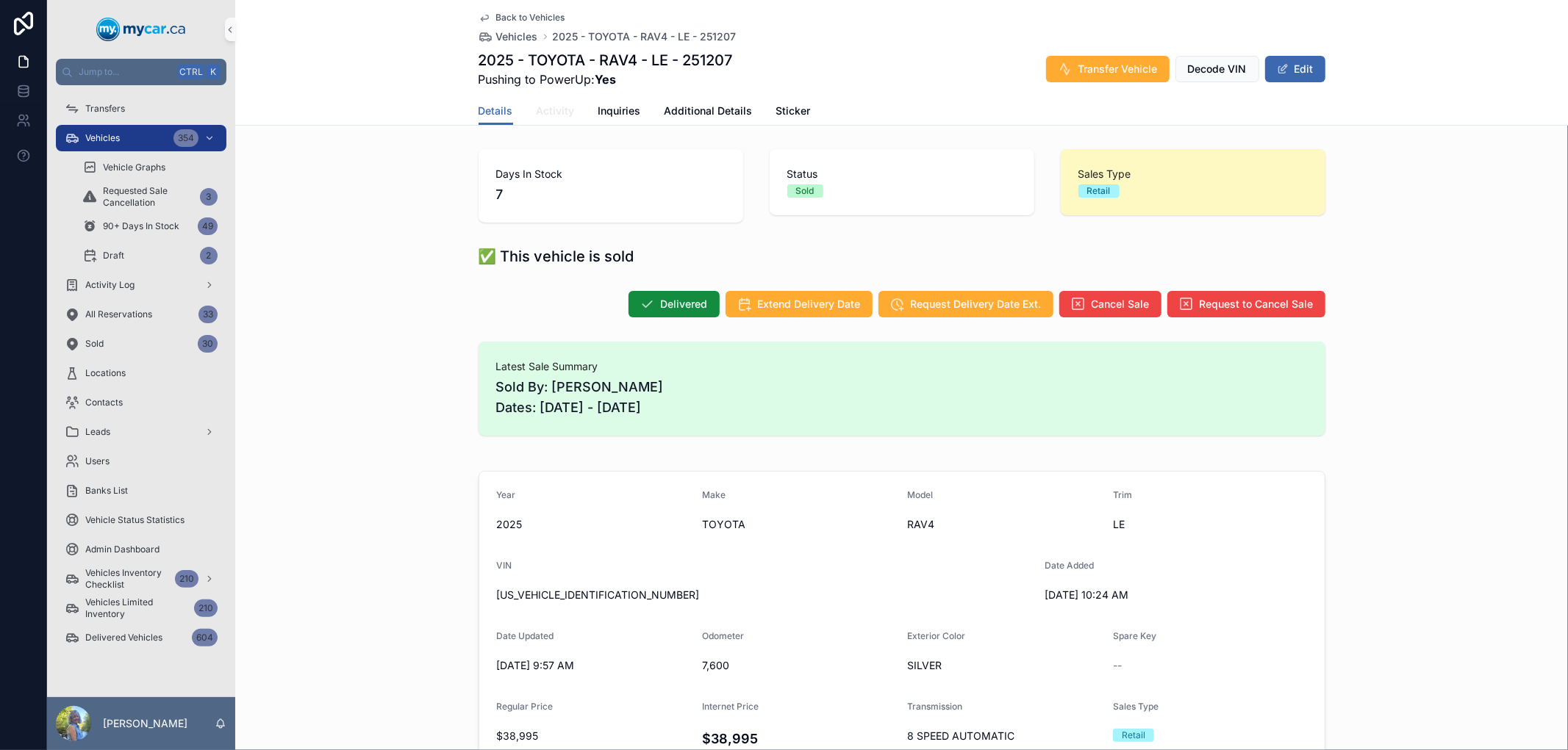
click at [539, 106] on span "Activity" at bounding box center [555, 111] width 38 height 15
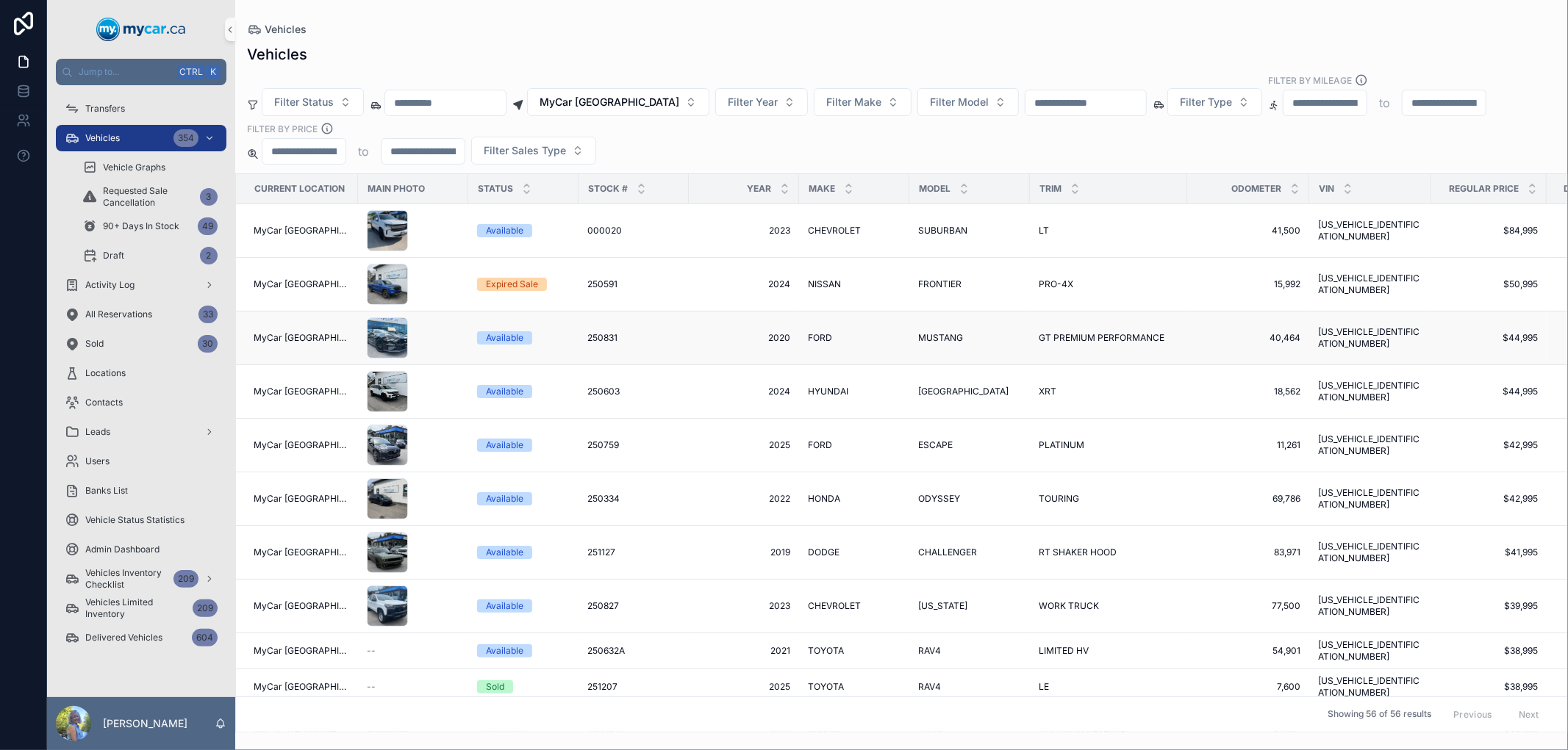
scroll to position [163, 0]
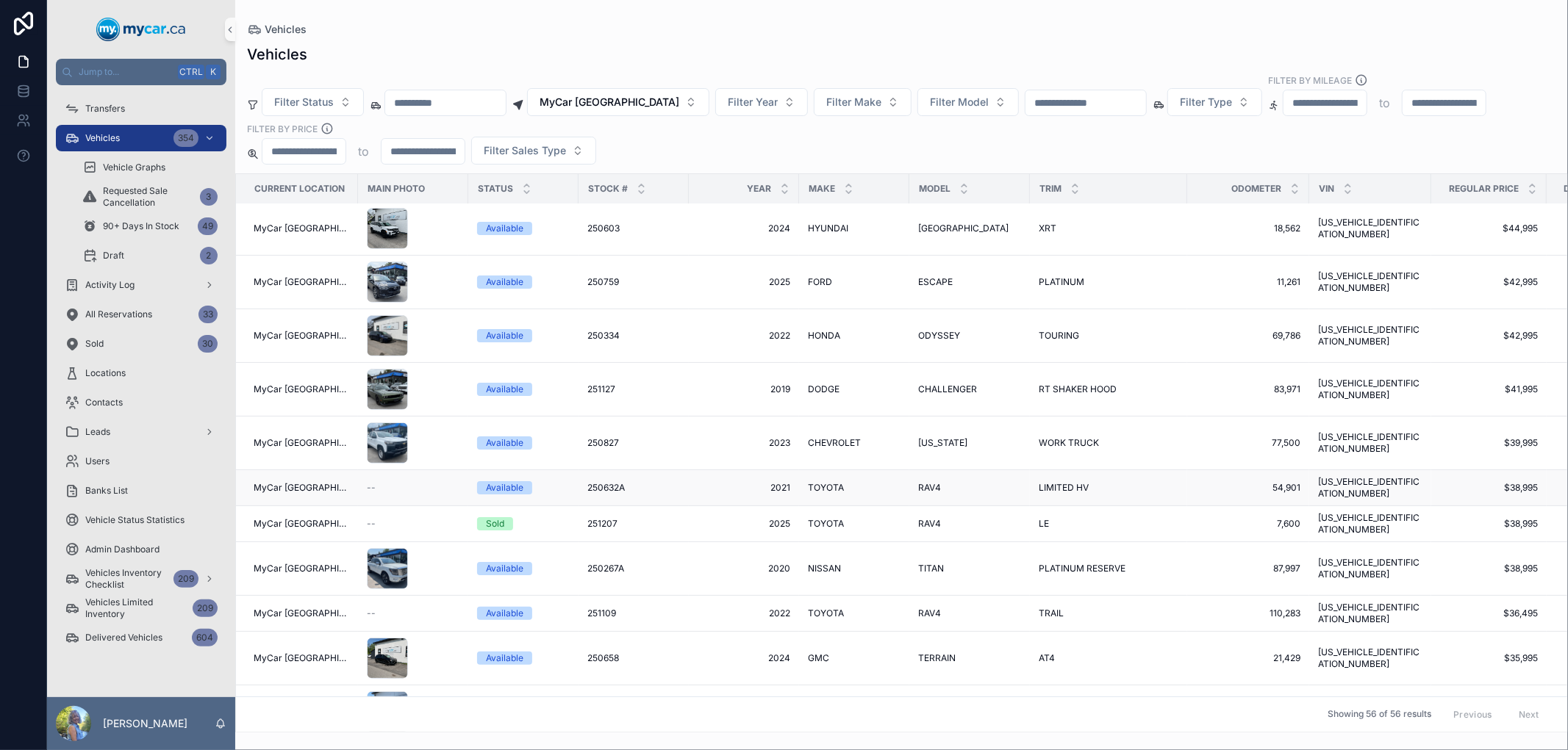
click at [589, 486] on span "250632A" at bounding box center [606, 488] width 37 height 12
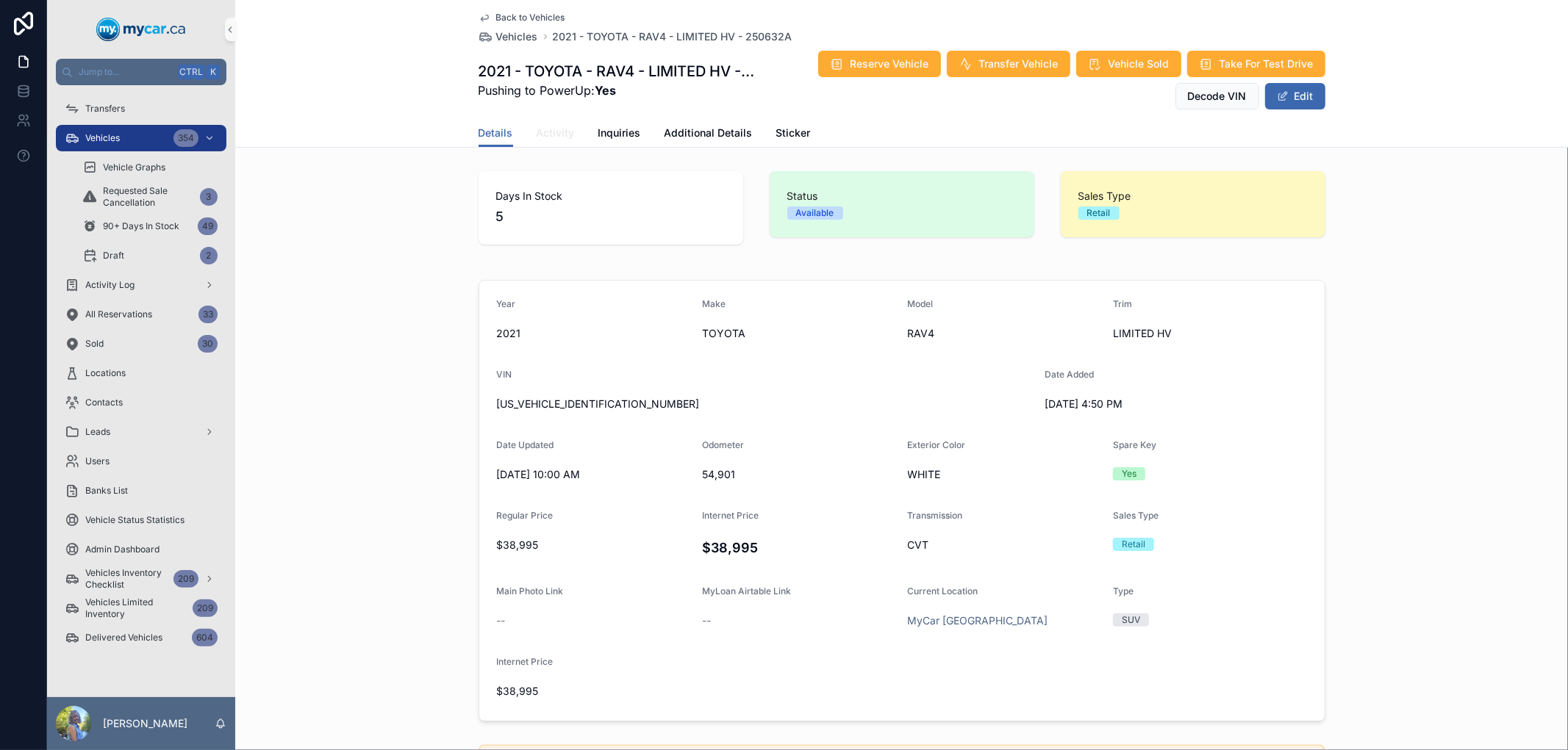
click at [539, 130] on span "Activity" at bounding box center [555, 133] width 38 height 15
click at [509, 33] on span "Vehicles" at bounding box center [517, 37] width 42 height 15
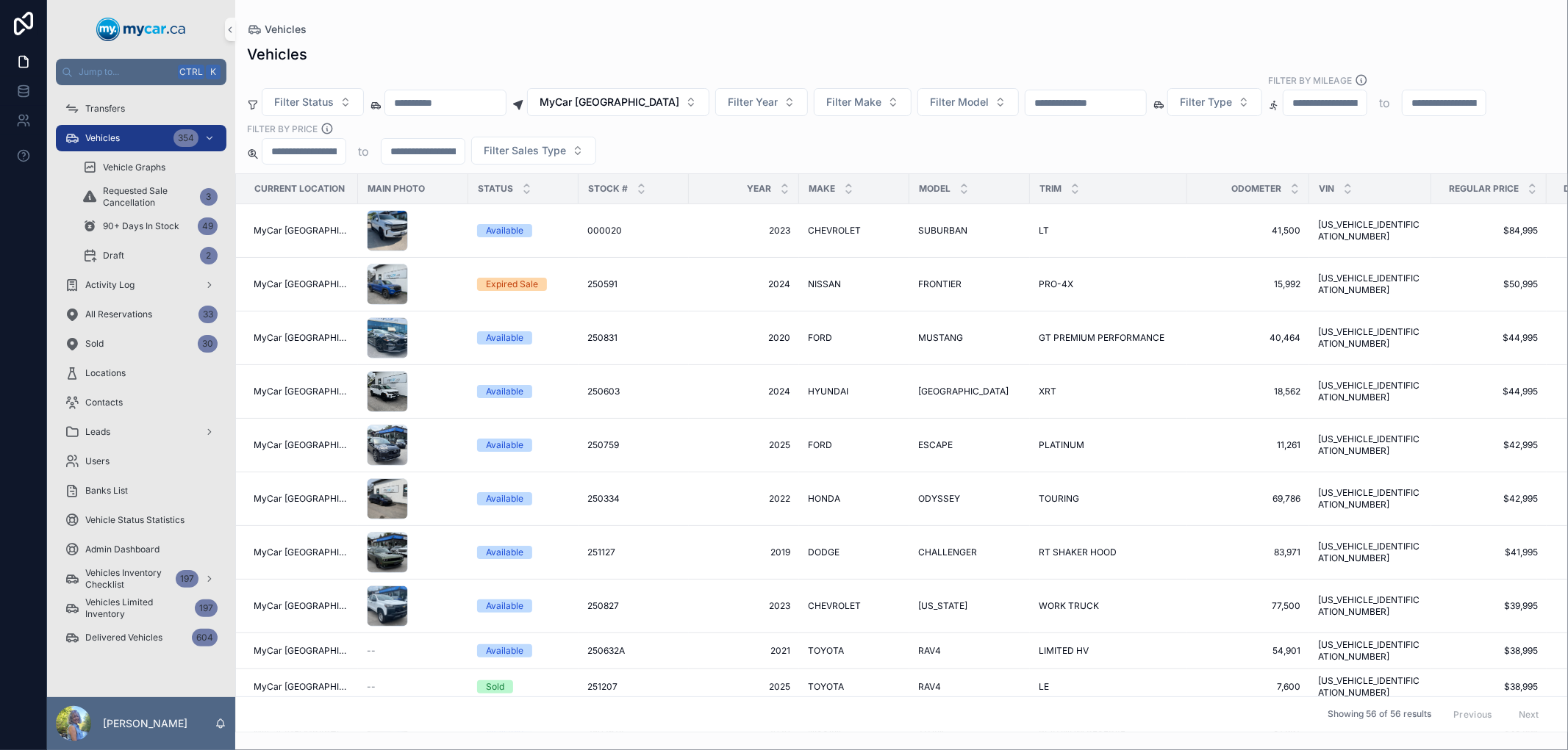
click at [1052, 99] on input "scrollable content" at bounding box center [1085, 103] width 120 height 20
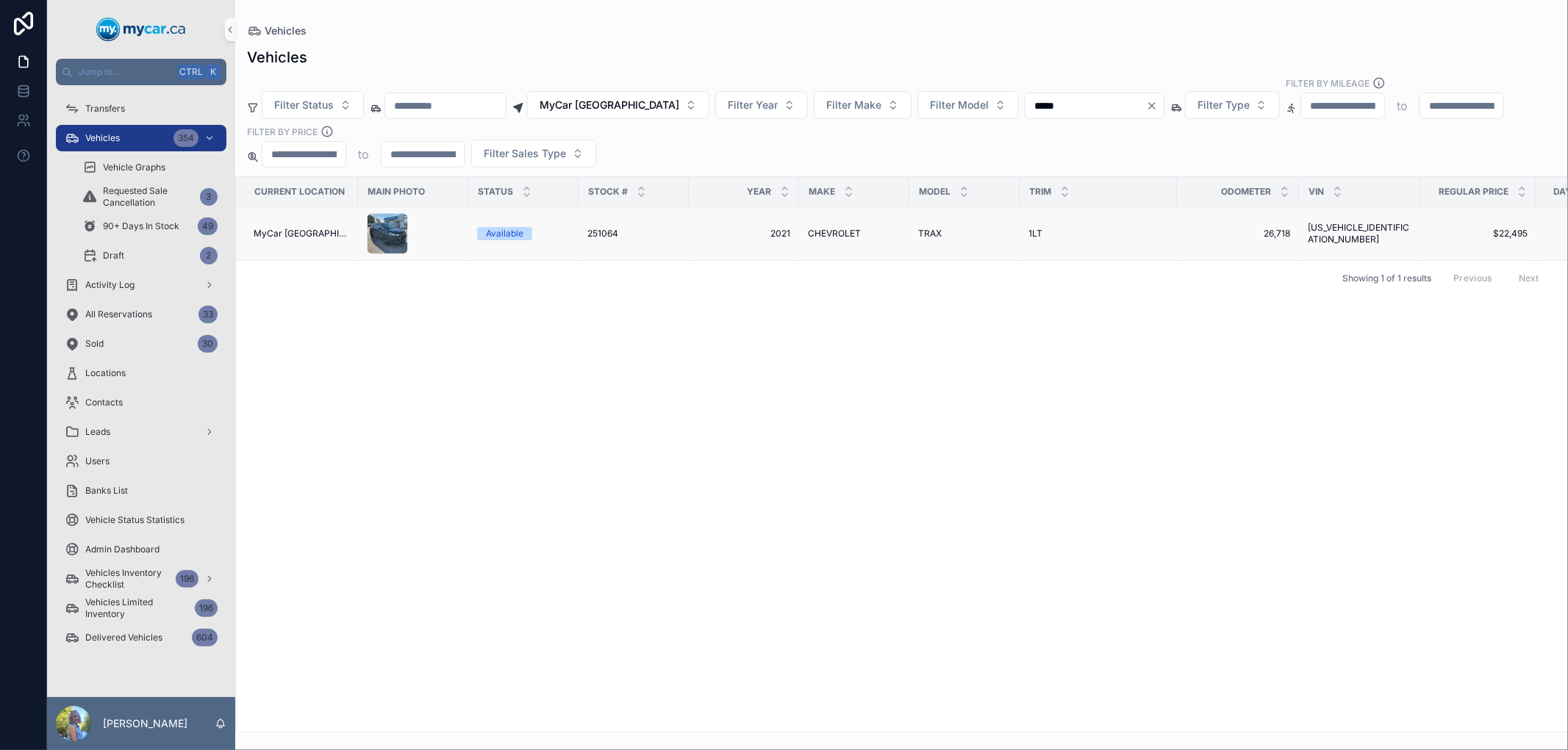
type input "*****"
click at [606, 231] on span "251064" at bounding box center [602, 233] width 31 height 12
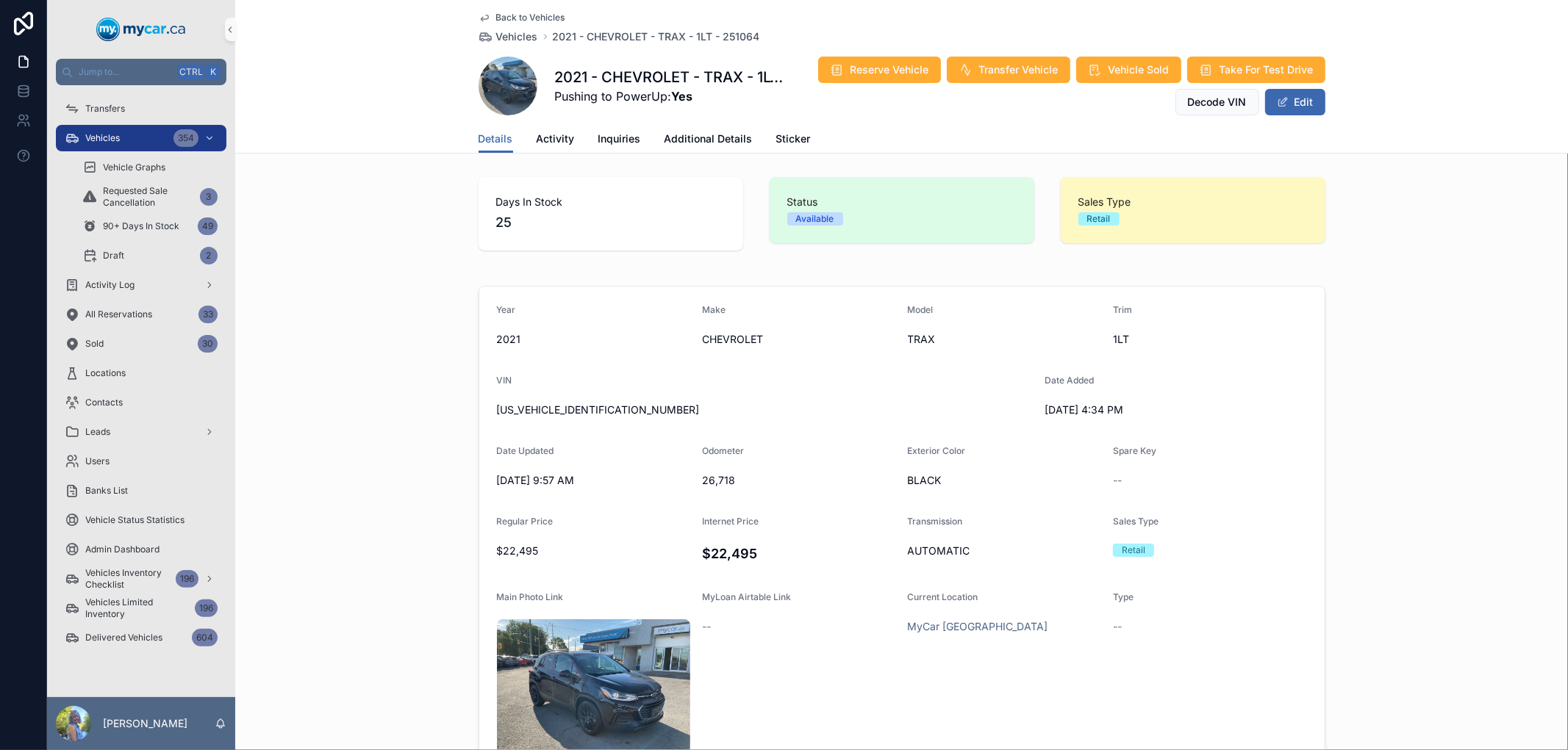
click at [368, 298] on div "Year [DATE] Make CHEVROLET Model TRAX Trim 1LT VIN [US_VEHICLE_IDENTIFICATION_N…" at bounding box center [901, 571] width 1333 height 584
click at [516, 32] on span "Vehicles" at bounding box center [517, 37] width 42 height 15
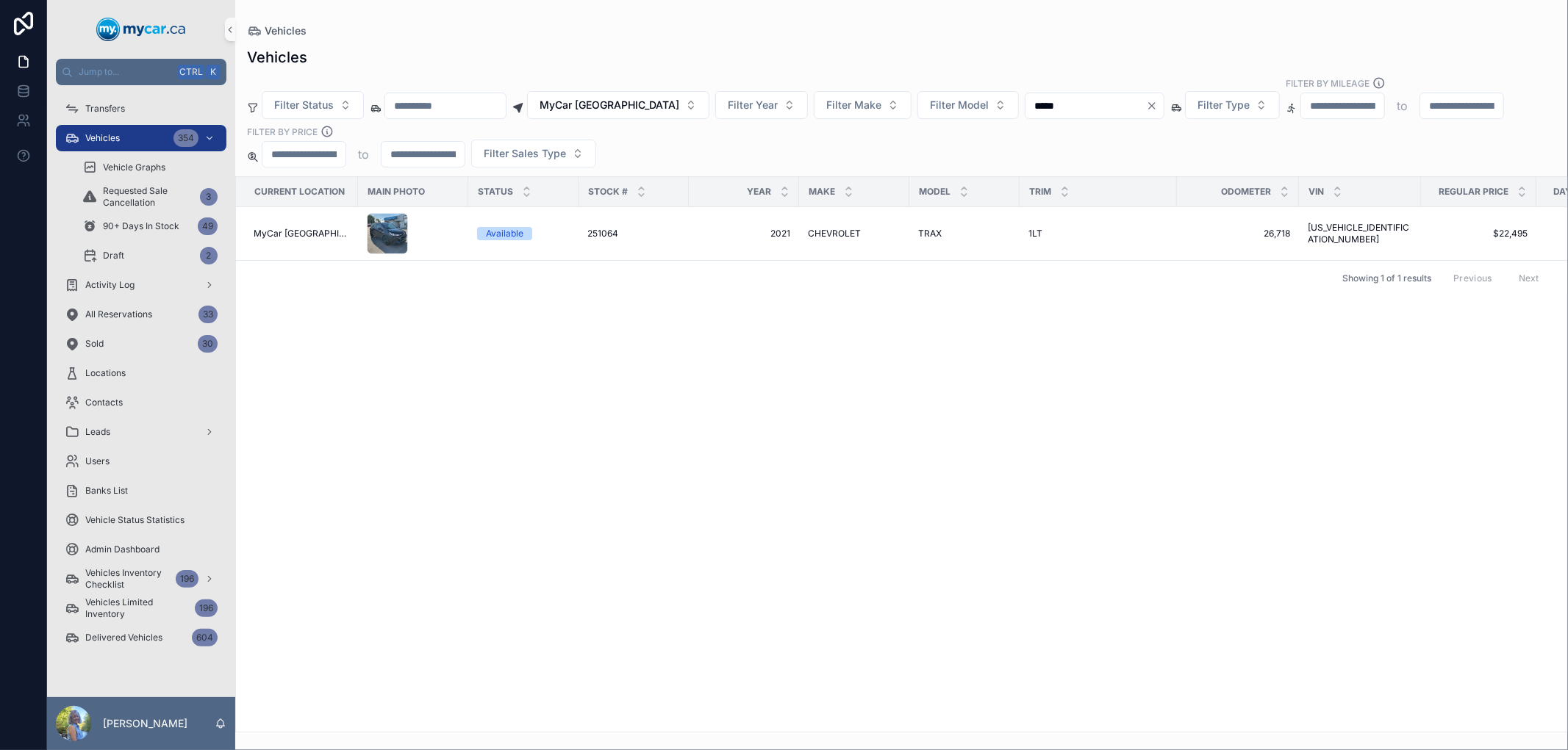
click at [1069, 105] on input "*****" at bounding box center [1085, 106] width 120 height 20
type input "*"
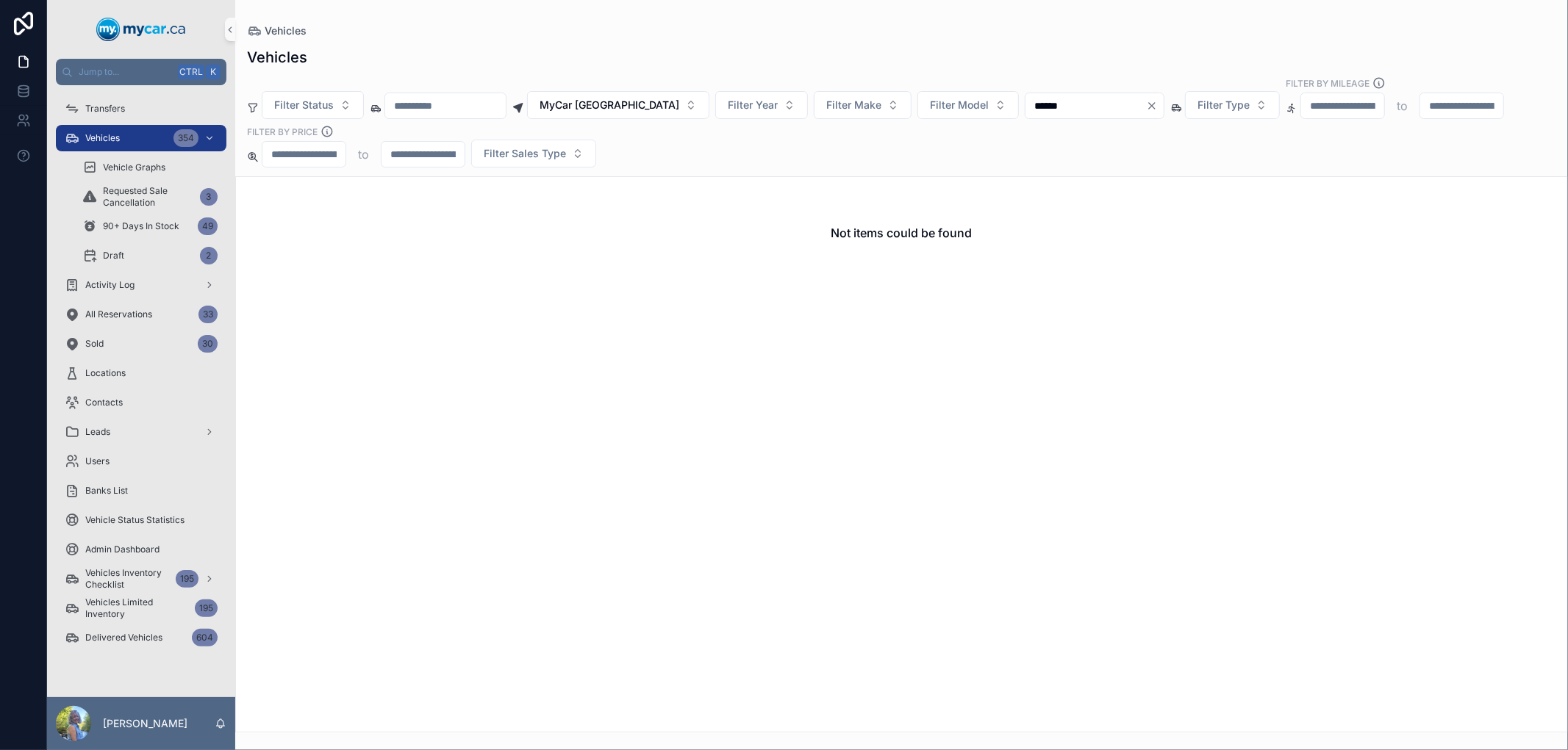
click at [1069, 105] on input "******" at bounding box center [1085, 106] width 120 height 20
type input "******"
click at [147, 281] on div "Activity Log" at bounding box center [141, 284] width 153 height 23
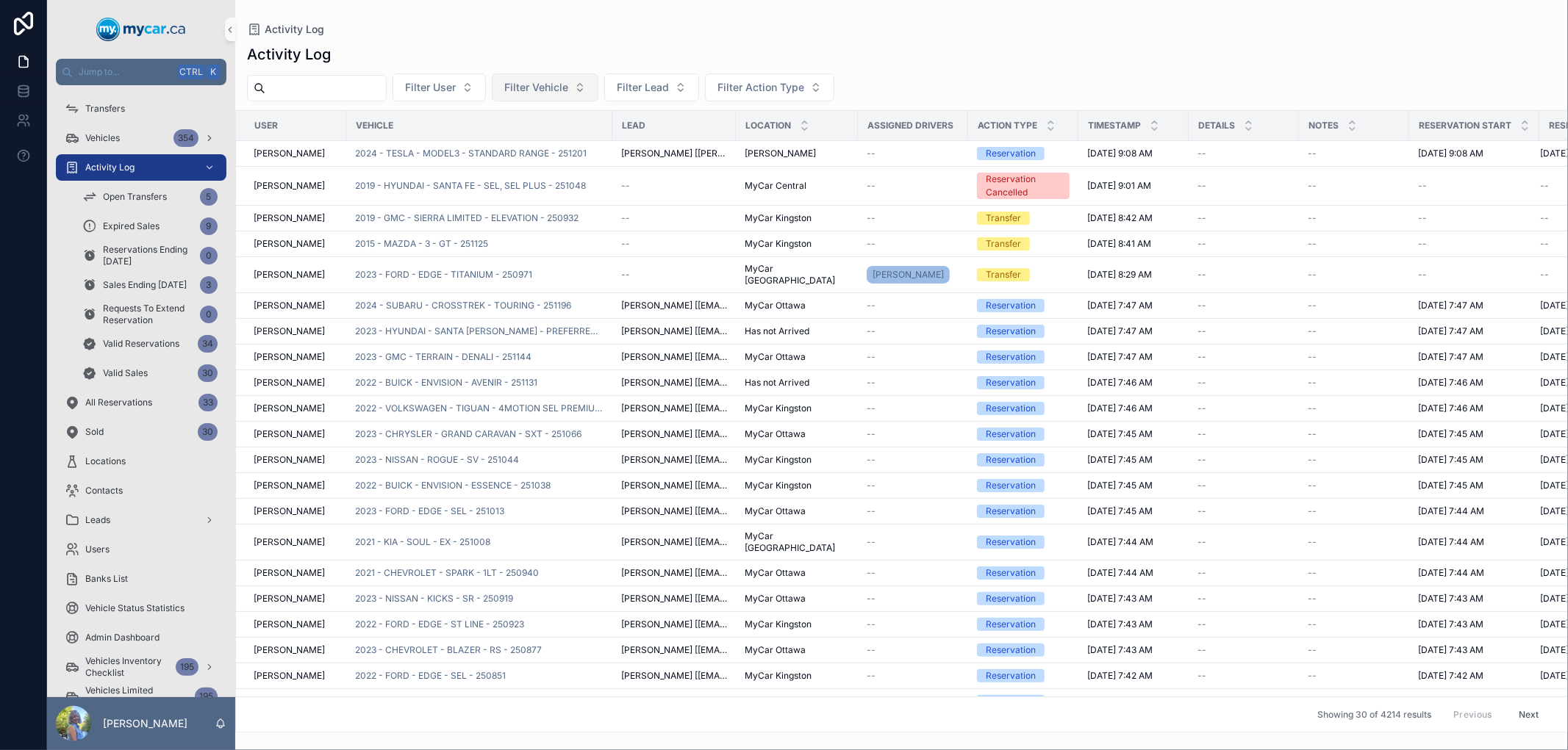
click at [559, 82] on span "Filter Vehicle" at bounding box center [535, 87] width 64 height 15
type input "******"
click at [574, 141] on span "2023 - TOYOTA - RAV4 - XLE PREMIUM - 251068" at bounding box center [570, 147] width 147 height 15
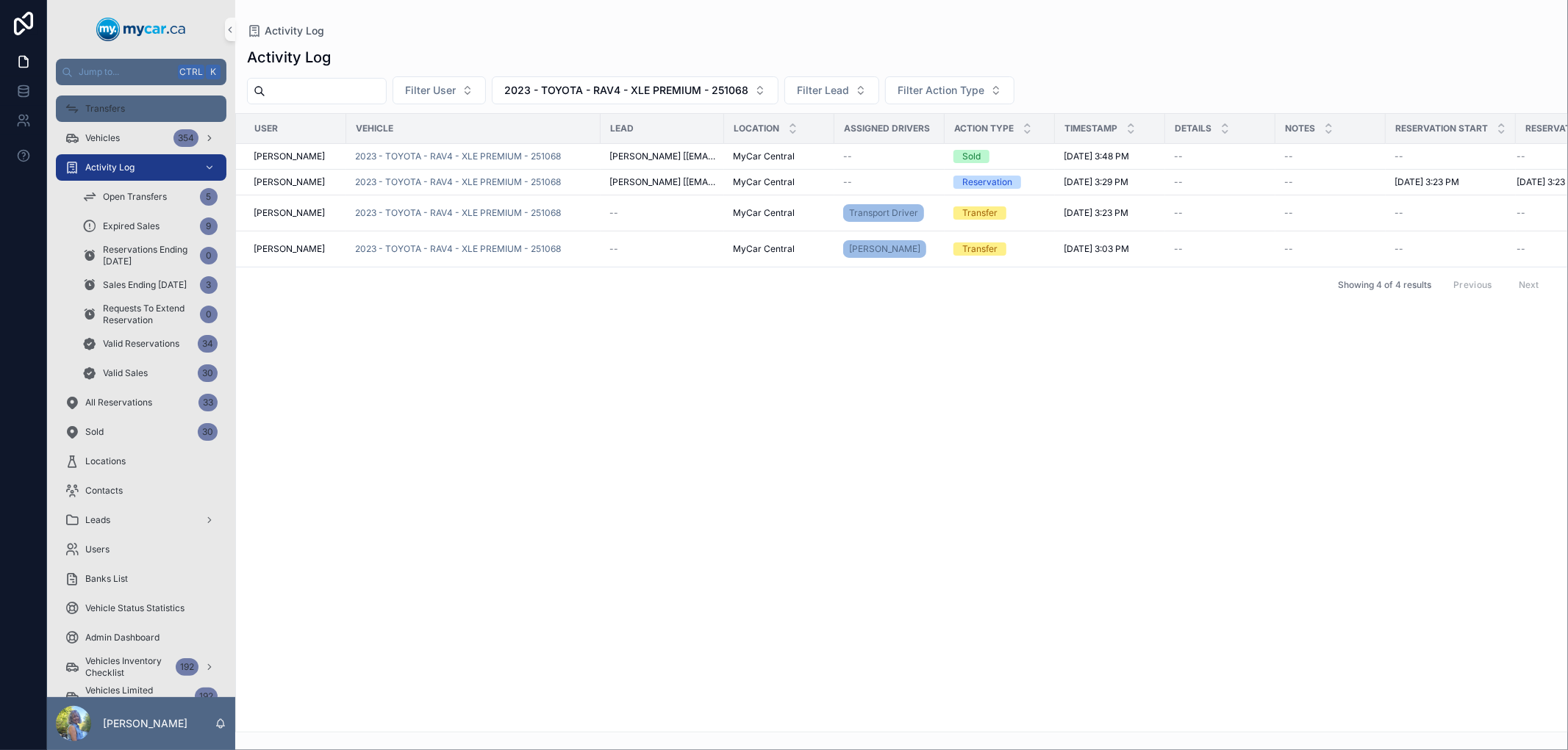
click at [77, 102] on icon "scrollable content" at bounding box center [72, 109] width 15 height 15
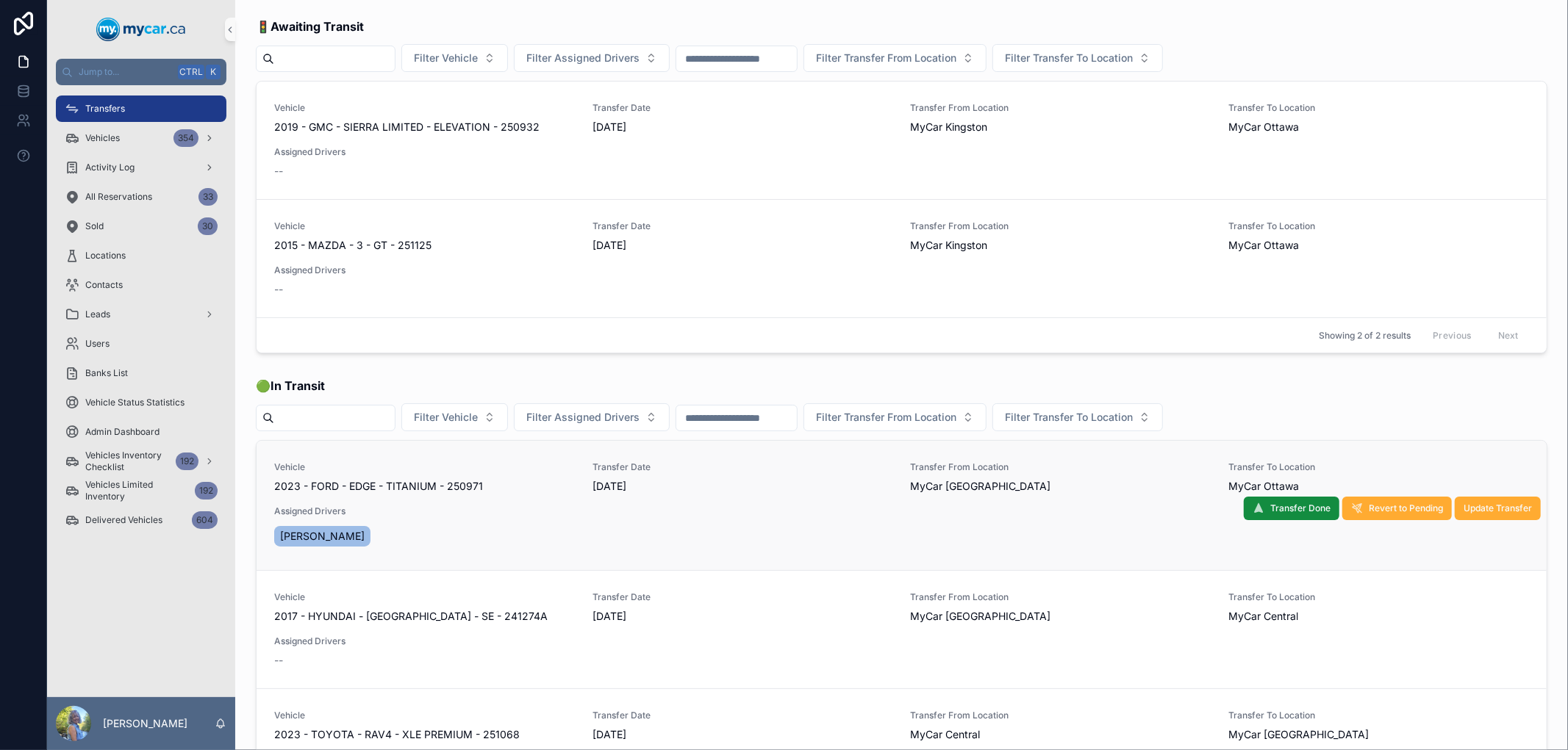
scroll to position [163, 0]
